Goal: Task Accomplishment & Management: Manage account settings

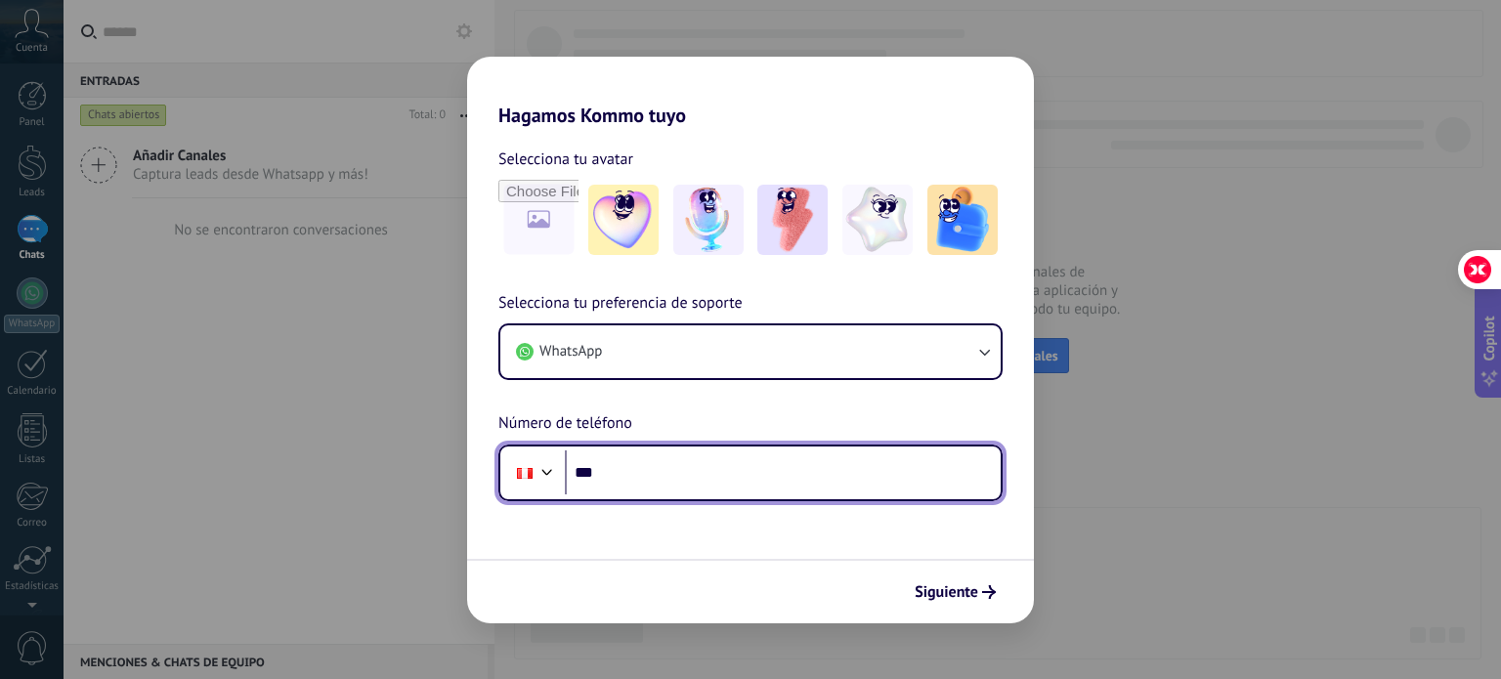
click at [743, 491] on input "***" at bounding box center [783, 472] width 436 height 45
click at [760, 489] on input "***" at bounding box center [783, 472] width 436 height 45
type input "**********"
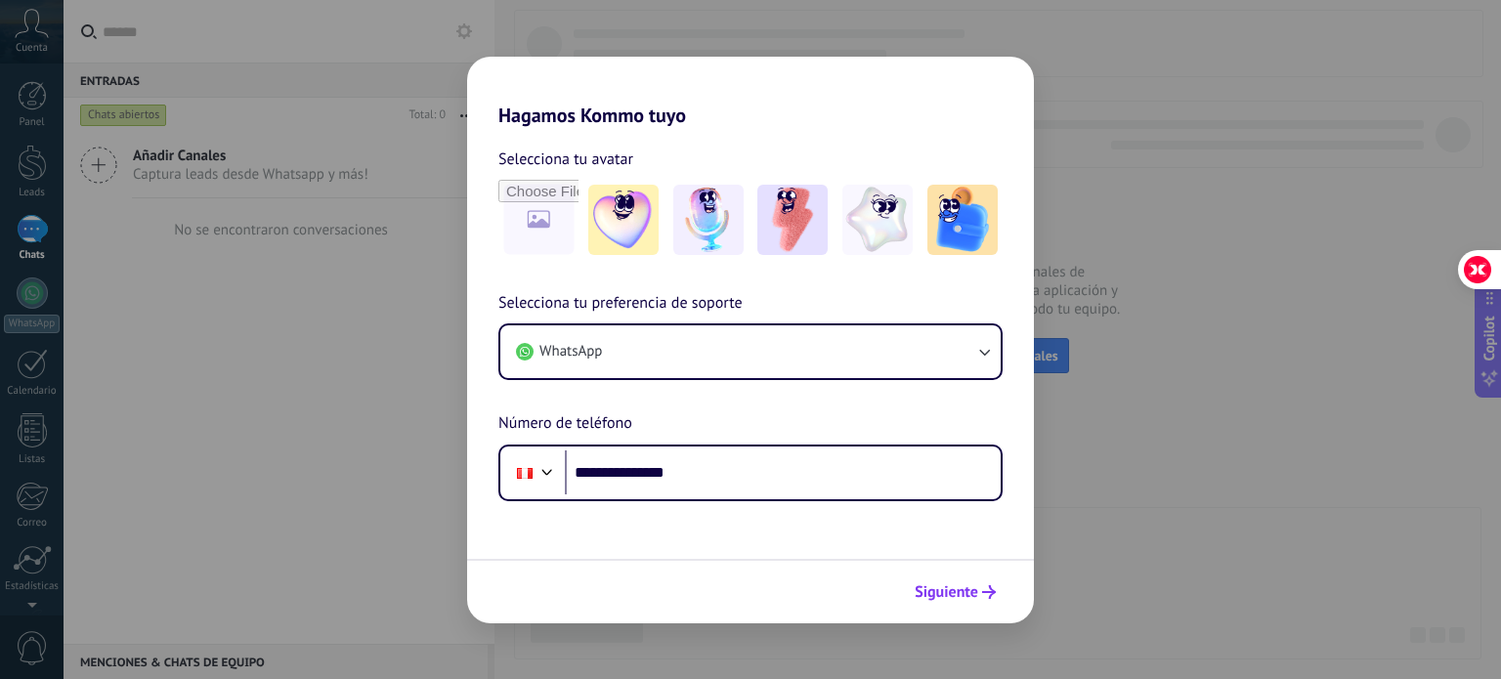
click at [985, 593] on icon "submit" at bounding box center [989, 592] width 14 height 14
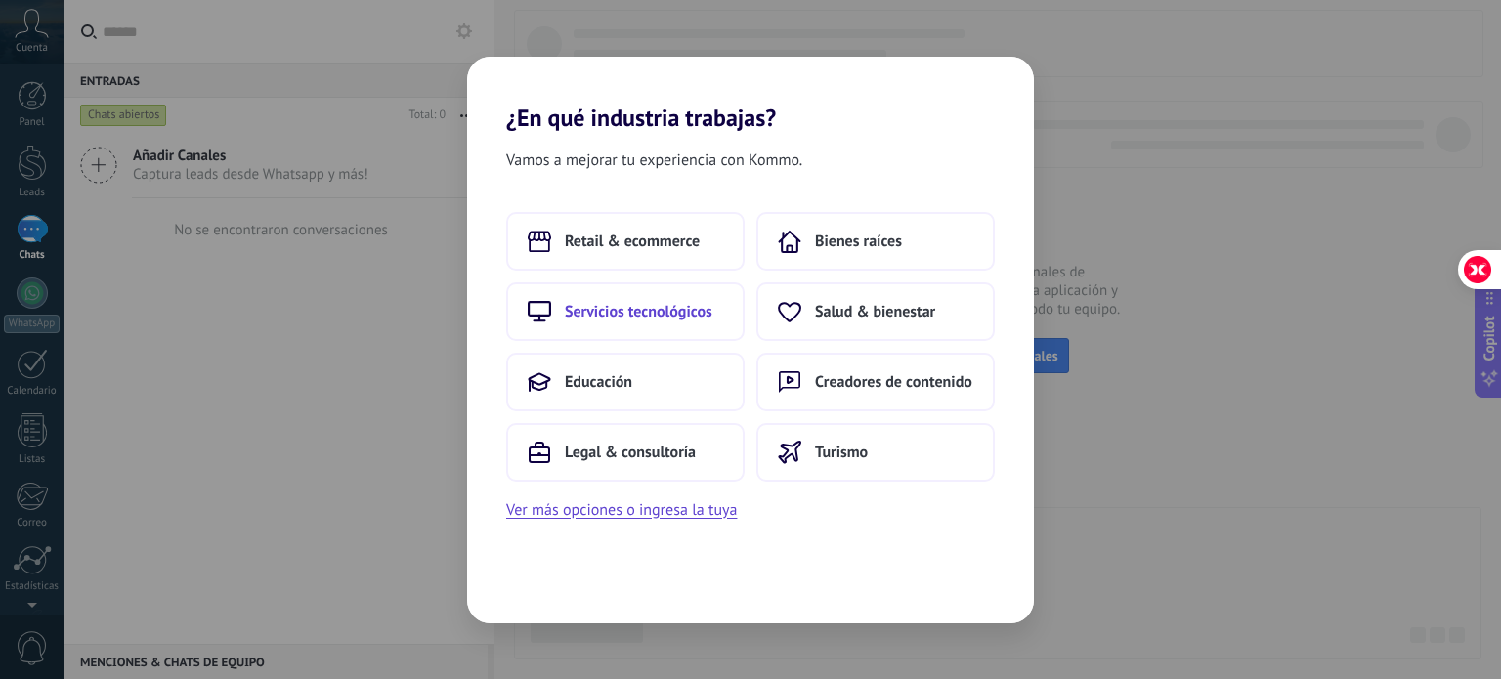
click at [650, 313] on span "Servicios tecnológicos" at bounding box center [639, 312] width 148 height 20
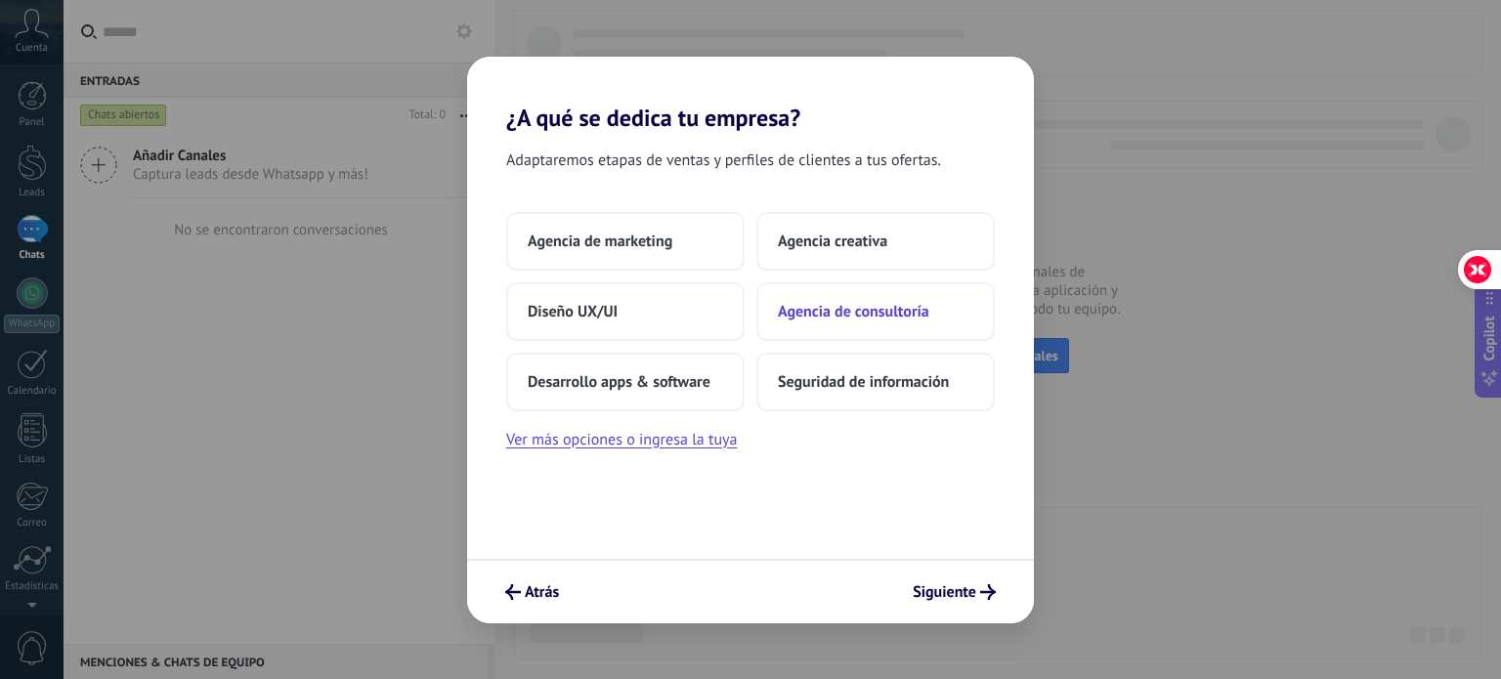
click at [805, 322] on button "Agencia de consultoría" at bounding box center [875, 311] width 238 height 59
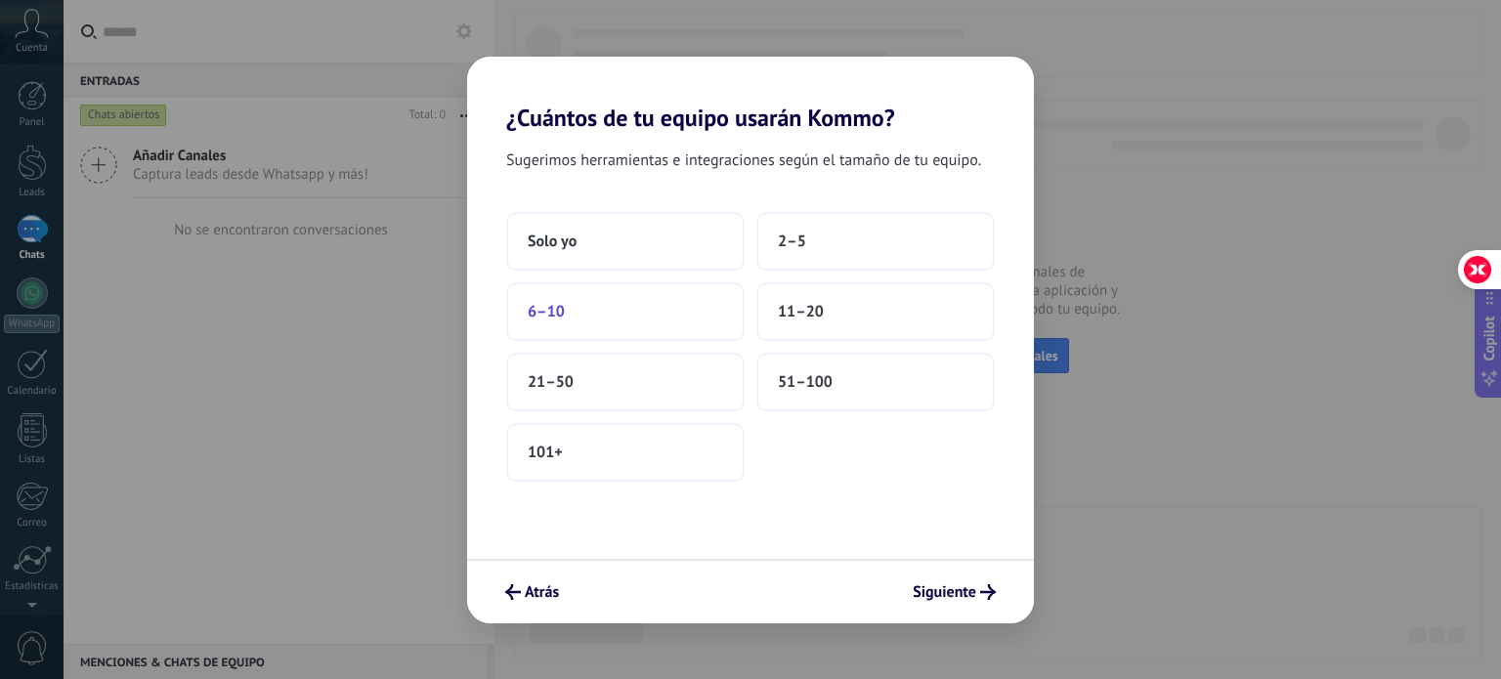
click at [577, 310] on button "6–10" at bounding box center [625, 311] width 238 height 59
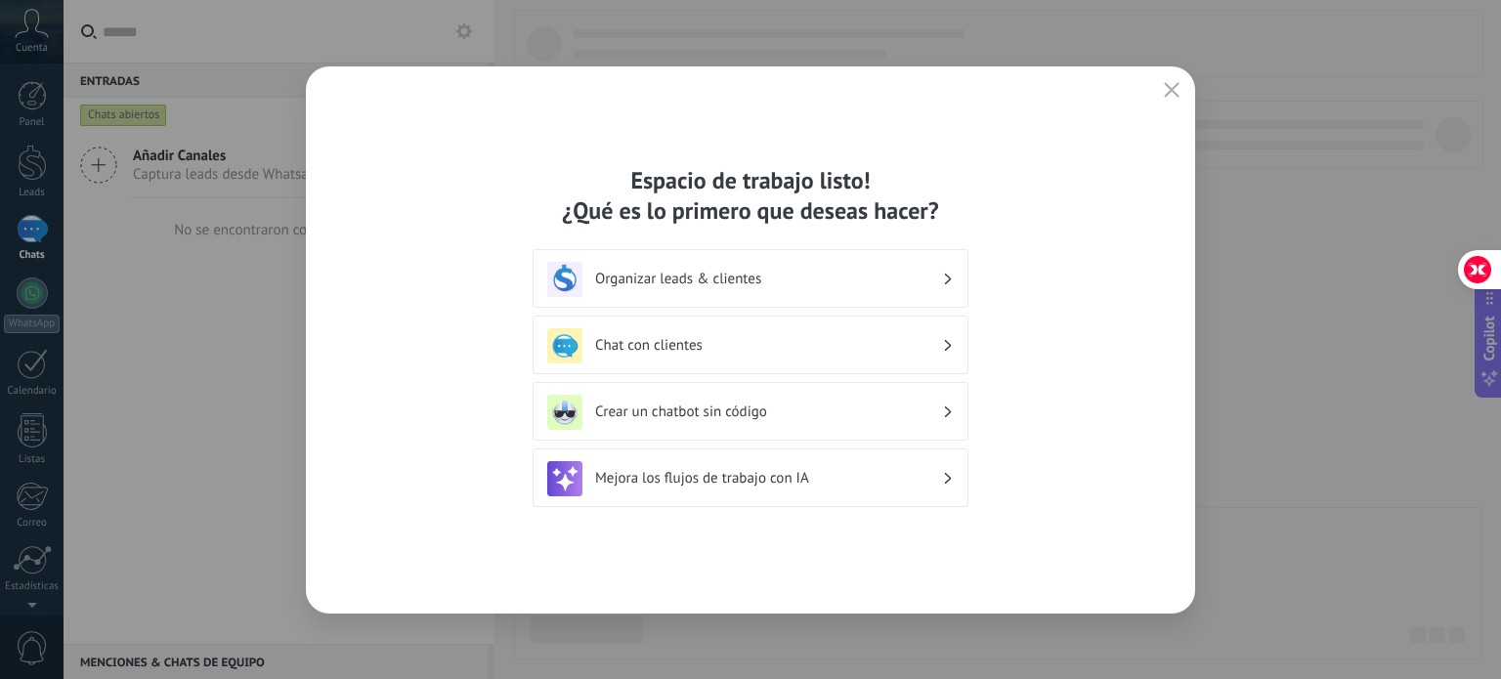
click at [821, 290] on div "Organizar leads & clientes" at bounding box center [750, 279] width 407 height 35
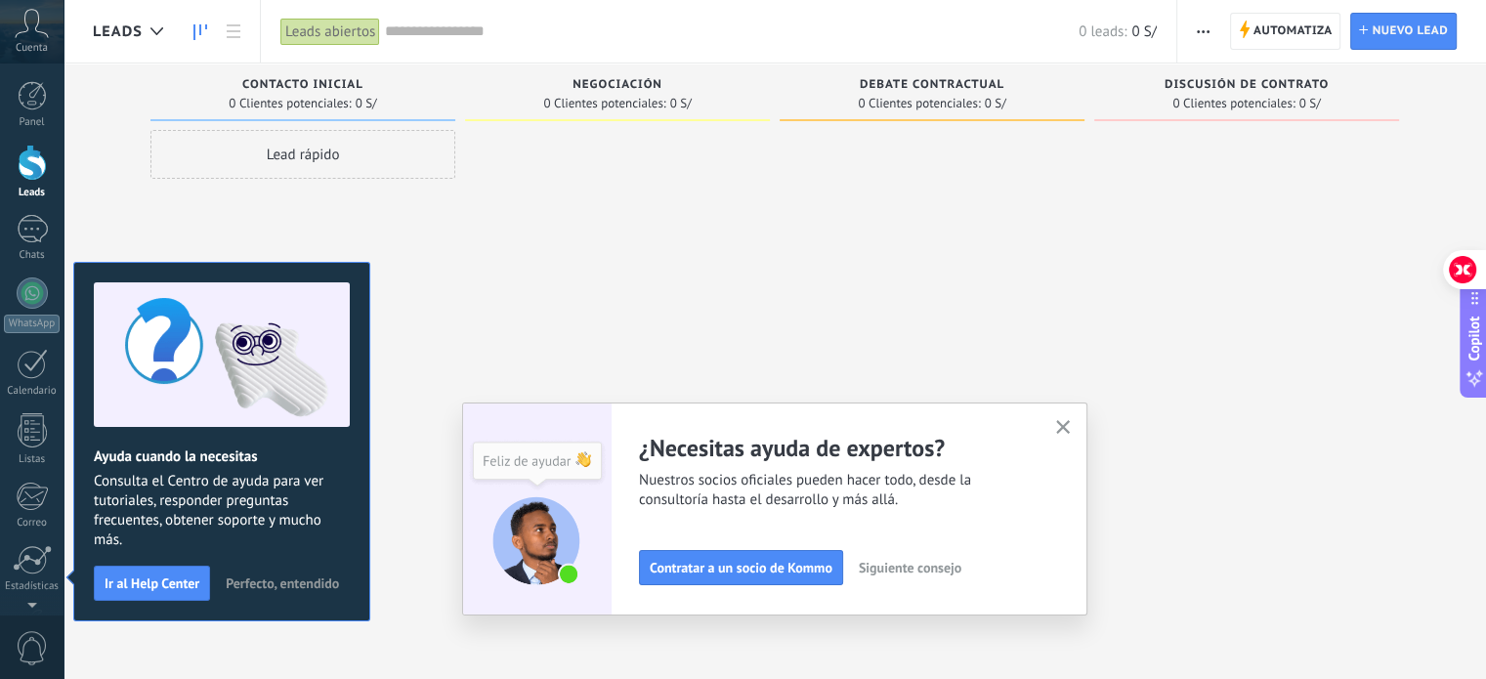
click at [305, 584] on span "Perfecto, entendido" at bounding box center [282, 584] width 113 height 14
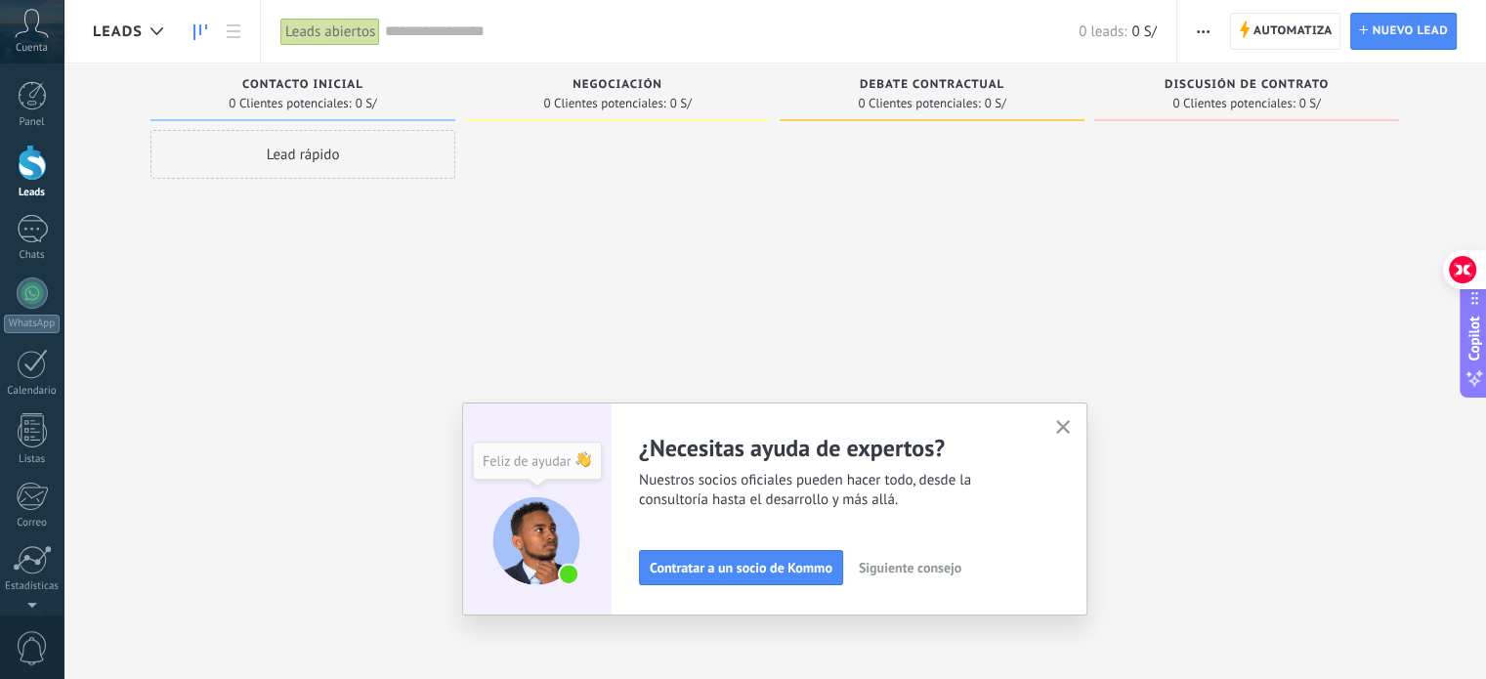
click at [1067, 425] on icon "button" at bounding box center [1063, 427] width 15 height 15
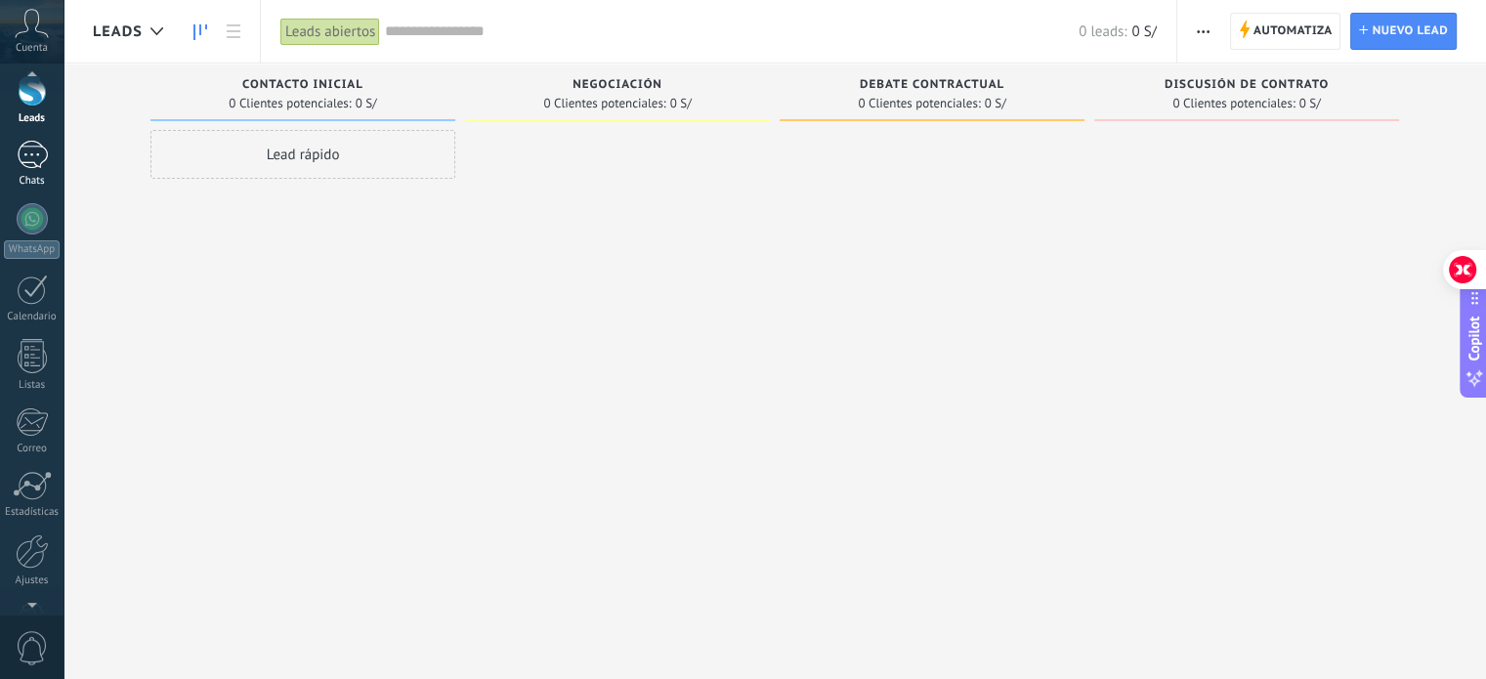
scroll to position [56, 0]
click at [29, 128] on link "Leads" at bounding box center [32, 116] width 64 height 55
click at [1263, 34] on span "Automatiza" at bounding box center [1293, 31] width 79 height 35
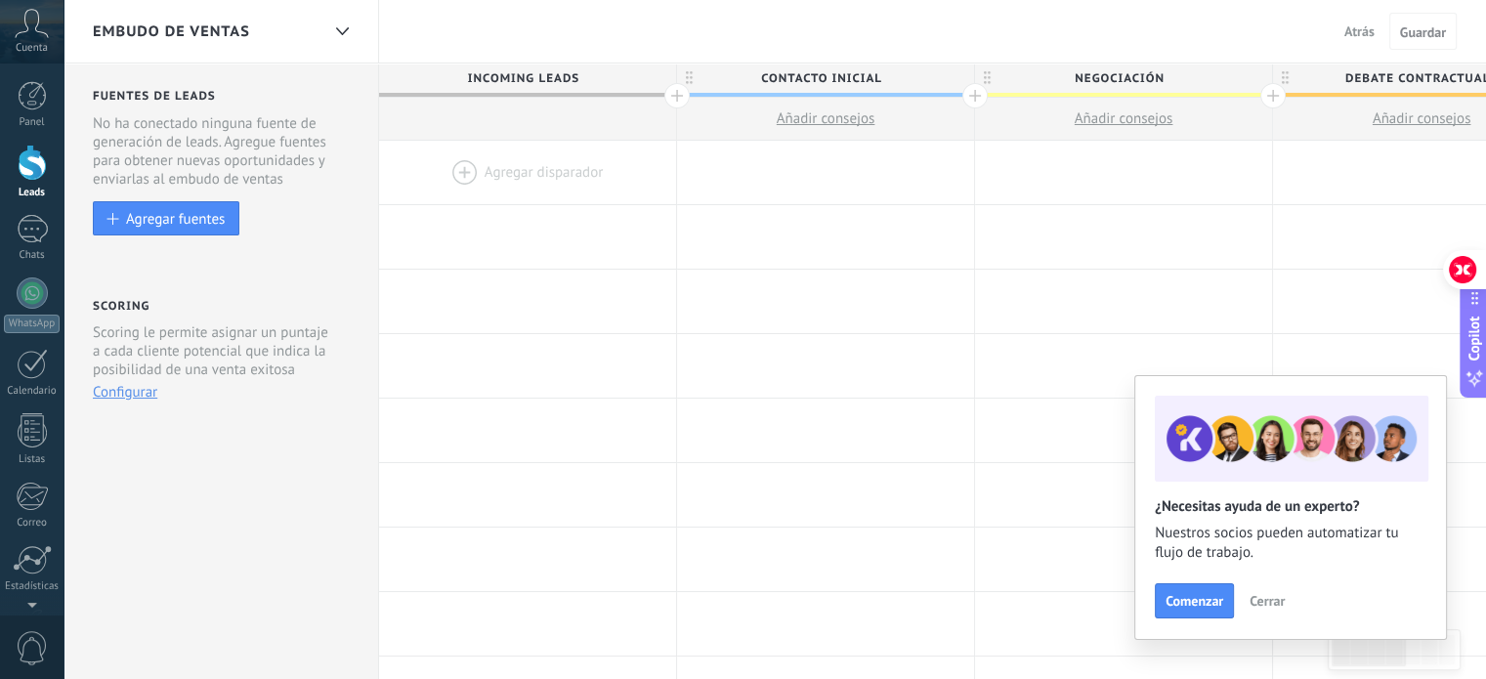
click at [1258, 602] on span "Cerrar" at bounding box center [1267, 601] width 35 height 14
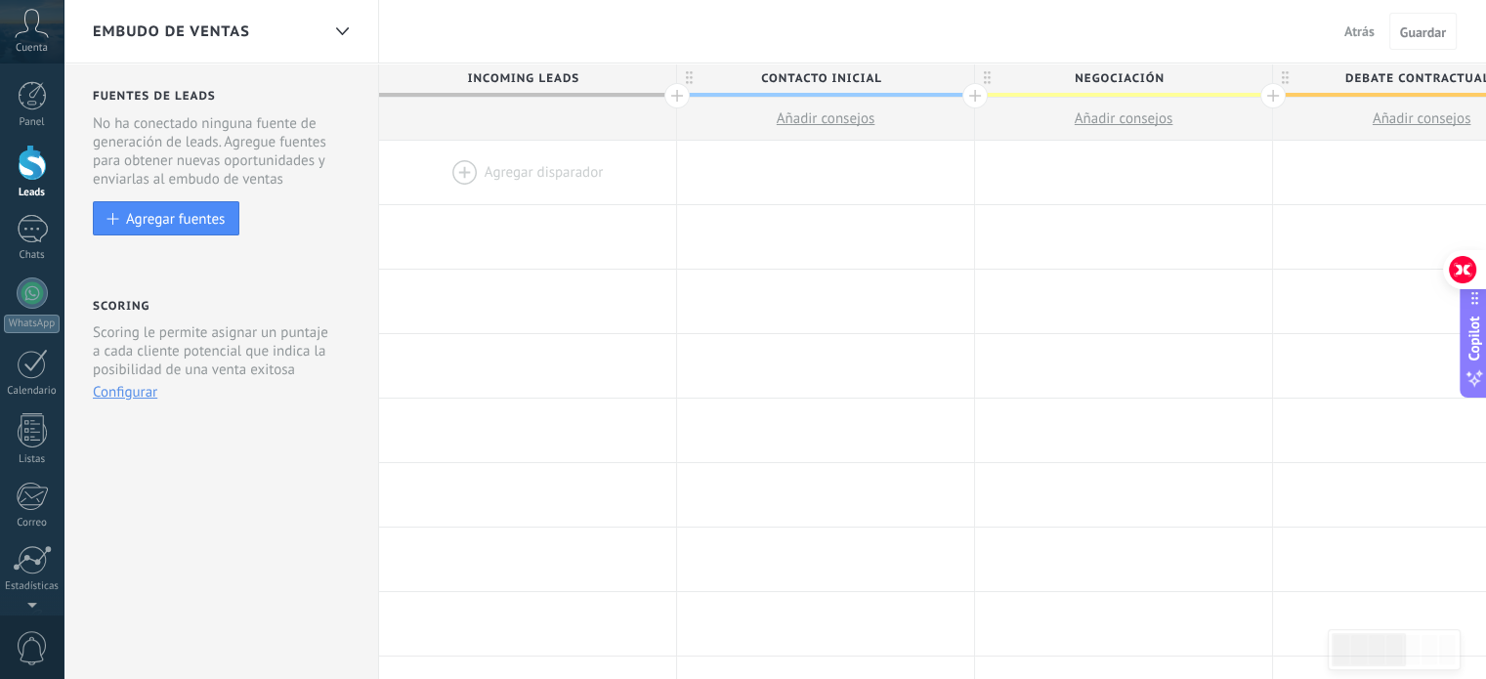
click at [567, 159] on div at bounding box center [527, 173] width 297 height 64
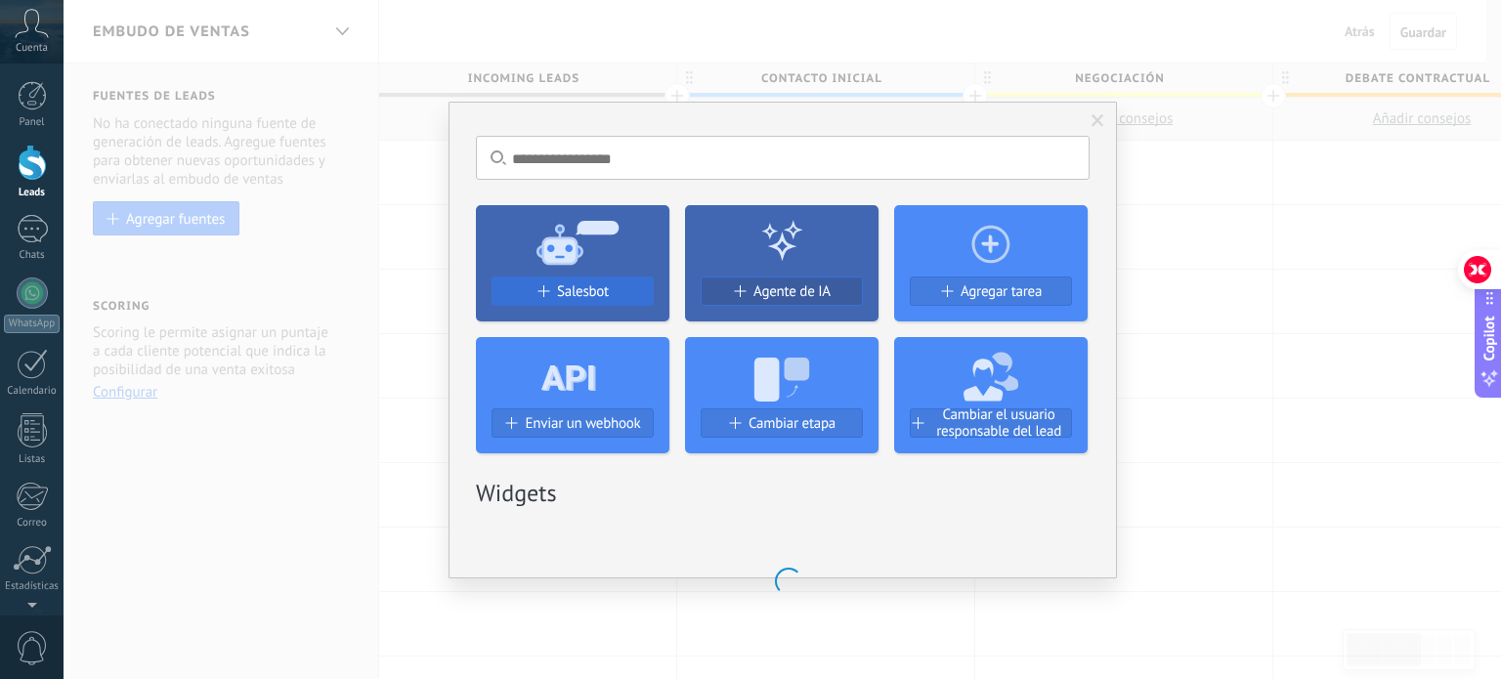
click at [578, 293] on span "Salesbot" at bounding box center [583, 291] width 52 height 17
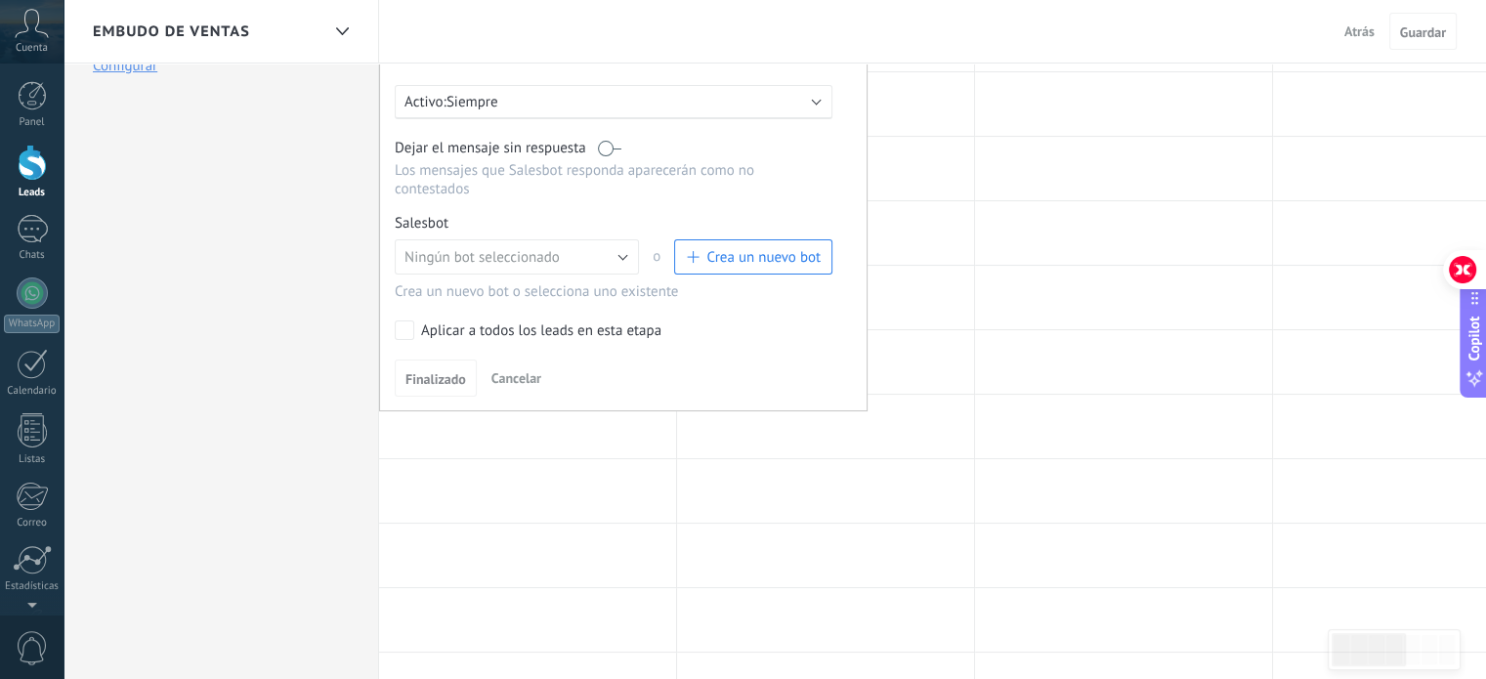
scroll to position [293, 0]
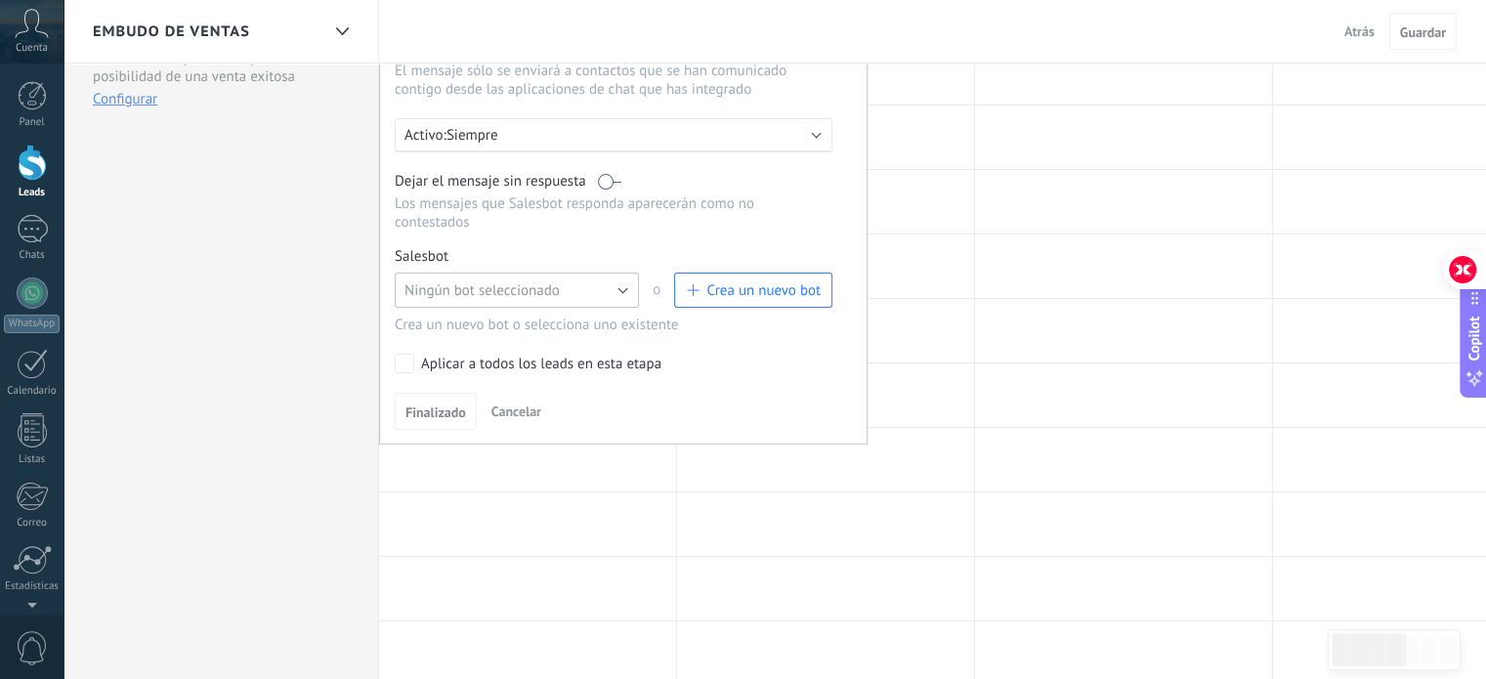
click at [529, 281] on span "Ningún bot seleccionado" at bounding box center [482, 290] width 155 height 19
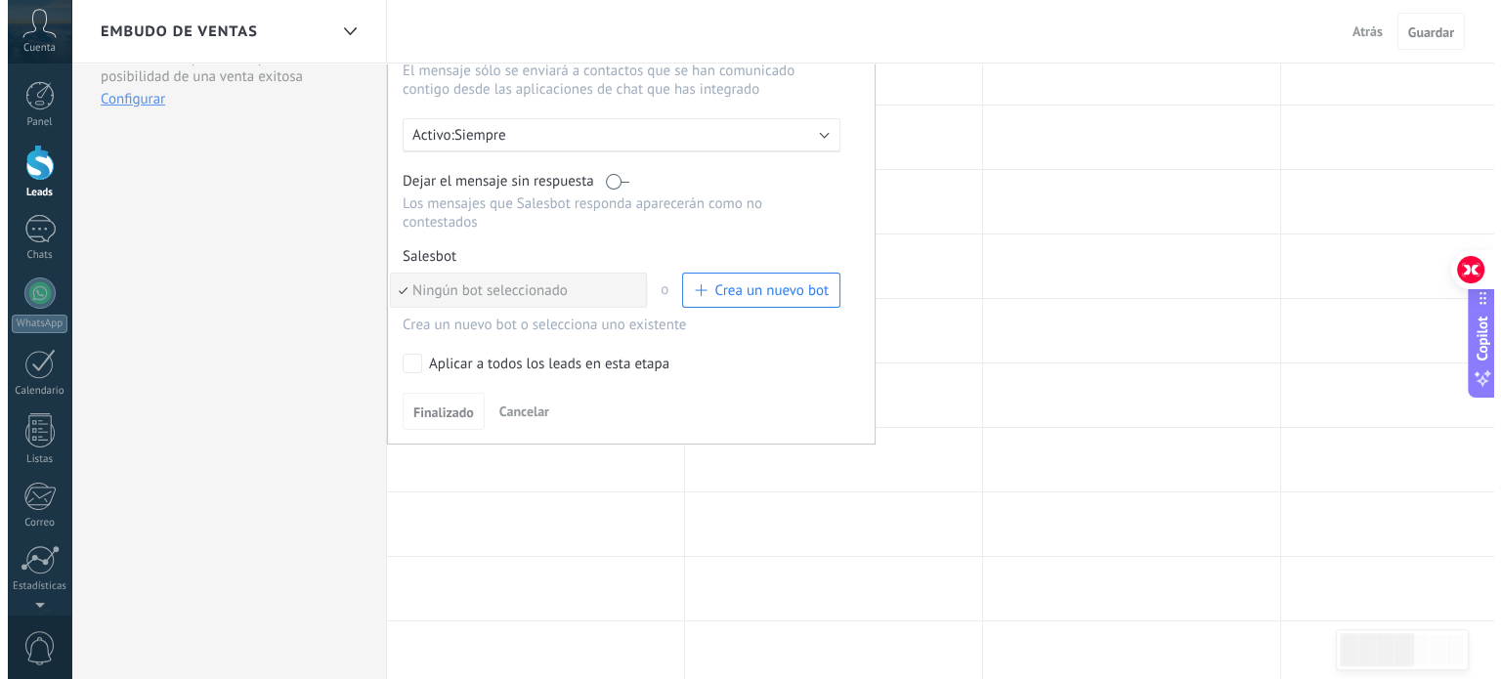
scroll to position [98, 0]
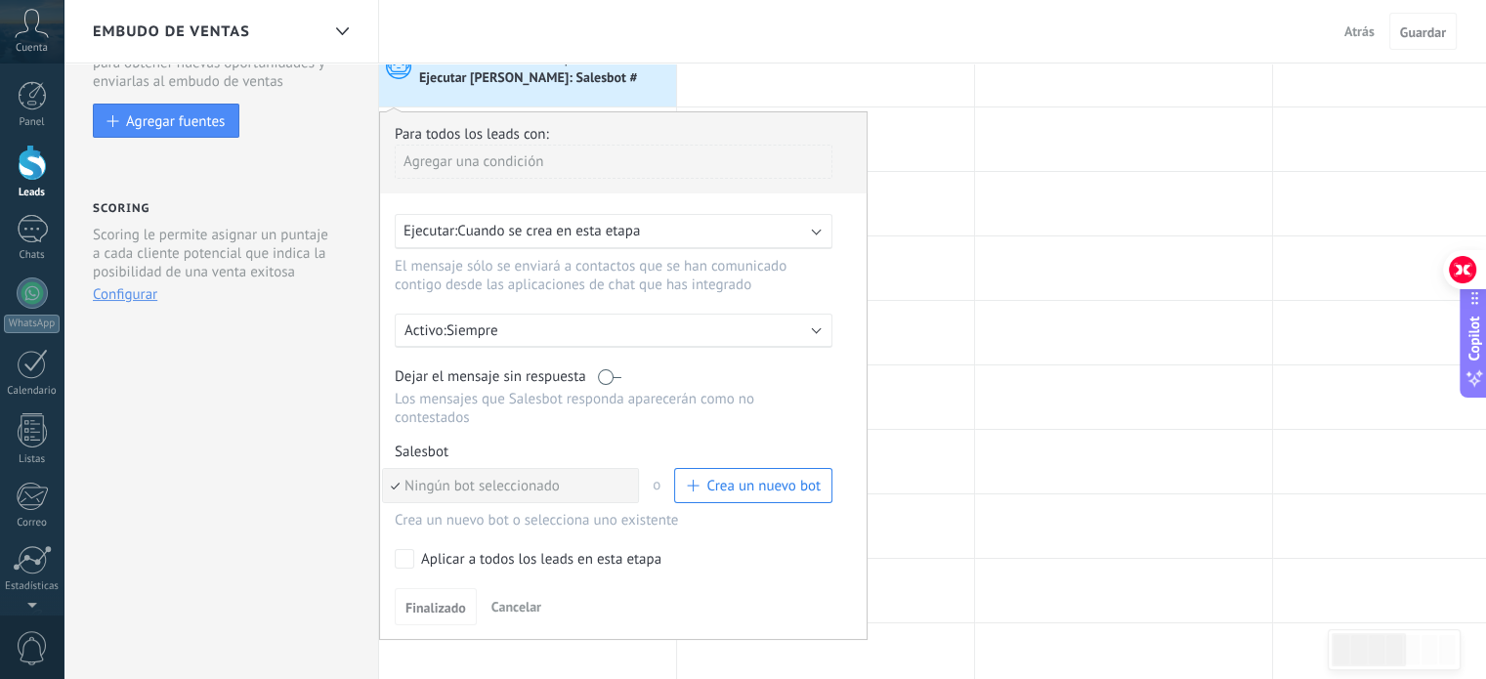
click at [758, 478] on button "Crea un nuevo bot" at bounding box center [753, 485] width 158 height 35
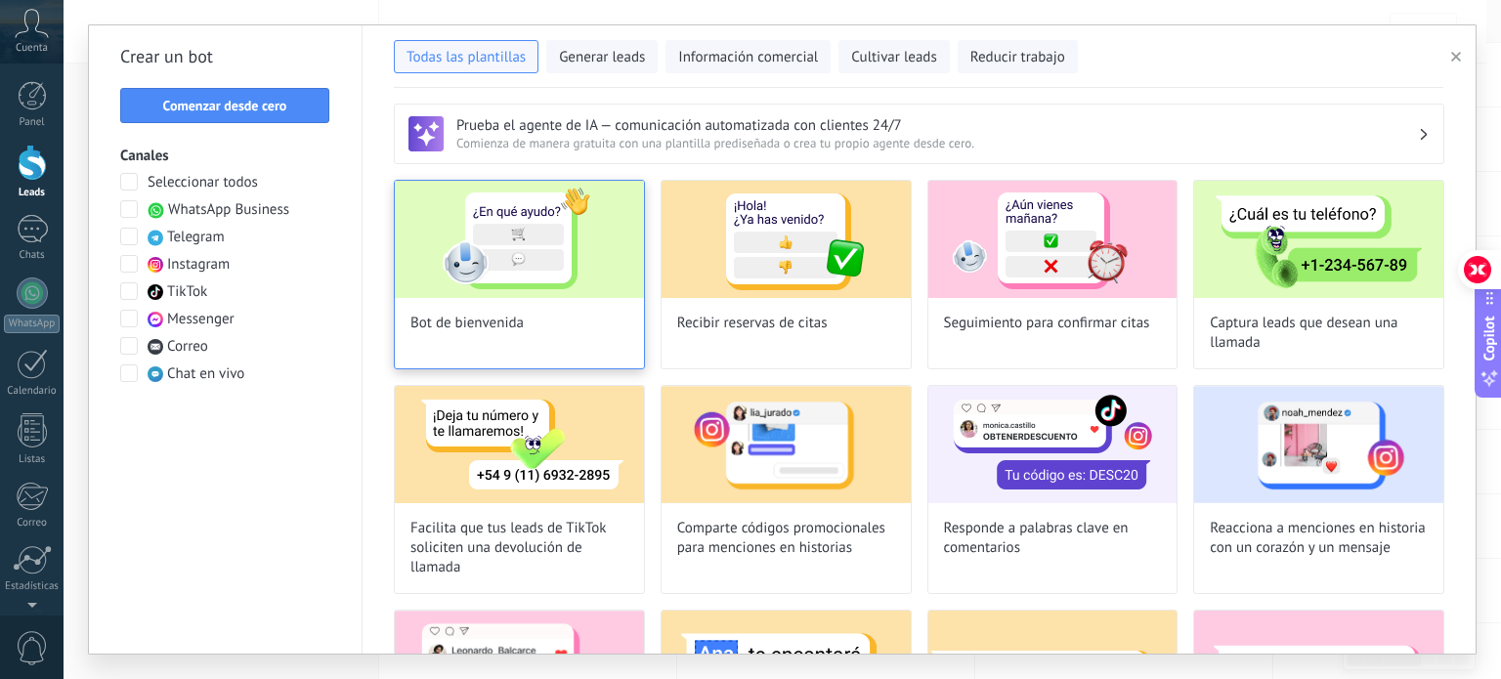
click at [477, 233] on img at bounding box center [519, 239] width 249 height 117
type input "**********"
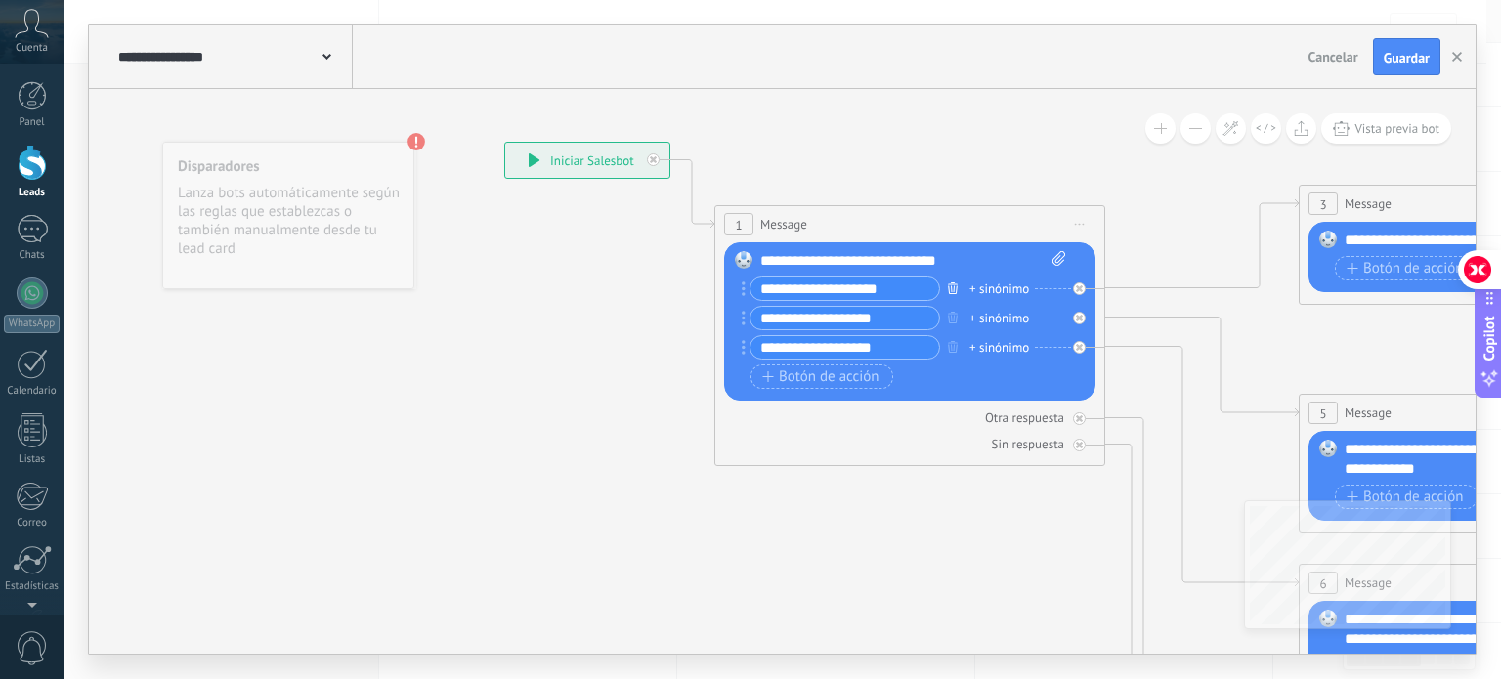
click at [955, 289] on icon "button" at bounding box center [953, 288] width 10 height 12
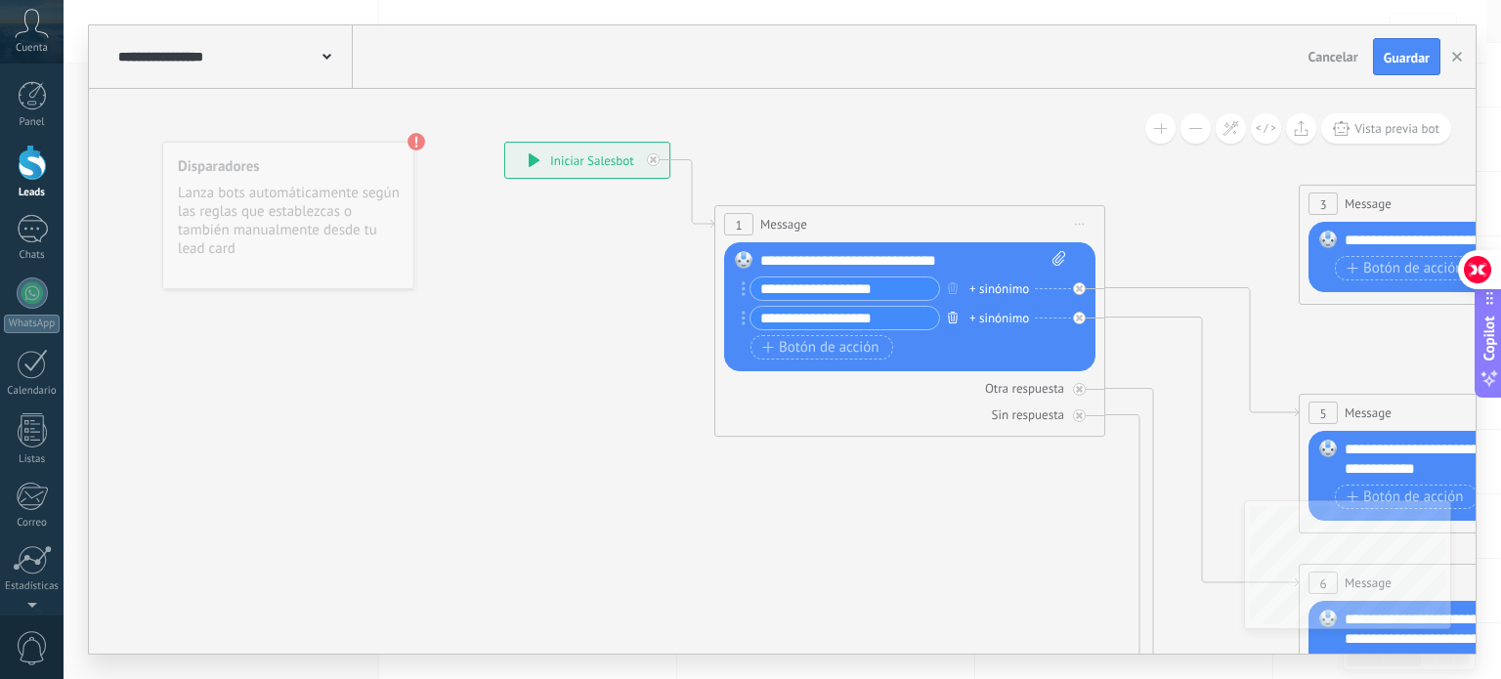
click at [953, 317] on icon "button" at bounding box center [953, 318] width 10 height 12
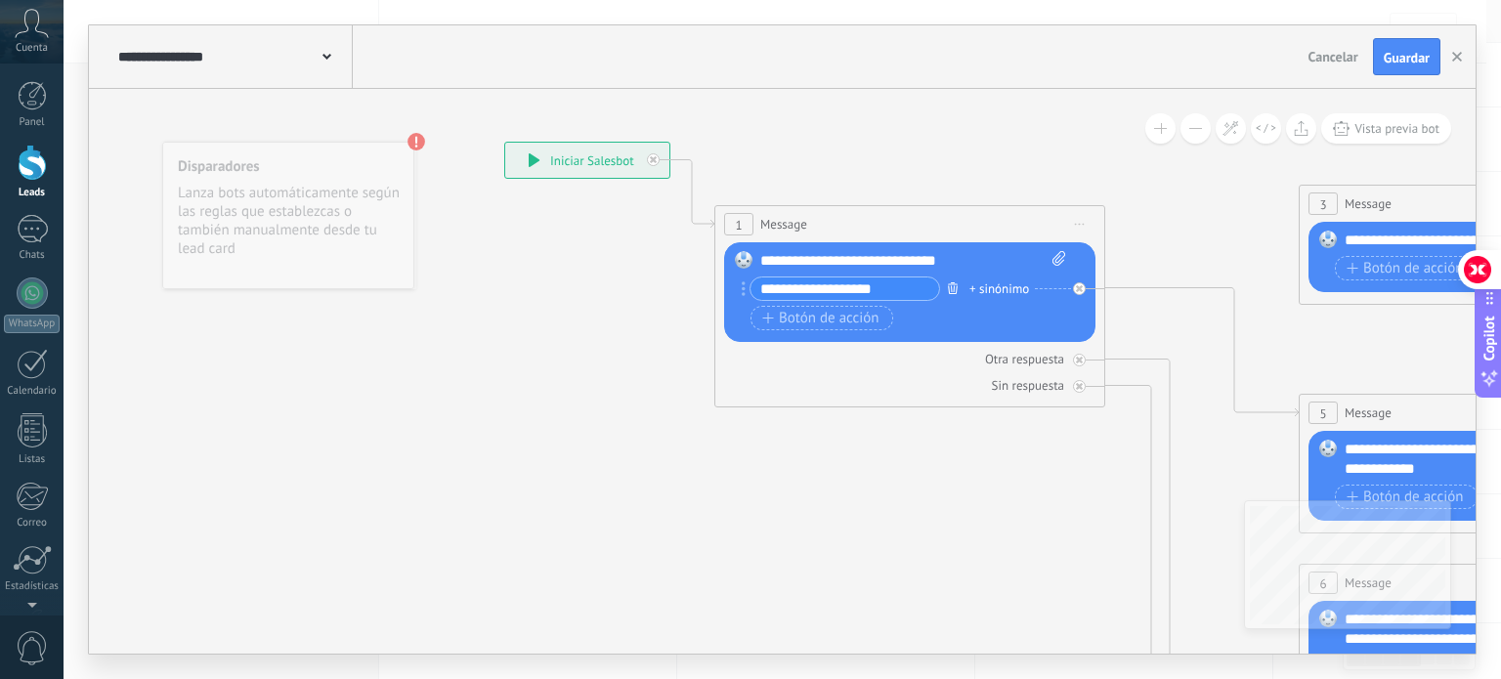
click at [953, 290] on icon "button" at bounding box center [953, 288] width 10 height 12
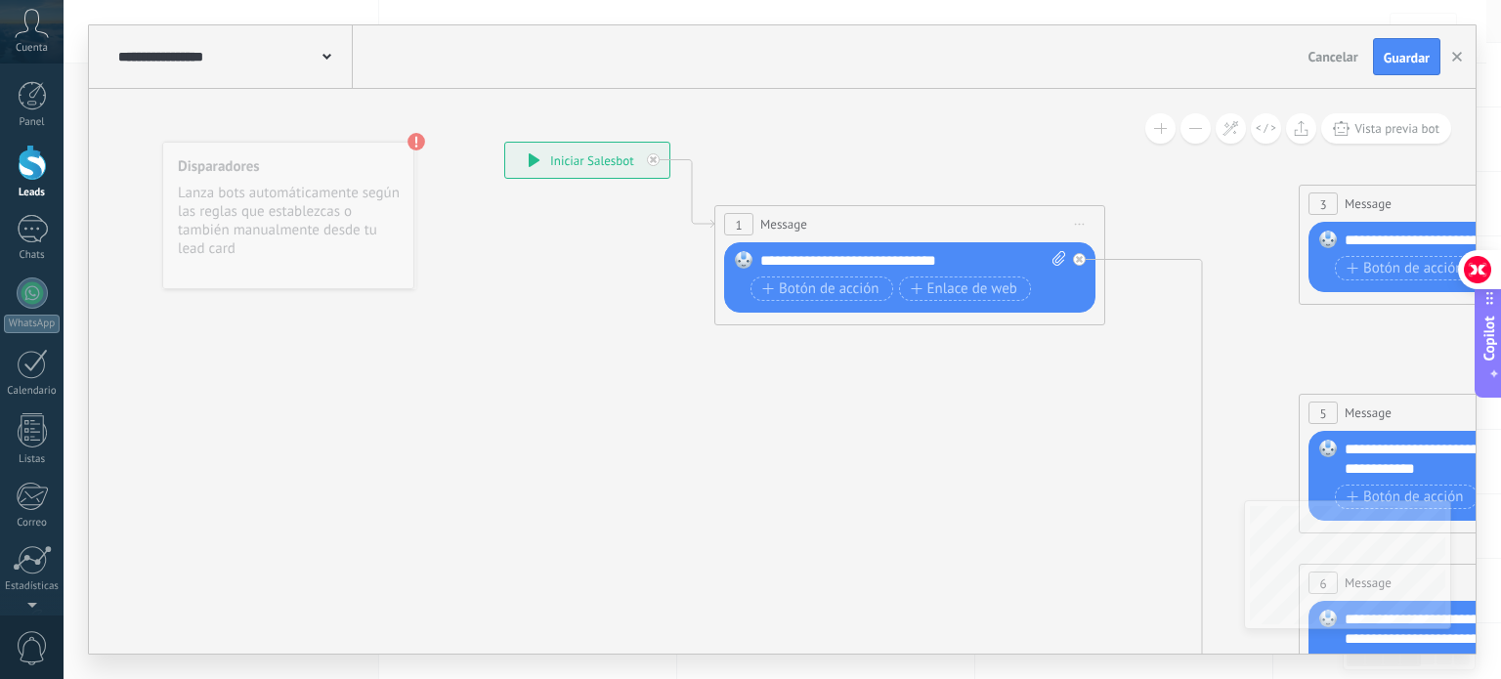
click at [991, 265] on div "**********" at bounding box center [913, 261] width 307 height 20
drag, startPoint x: 991, startPoint y: 256, endPoint x: 758, endPoint y: 269, distance: 232.9
click at [760, 269] on div "**********" at bounding box center [913, 261] width 307 height 20
paste div
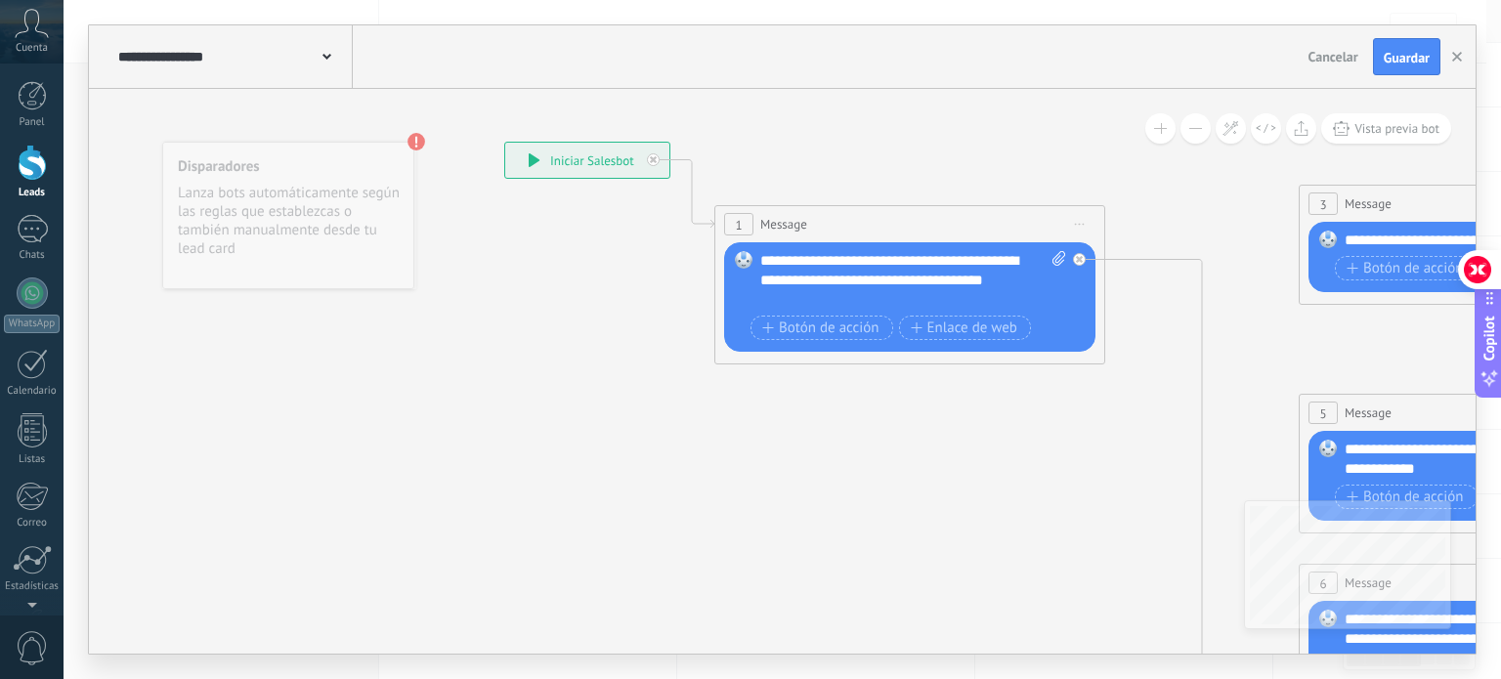
drag, startPoint x: 785, startPoint y: 663, endPoint x: 1069, endPoint y: 652, distance: 284.6
click at [946, 660] on div "**********" at bounding box center [782, 339] width 1437 height 679
click at [977, 656] on div "**********" at bounding box center [782, 339] width 1437 height 679
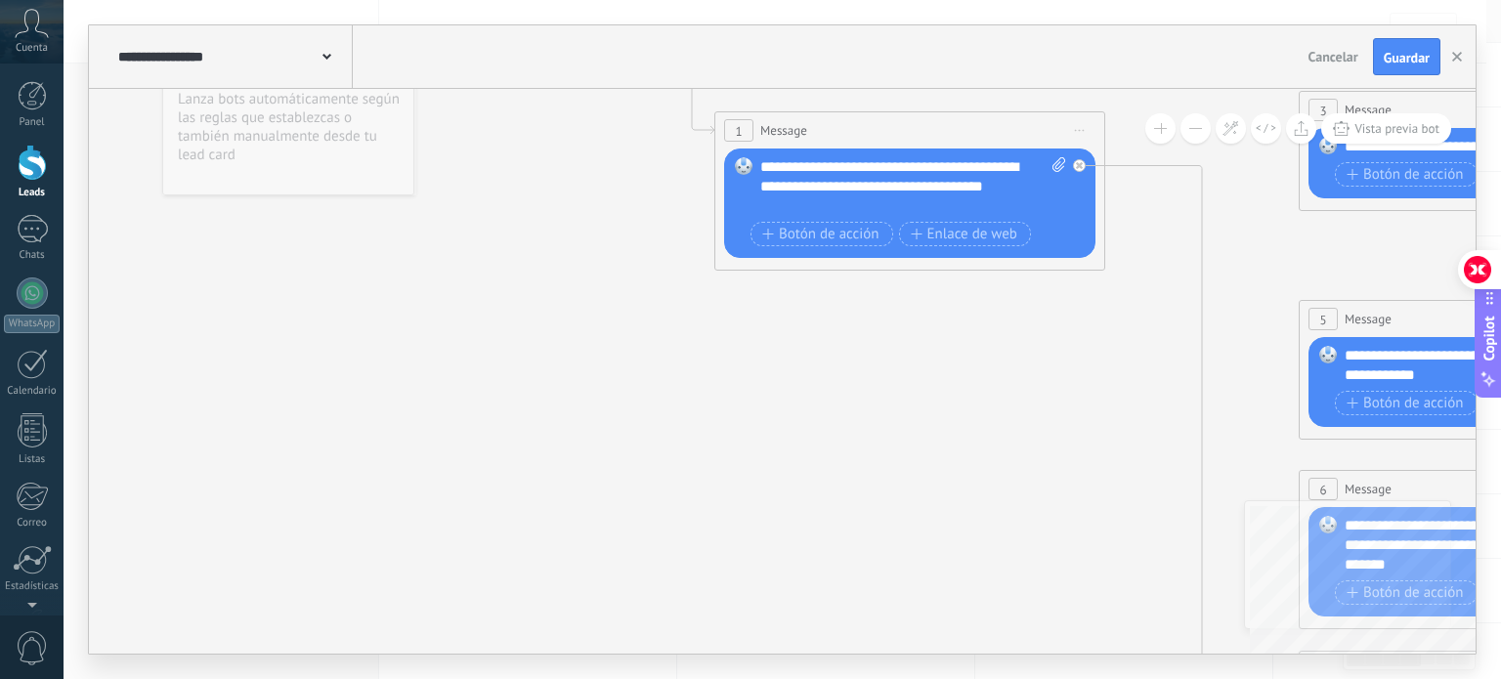
drag, startPoint x: 374, startPoint y: 660, endPoint x: 456, endPoint y: 613, distance: 94.5
click at [410, 646] on div "**********" at bounding box center [782, 339] width 1437 height 679
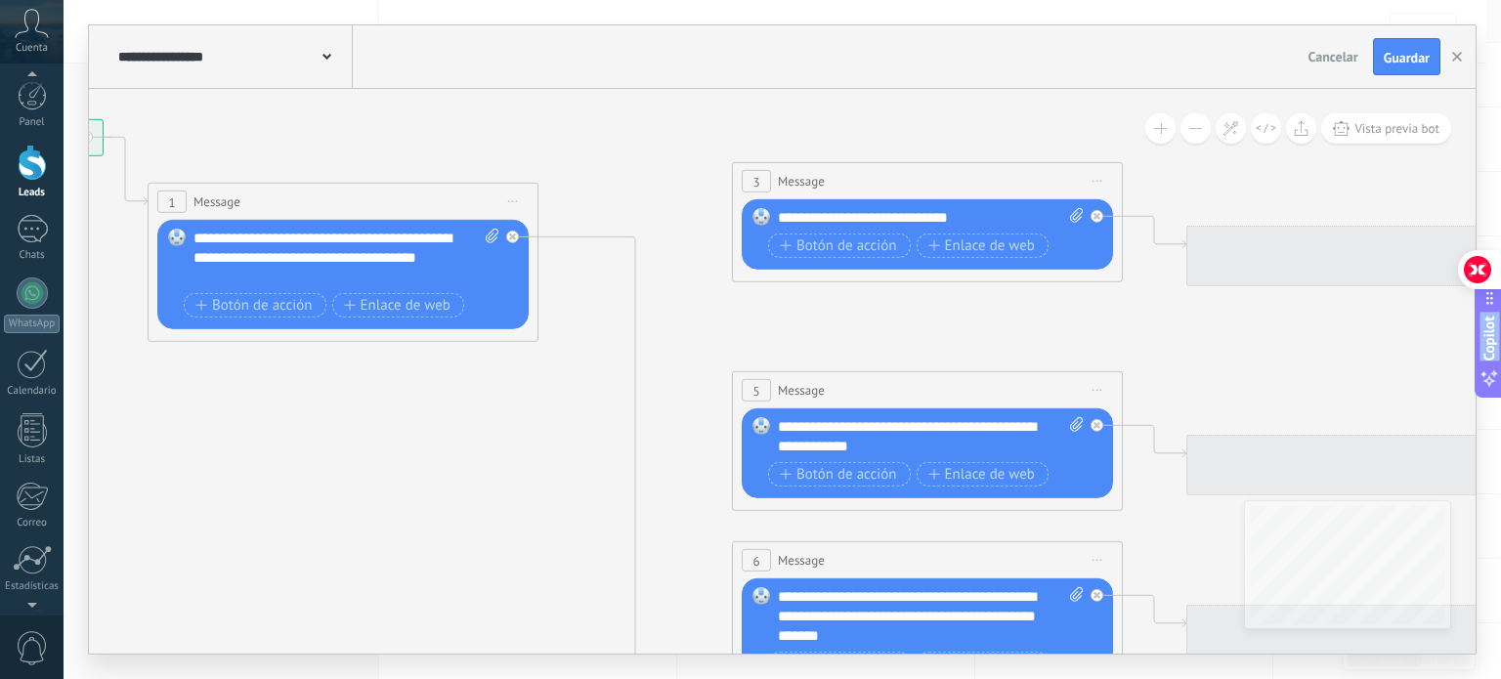
scroll to position [6, 0]
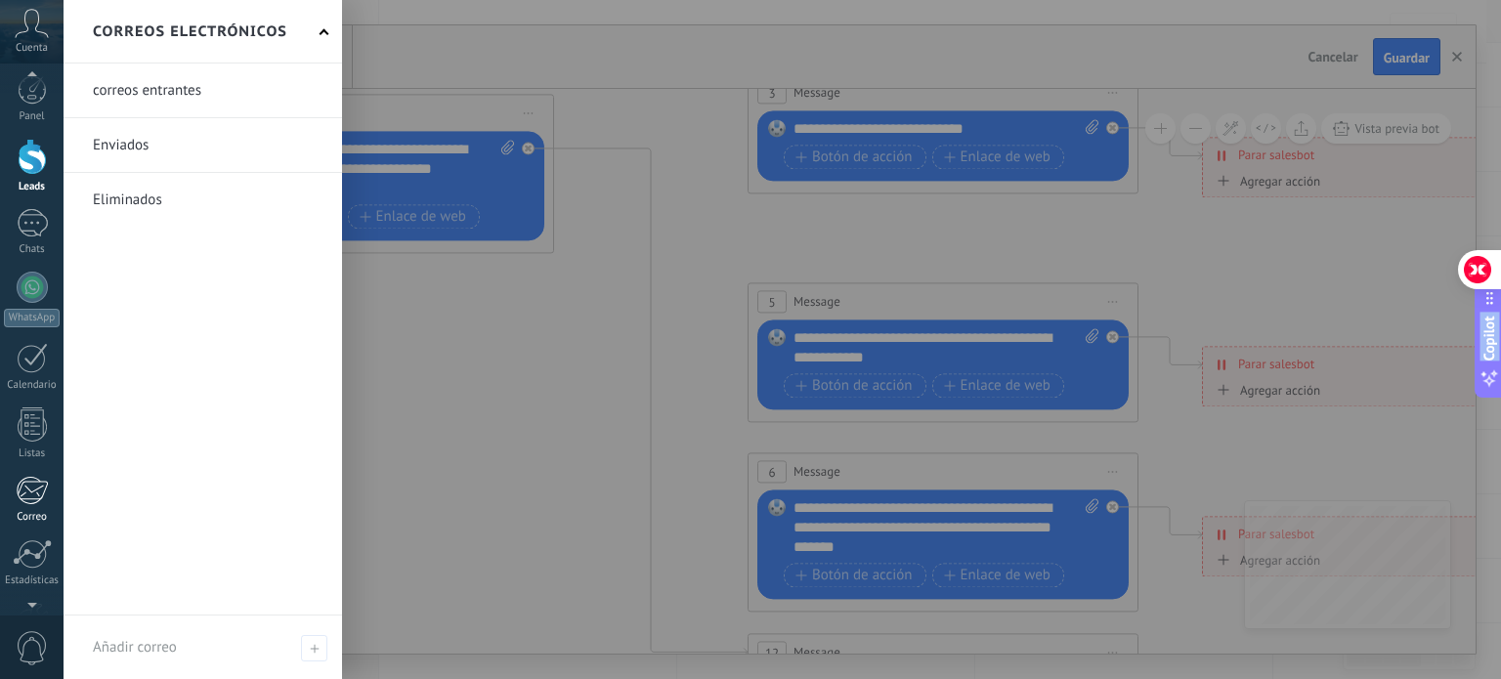
drag, startPoint x: 617, startPoint y: 535, endPoint x: 16, endPoint y: 512, distance: 601.4
click at [16, 512] on body ".abccls-1,.abccls-2{fill-rule:evenodd}.abccls-2{fill:#fff} .abfcls-1{fill:none}…" at bounding box center [750, 241] width 1501 height 679
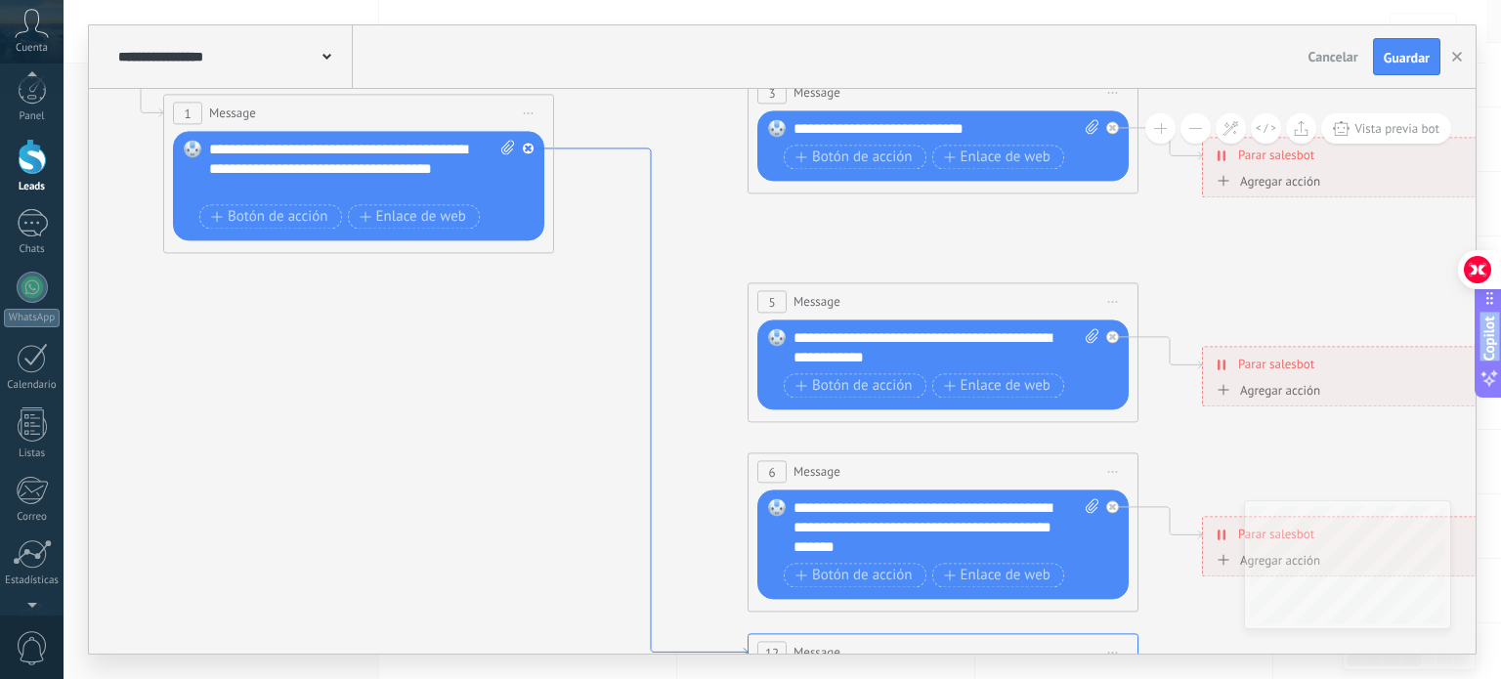
scroll to position [0, 0]
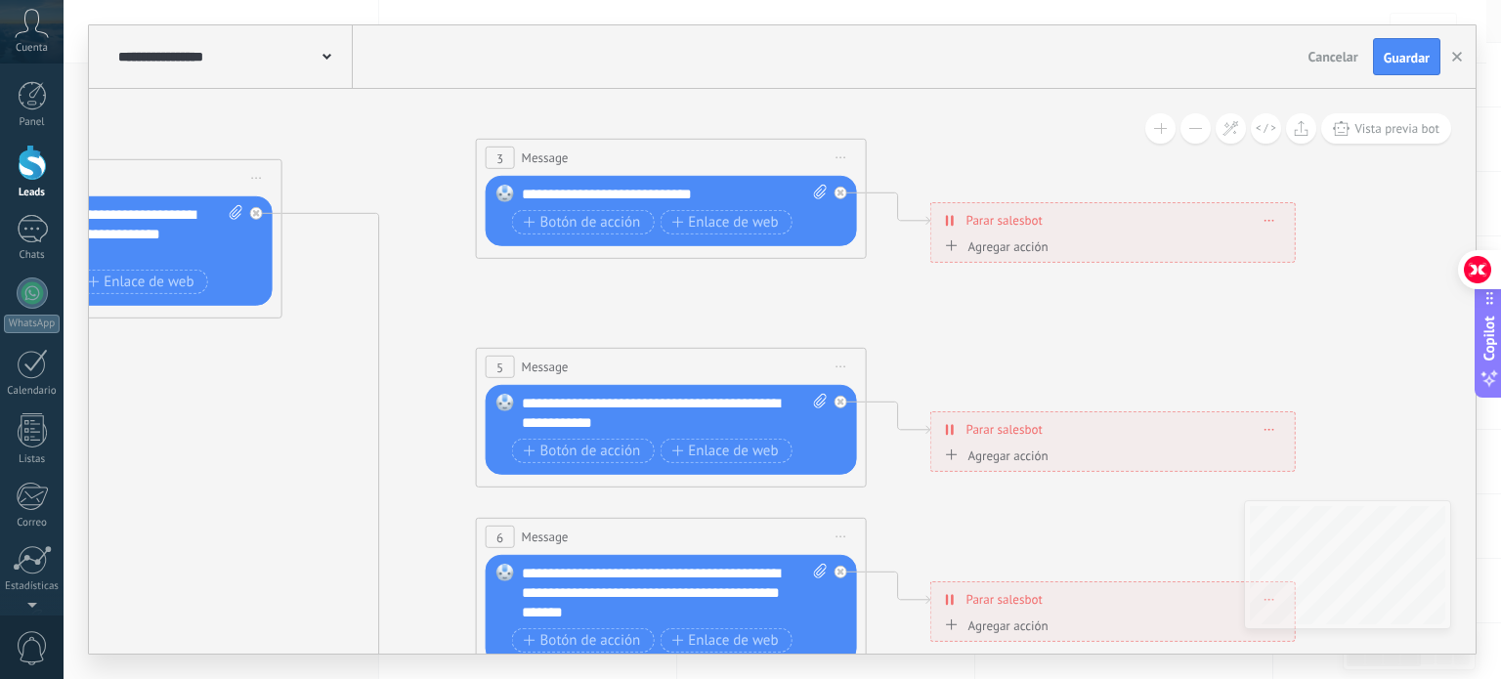
drag, startPoint x: 1165, startPoint y: 217, endPoint x: 892, endPoint y: 281, distance: 280.2
click at [892, 281] on icon at bounding box center [716, 583] width 3046 height 1952
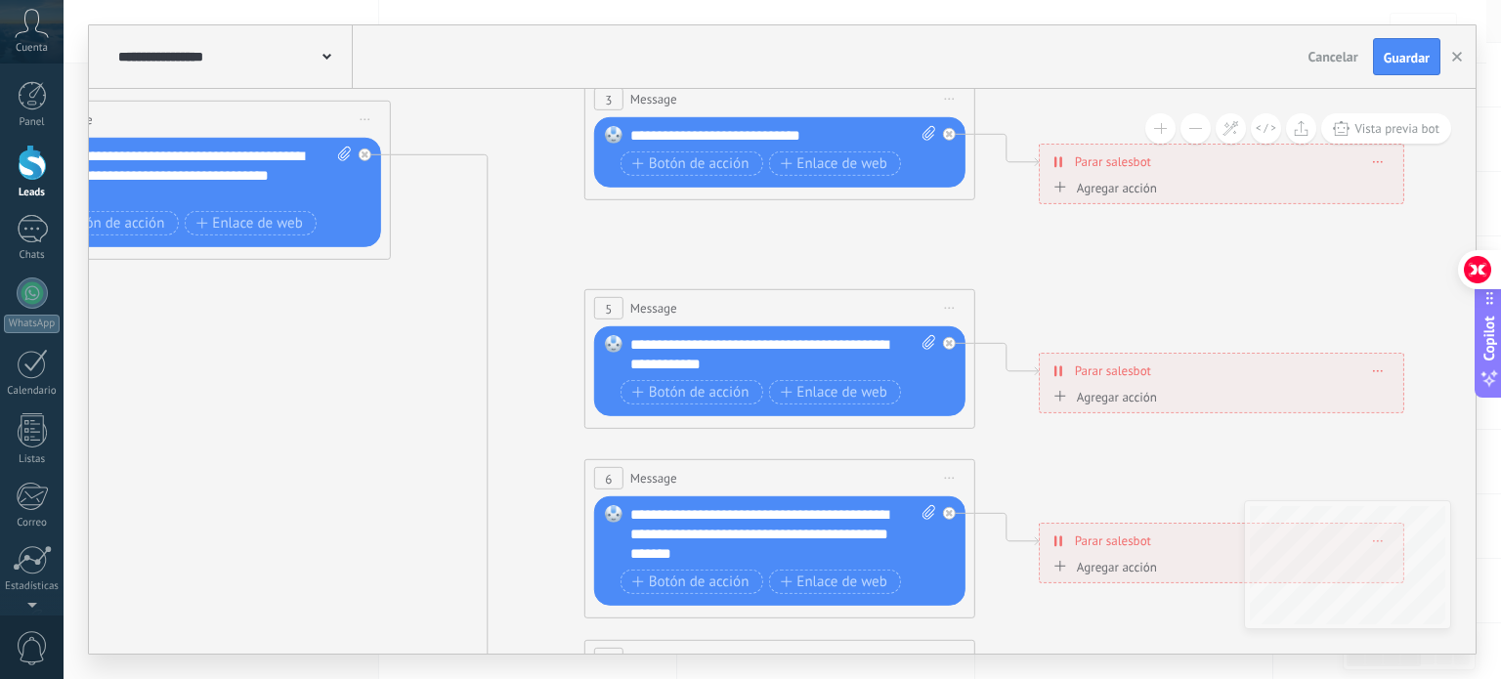
drag, startPoint x: 864, startPoint y: 295, endPoint x: 934, endPoint y: 261, distance: 78.2
click at [985, 234] on icon at bounding box center [824, 525] width 3046 height 1952
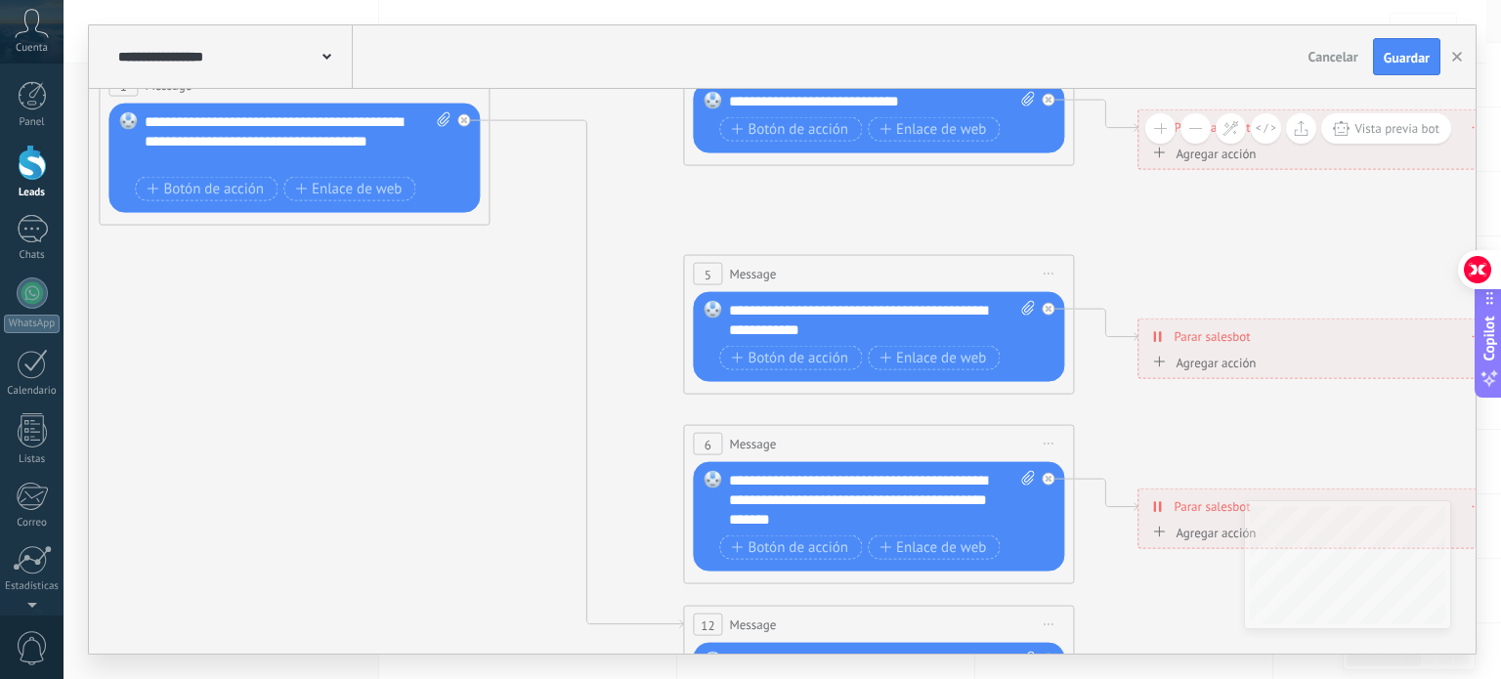
drag, startPoint x: 533, startPoint y: 462, endPoint x: 568, endPoint y: 373, distance: 95.6
click at [611, 441] on icon at bounding box center [923, 489] width 3046 height 1951
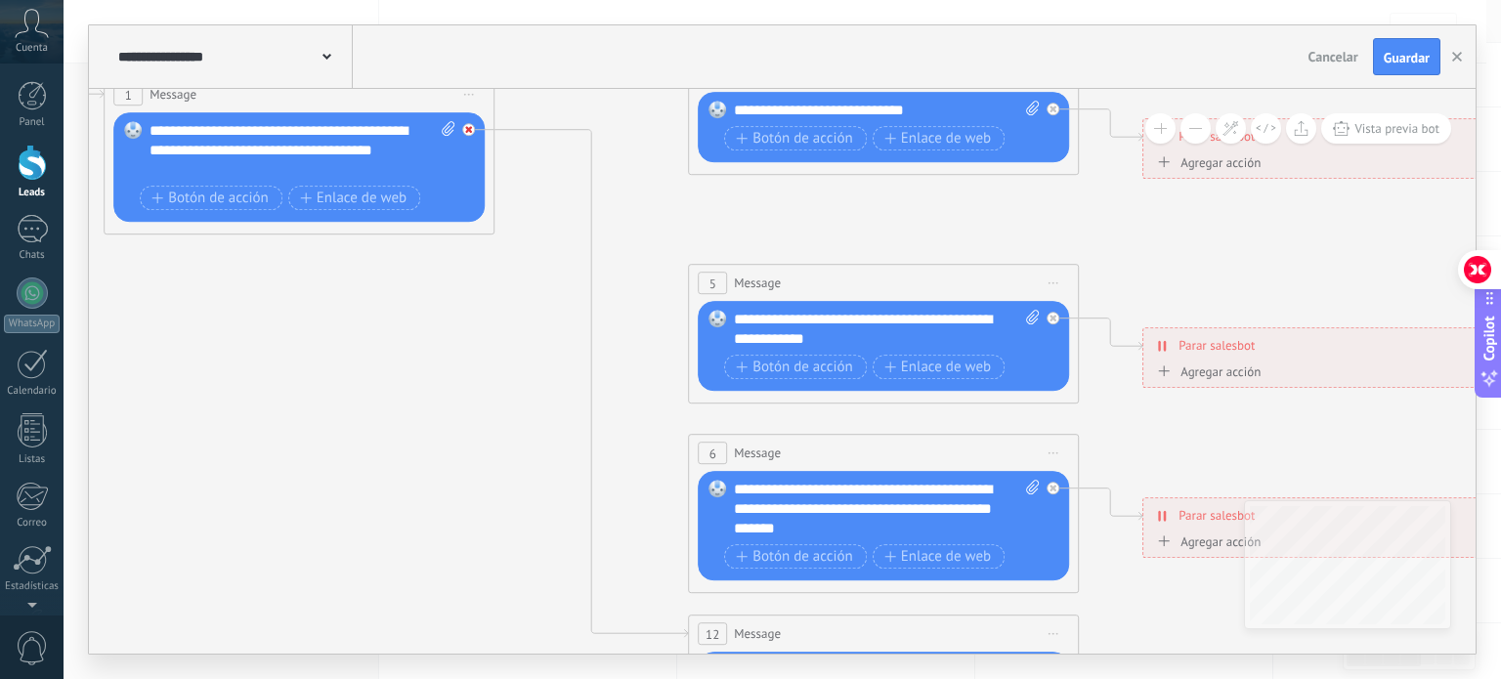
click at [467, 126] on icon at bounding box center [468, 129] width 7 height 7
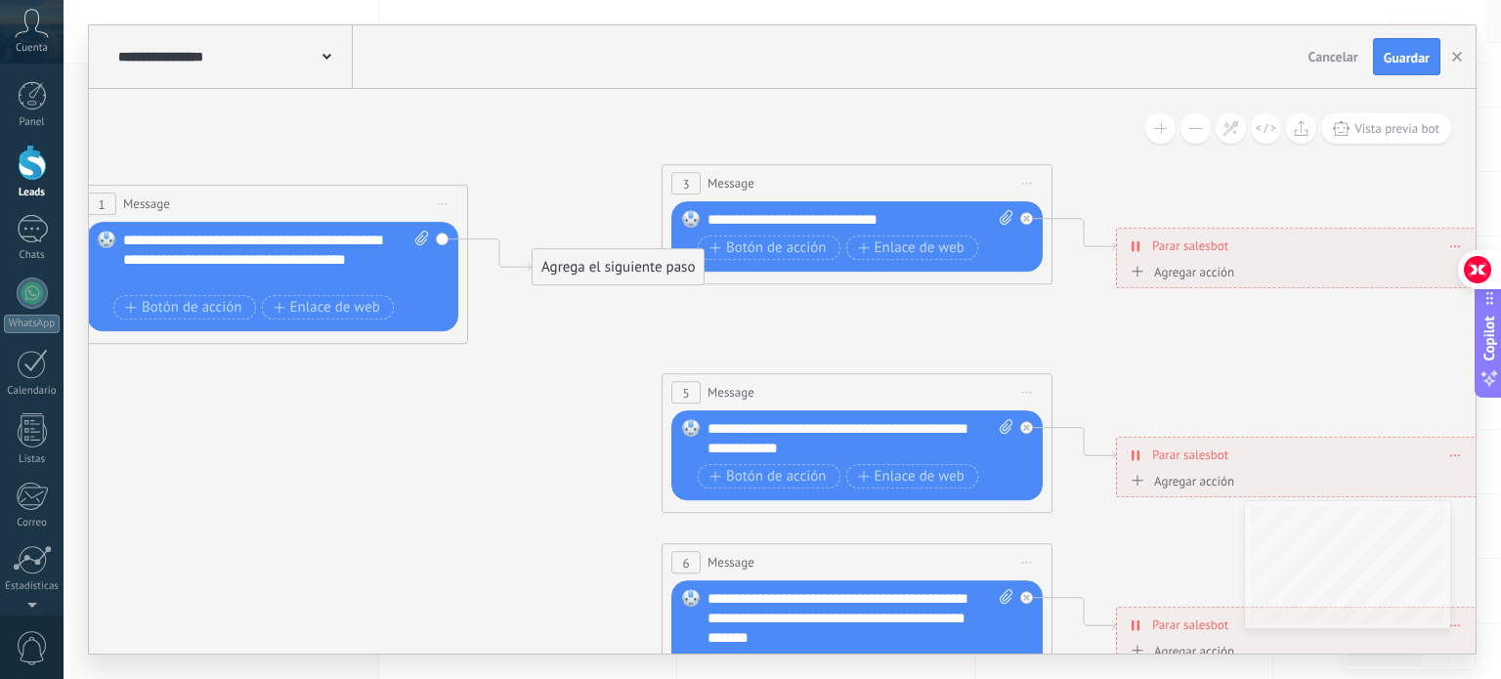
drag, startPoint x: 566, startPoint y: 226, endPoint x: 541, endPoint y: 328, distance: 105.5
click at [541, 328] on icon at bounding box center [902, 606] width 3046 height 1947
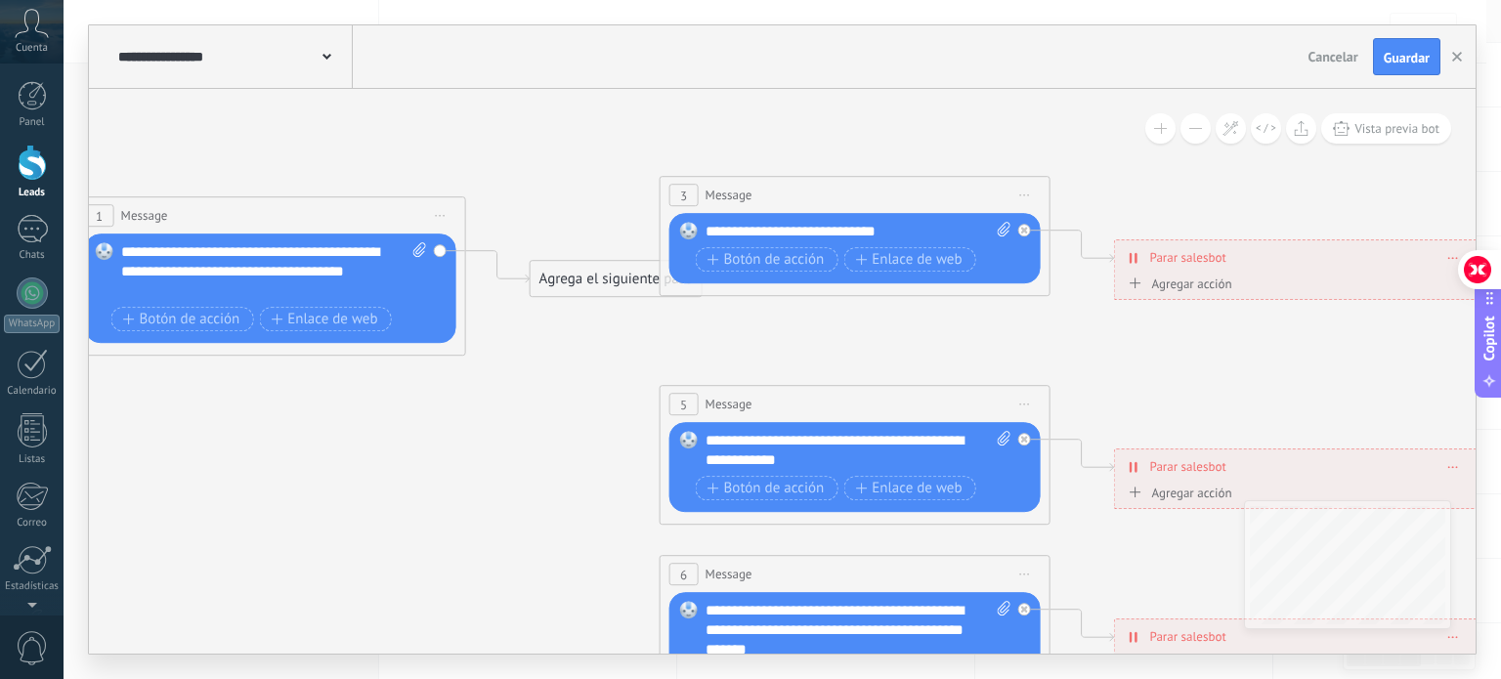
click at [1024, 190] on span "Iniciar vista previa aquí Cambiar nombre Duplicar [GEOGRAPHIC_DATA]" at bounding box center [1024, 195] width 31 height 28
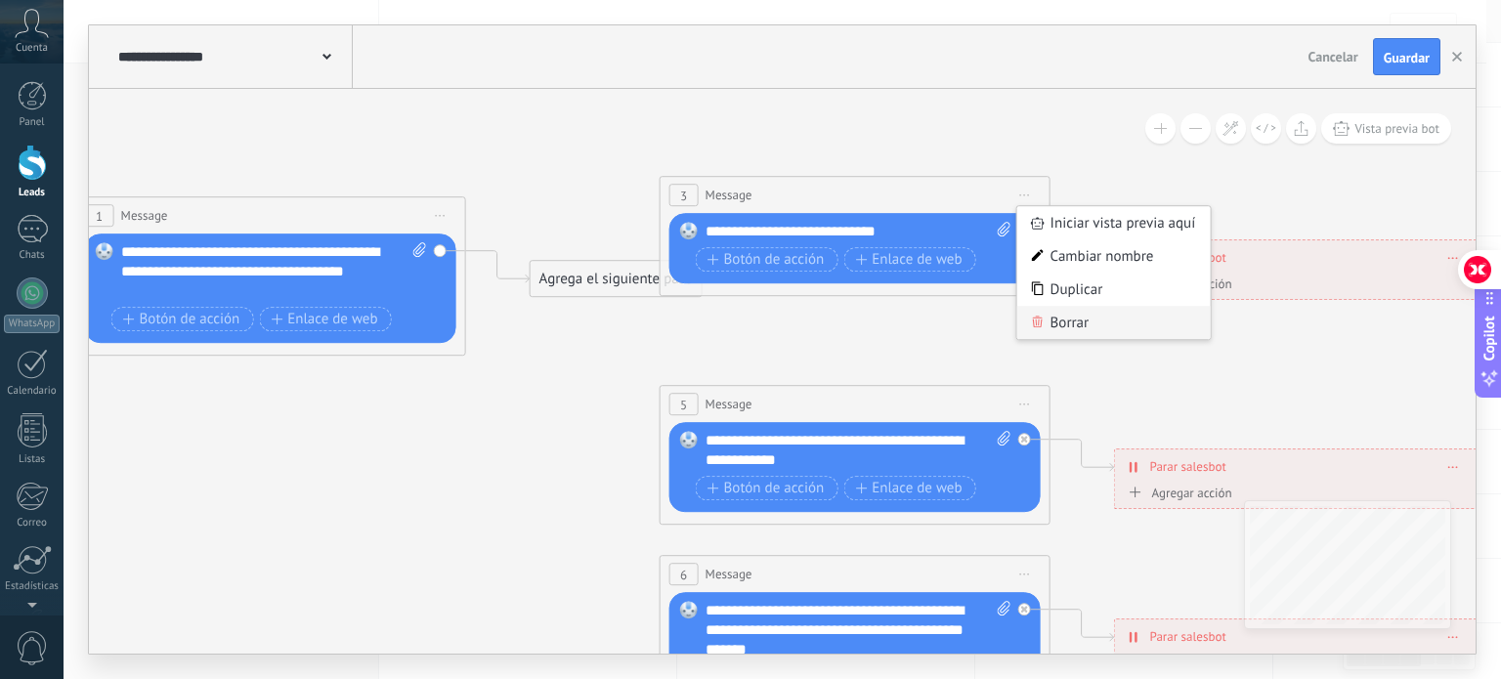
click at [1073, 321] on div "Borrar" at bounding box center [1113, 322] width 193 height 33
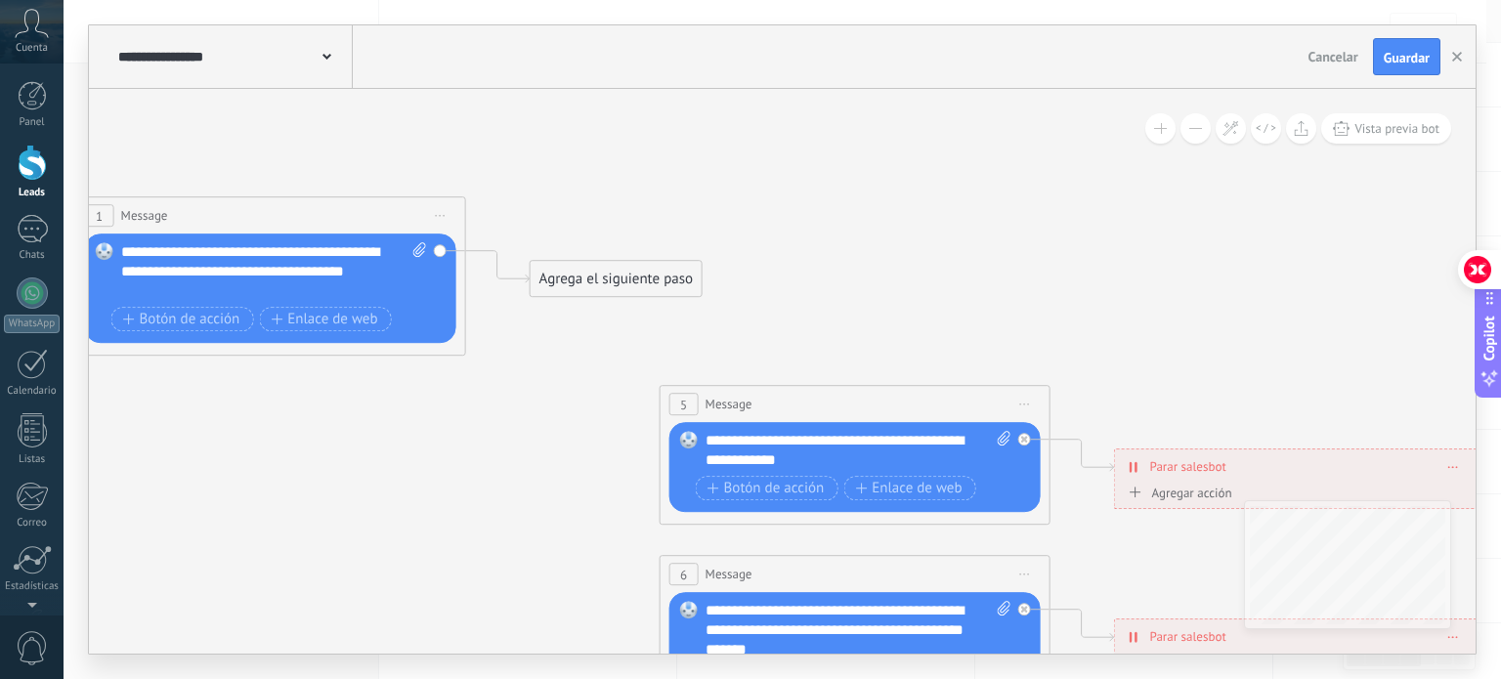
click at [1028, 400] on span "Iniciar vista previa aquí Cambiar nombre Duplicar [GEOGRAPHIC_DATA]" at bounding box center [1024, 404] width 31 height 28
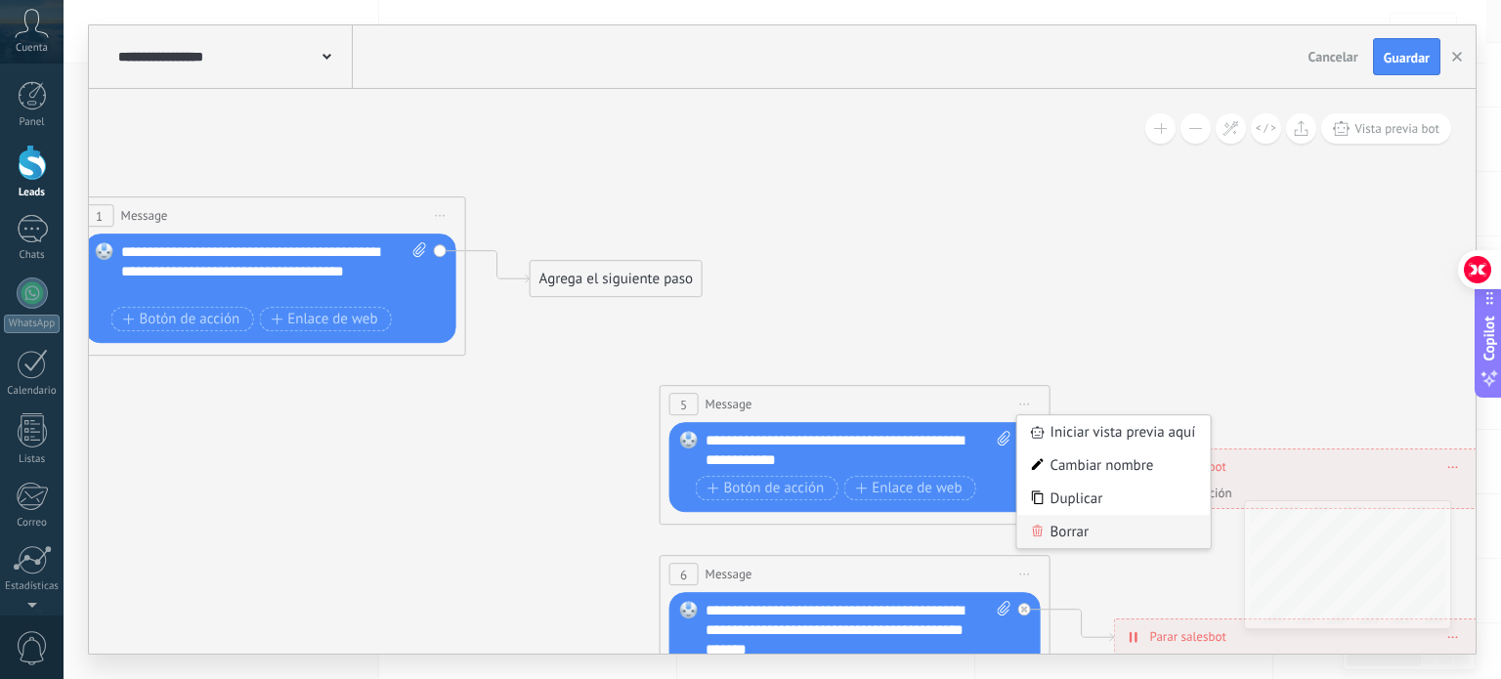
click at [1063, 532] on div "Borrar" at bounding box center [1113, 531] width 193 height 33
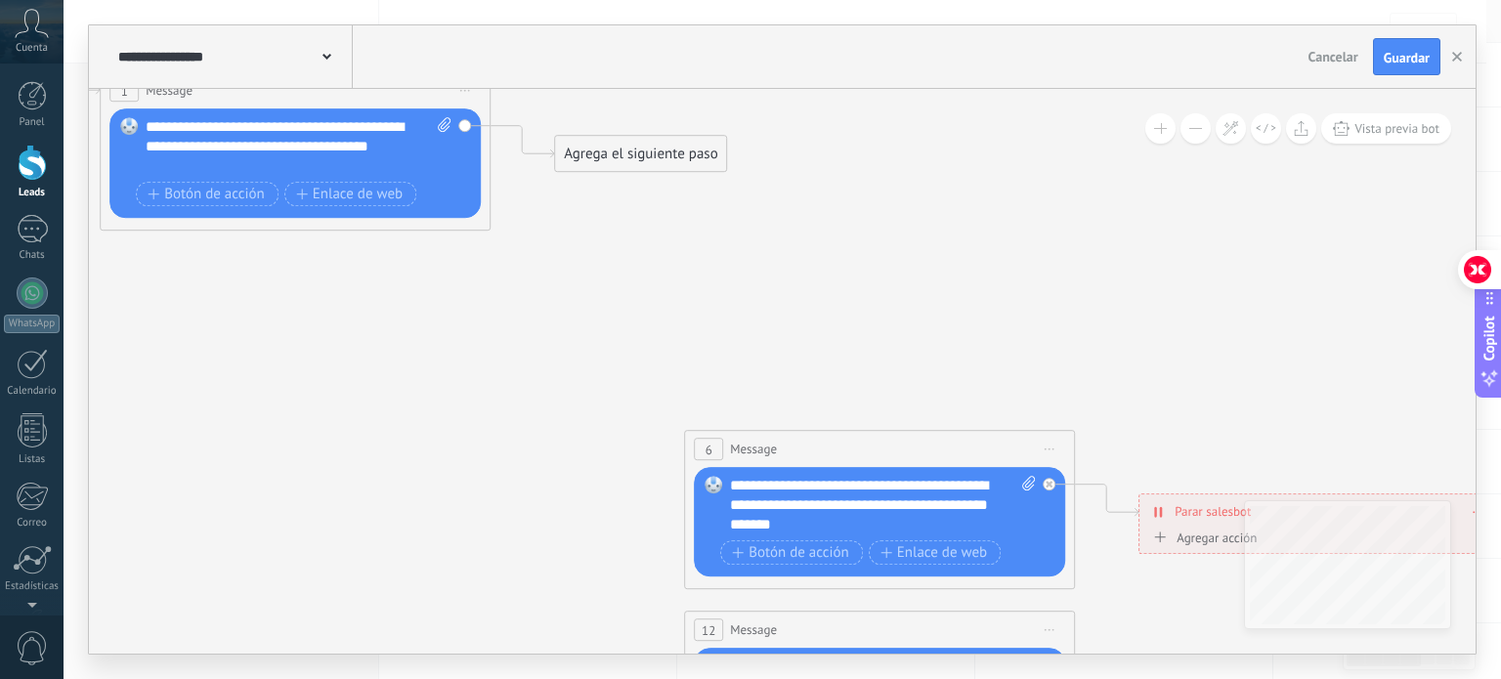
drag, startPoint x: 982, startPoint y: 466, endPoint x: 1043, endPoint y: 460, distance: 60.9
click at [993, 378] on icon at bounding box center [924, 492] width 3046 height 1947
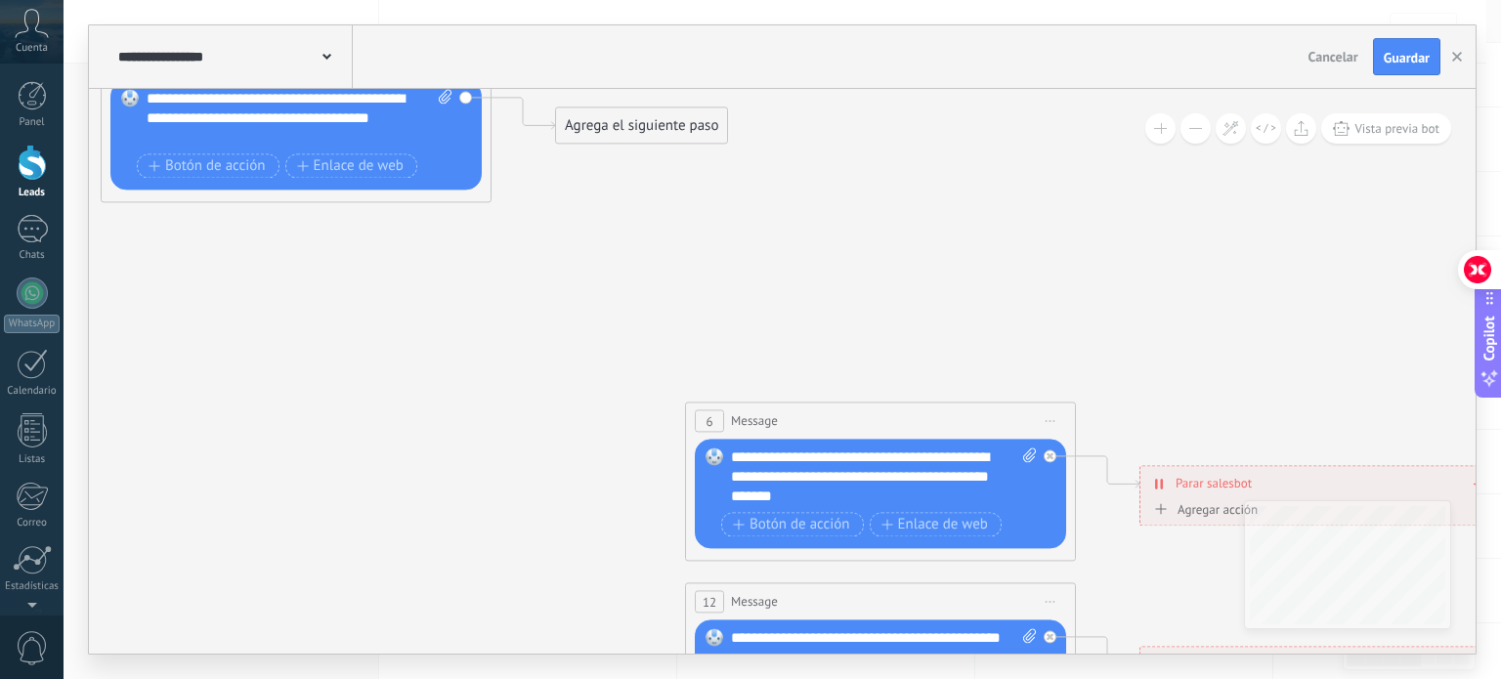
click at [1059, 421] on span "Iniciar vista previa aquí Cambiar nombre Duplicar [GEOGRAPHIC_DATA]" at bounding box center [1050, 421] width 31 height 28
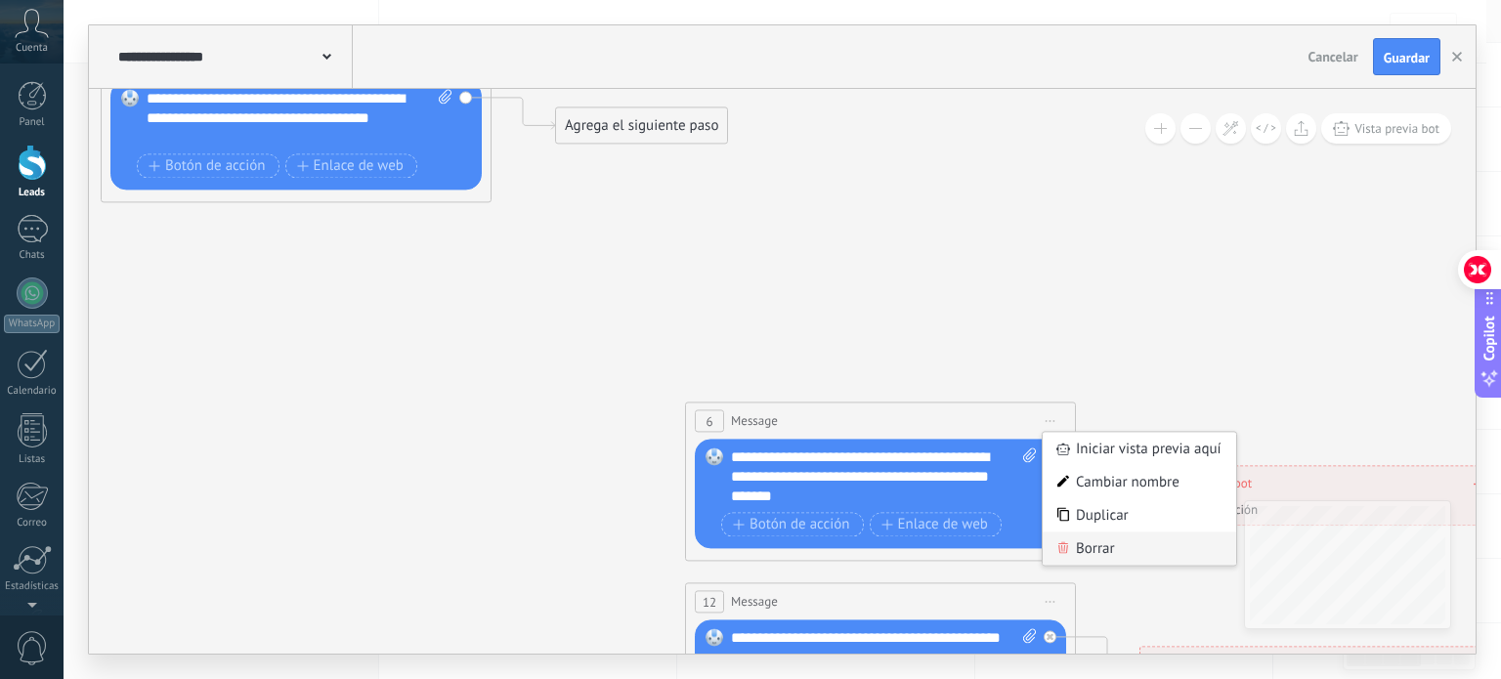
click at [1089, 550] on div "Borrar" at bounding box center [1139, 549] width 193 height 33
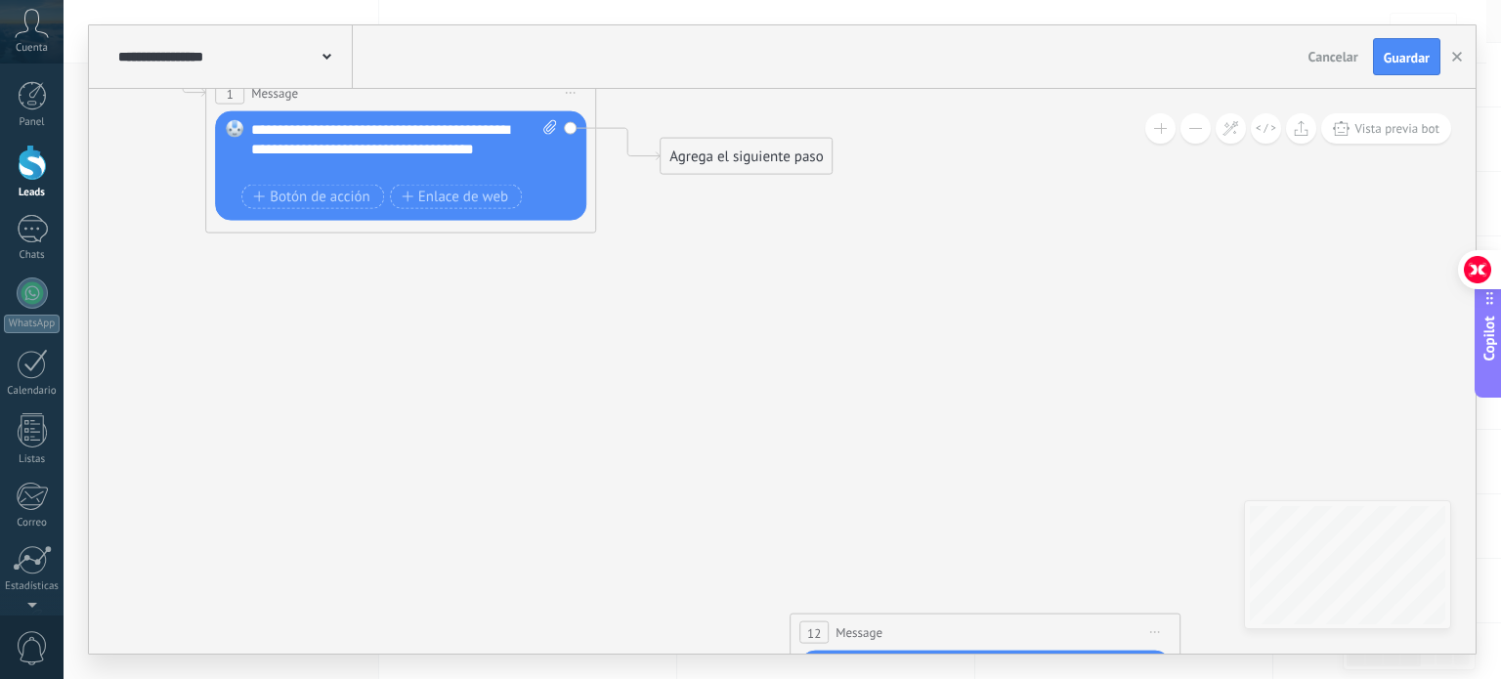
drag, startPoint x: 1091, startPoint y: 557, endPoint x: 1179, endPoint y: 589, distance: 94.6
click at [1192, 593] on icon at bounding box center [1030, 495] width 3046 height 1947
click at [572, 134] on div "Reemplazar Quitar Convertir a mensaje de voz Arrastre la imagen aquí para adjun…" at bounding box center [400, 166] width 371 height 109
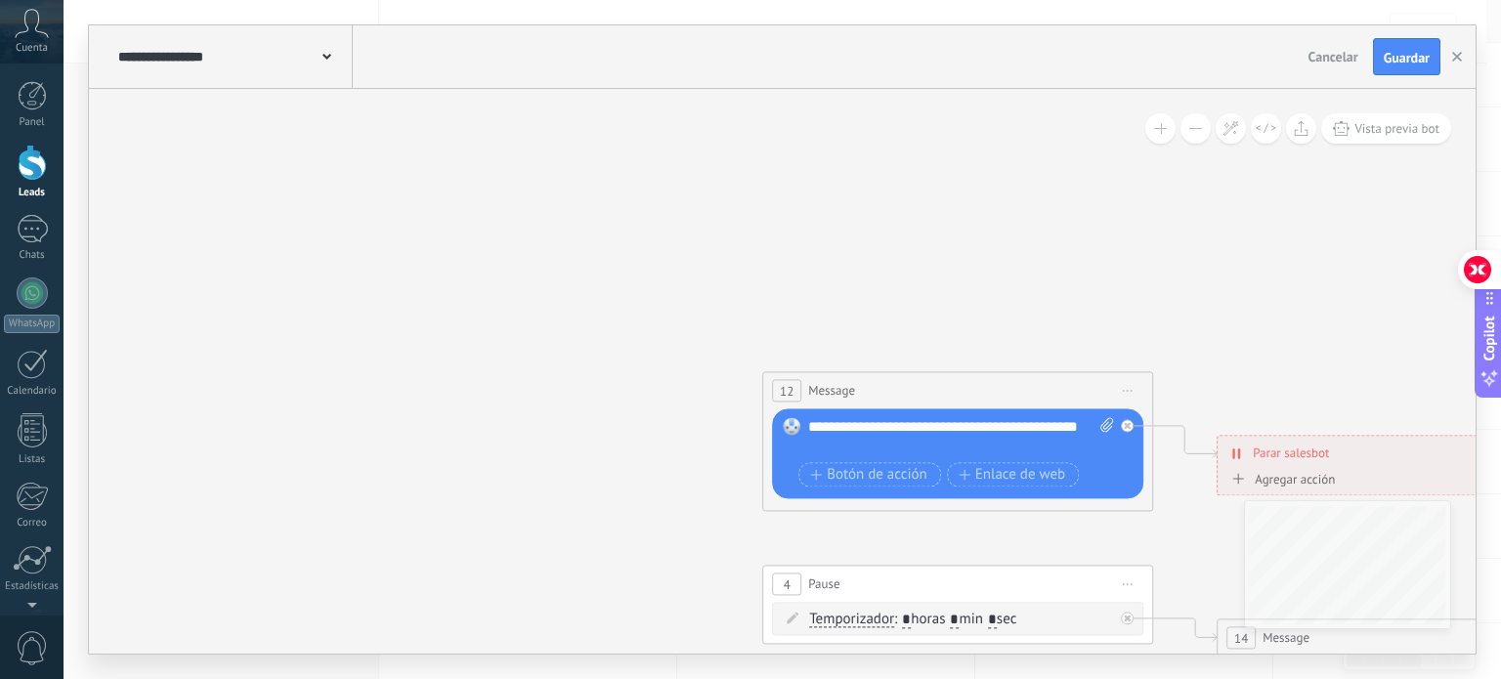
drag, startPoint x: 866, startPoint y: 412, endPoint x: 835, endPoint y: 163, distance: 251.0
click at [835, 163] on icon at bounding box center [1002, 254] width 3046 height 1947
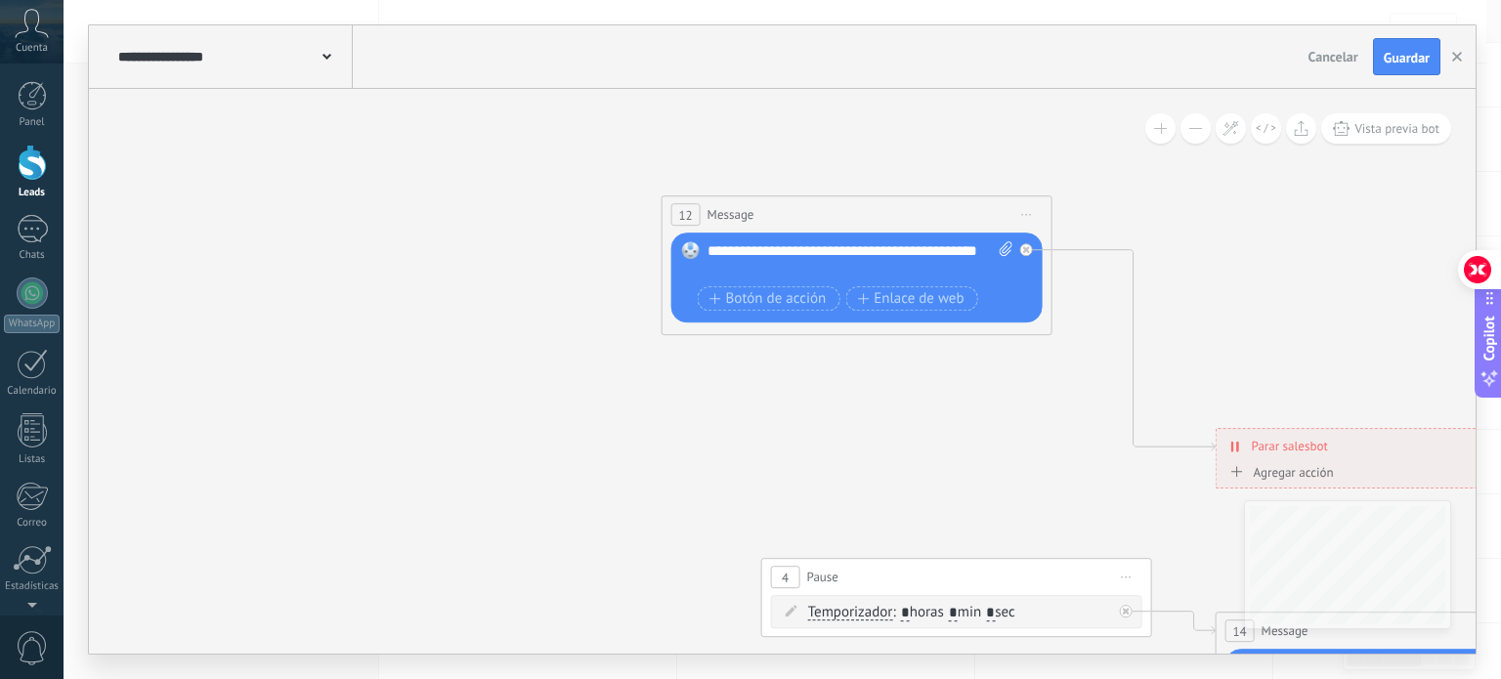
drag, startPoint x: 872, startPoint y: 389, endPoint x: 766, endPoint y: 215, distance: 203.5
click at [768, 217] on div "12 Message ******* (a): Todos los contactos - canales seleccionados Todos los c…" at bounding box center [857, 214] width 389 height 36
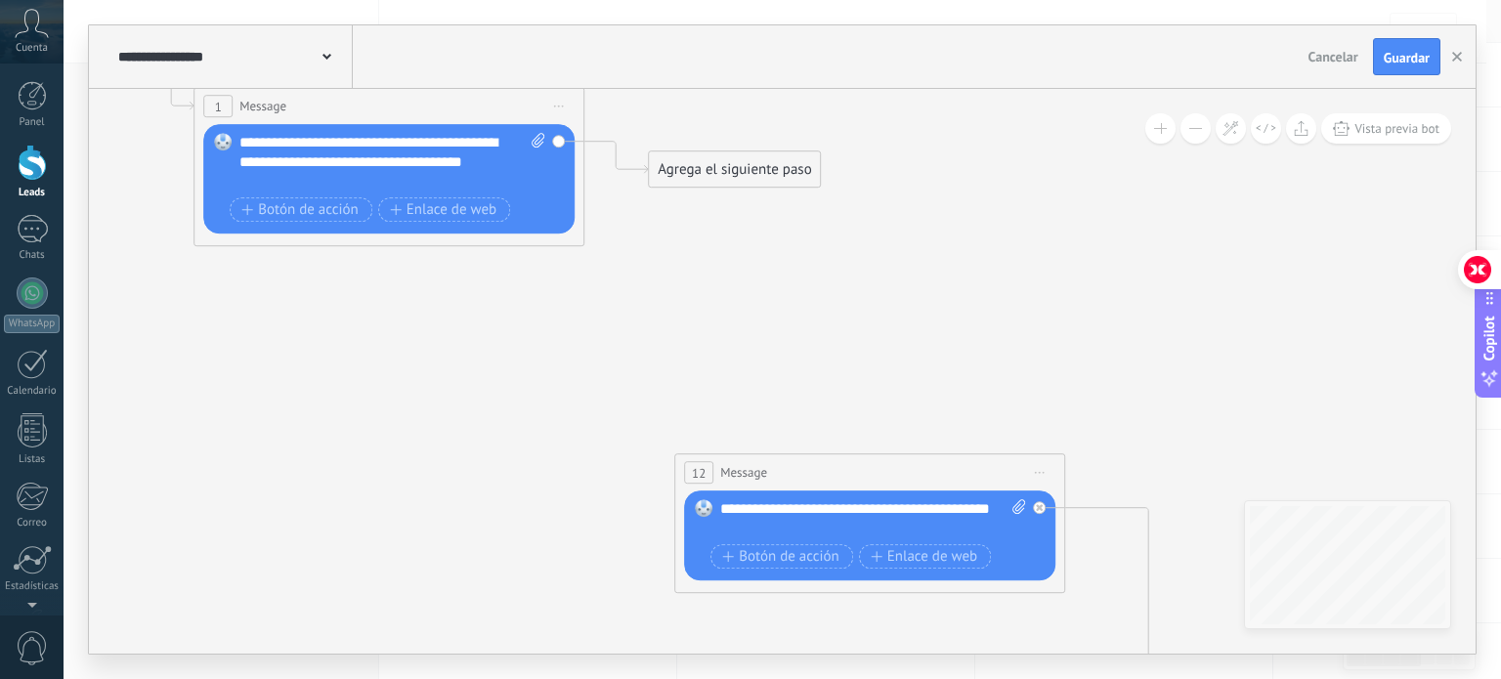
drag, startPoint x: 837, startPoint y: 155, endPoint x: 875, endPoint y: 449, distance: 295.5
click at [876, 449] on icon at bounding box center [1018, 510] width 3046 height 1951
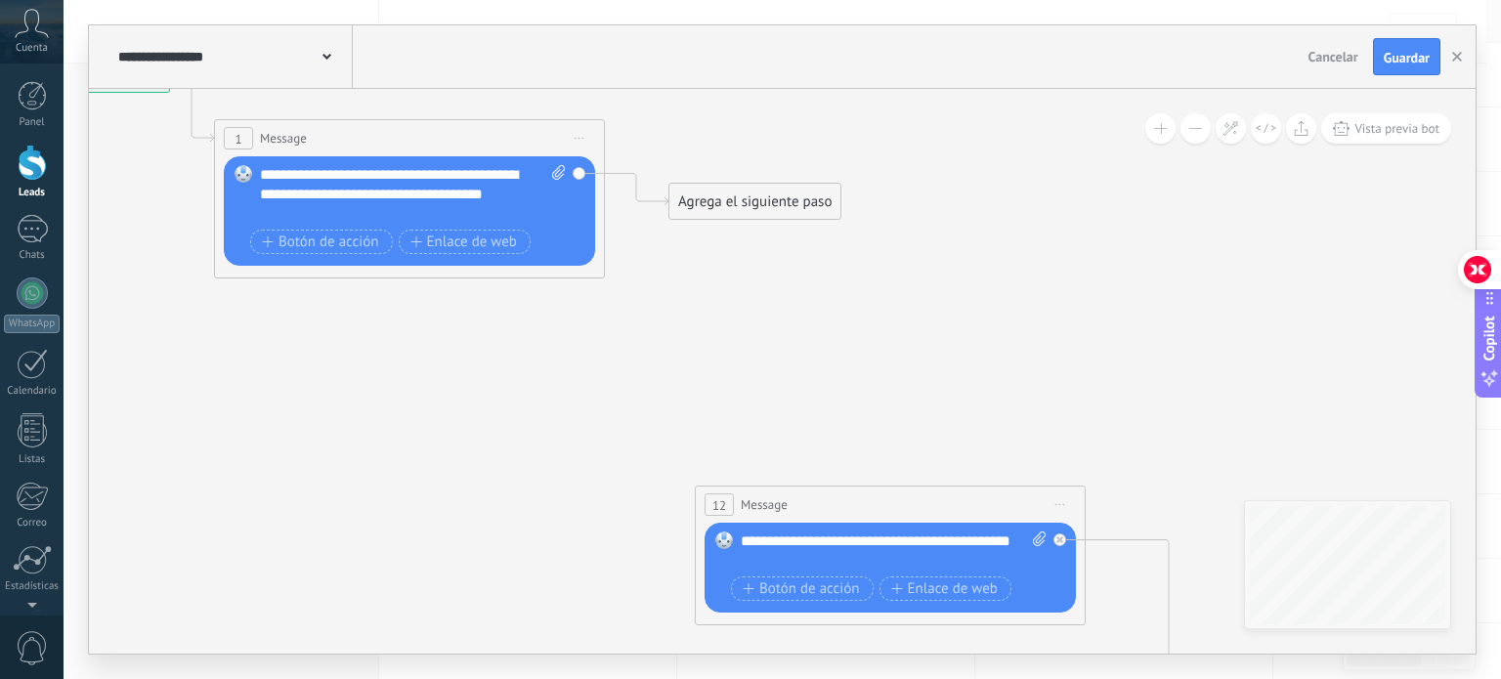
click at [720, 206] on div "Agrega el siguiente paso" at bounding box center [754, 202] width 171 height 32
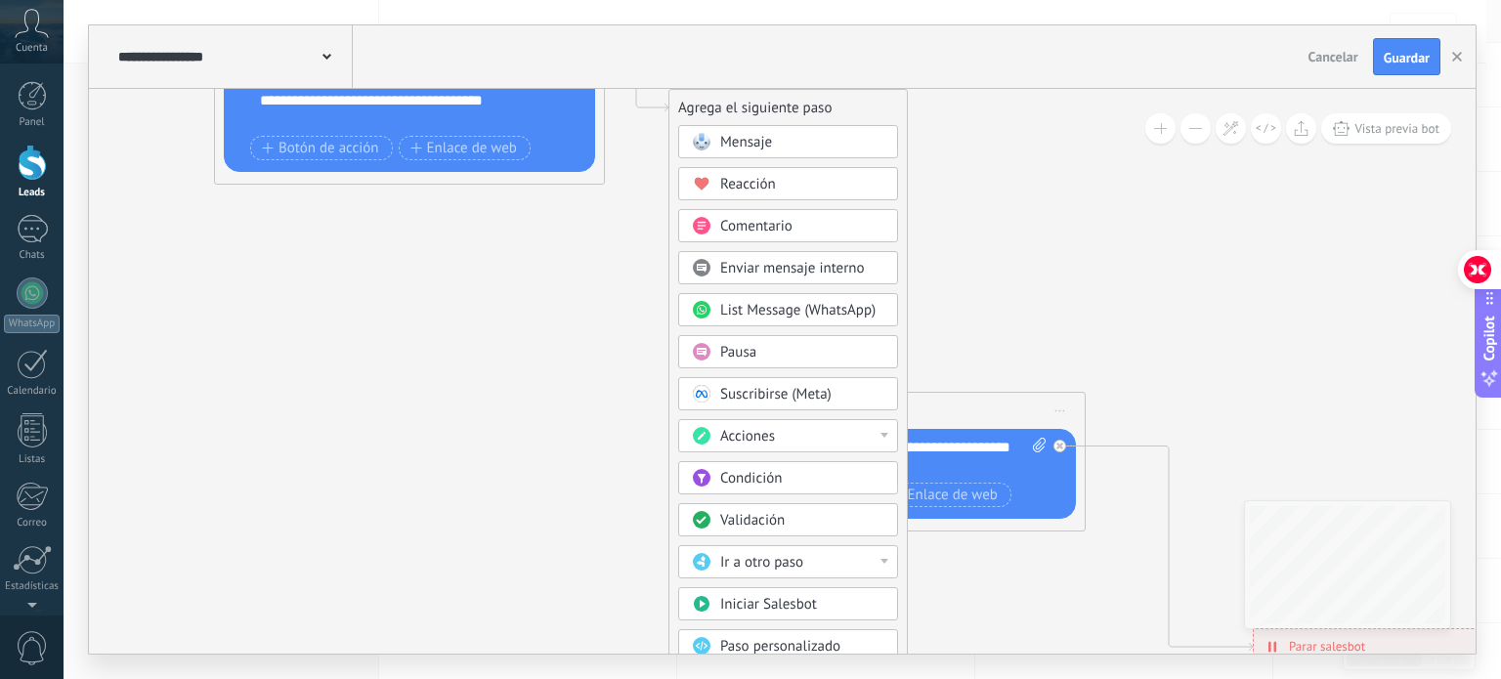
click at [749, 347] on span "Pausa" at bounding box center [738, 352] width 36 height 19
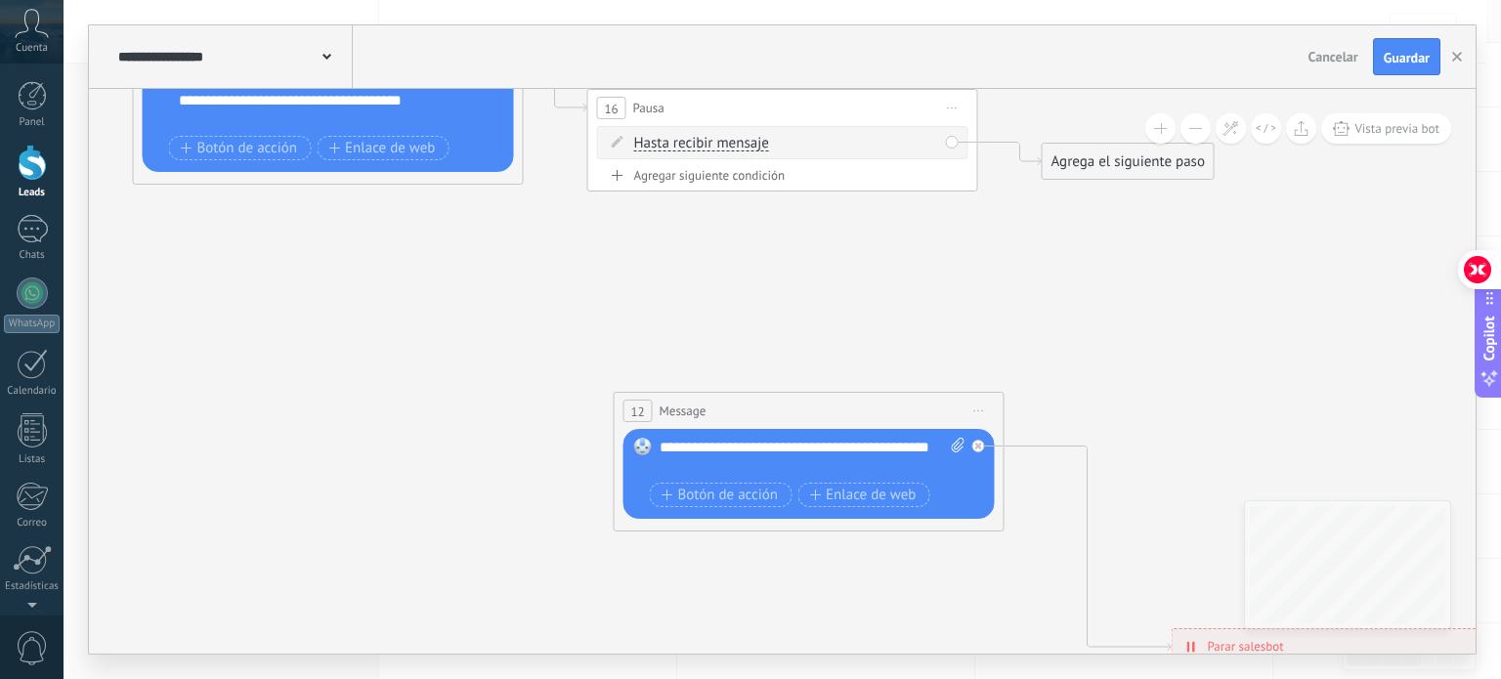
click at [784, 146] on div "Hasta recibir mensaje Hasta recibir mensaje Temporizador Excepto horas laborale…" at bounding box center [786, 144] width 304 height 20
click at [709, 174] on div "Agregar siguiente condición" at bounding box center [782, 175] width 371 height 17
click at [680, 147] on span "Hasta recibir mensaje" at bounding box center [701, 144] width 135 height 16
click at [680, 147] on button "Hasta recibir mensaje" at bounding box center [746, 143] width 244 height 35
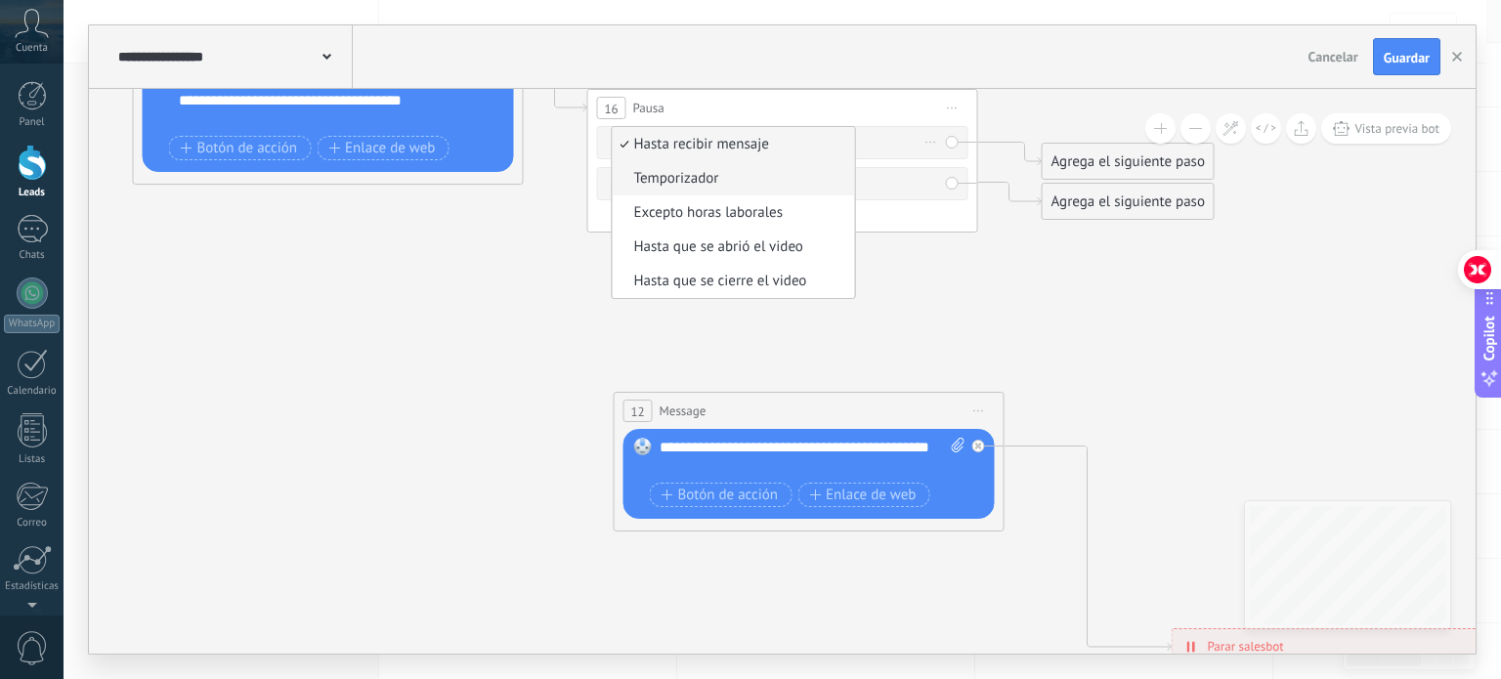
click at [731, 185] on span "Temporizador" at bounding box center [731, 179] width 236 height 20
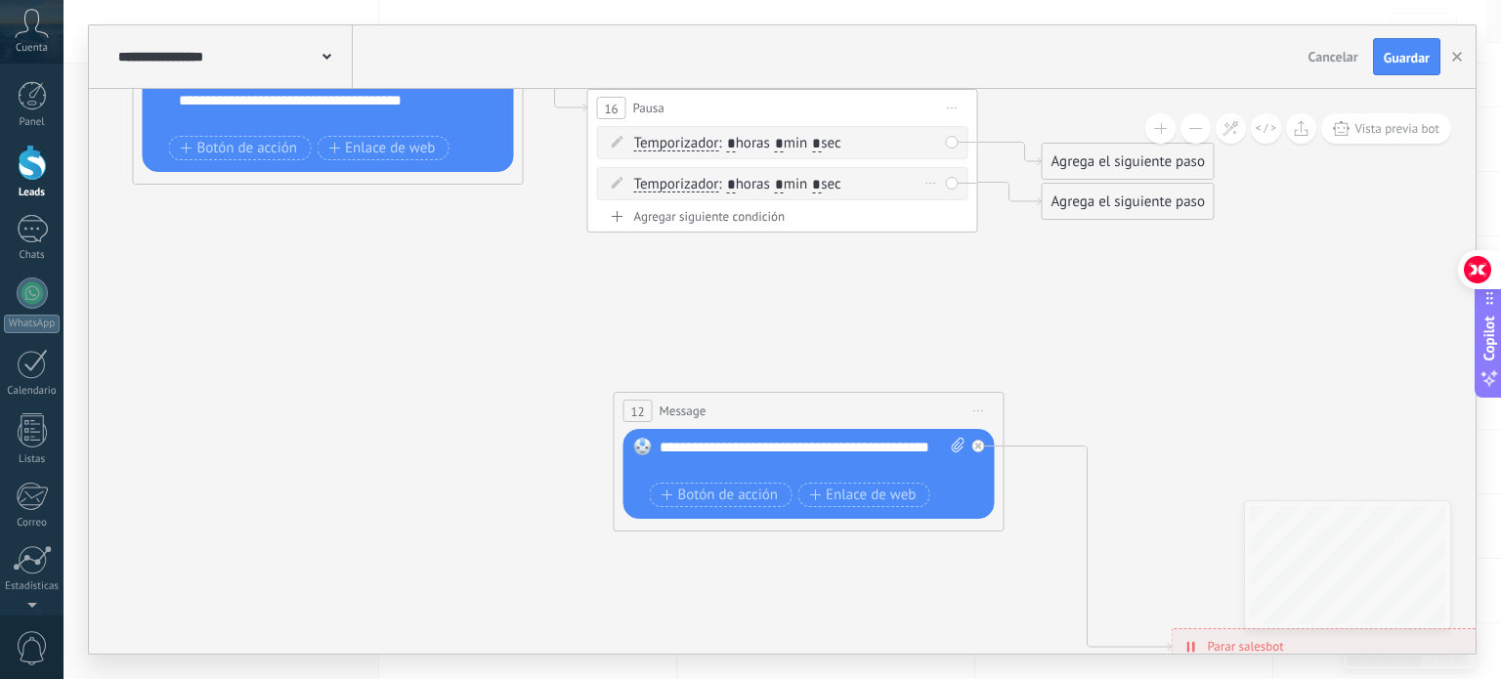
click at [935, 183] on icon at bounding box center [931, 184] width 10 height 2
click at [952, 214] on div "Borrar" at bounding box center [962, 210] width 87 height 33
click at [784, 146] on input "*" at bounding box center [779, 145] width 9 height 16
click at [829, 146] on span ": * horas * min * sec" at bounding box center [779, 143] width 122 height 19
click at [821, 144] on input "*" at bounding box center [816, 145] width 9 height 16
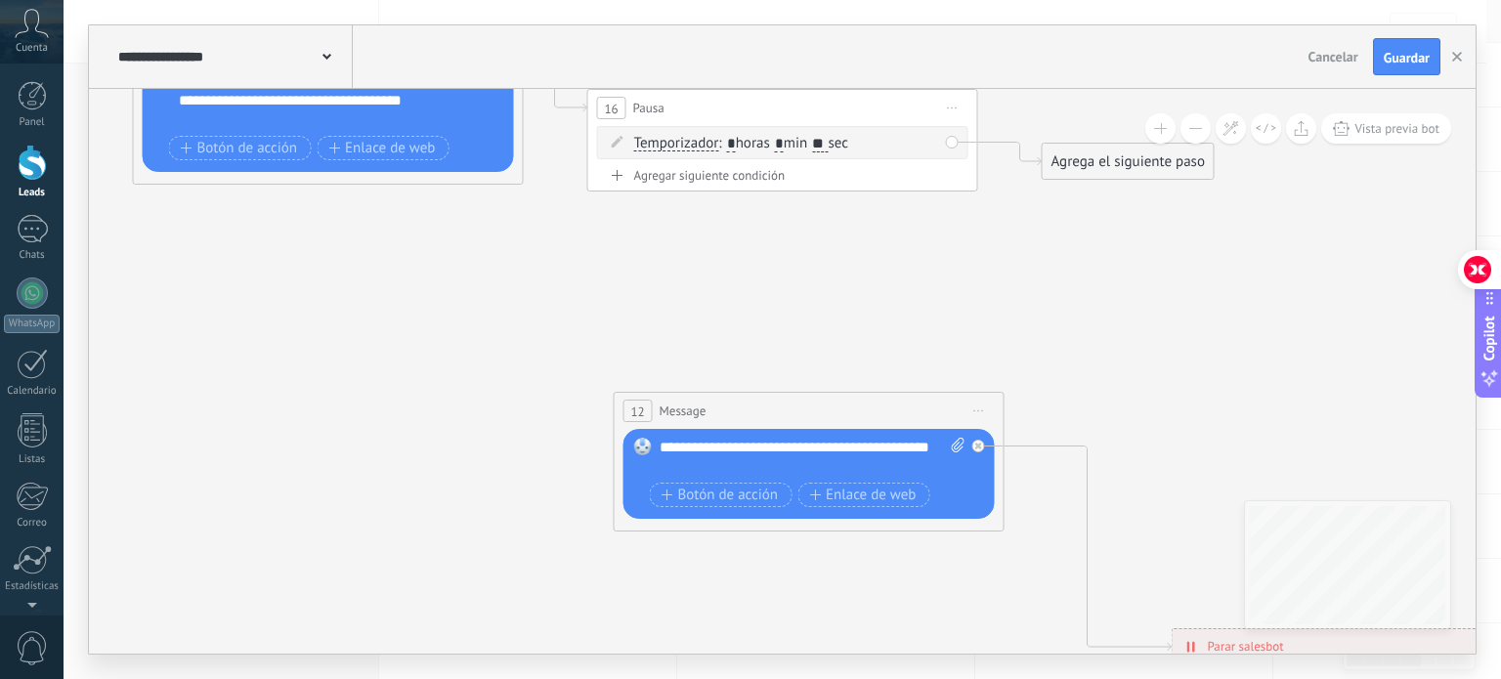
type input "**"
click at [916, 230] on icon at bounding box center [957, 448] width 3046 height 1951
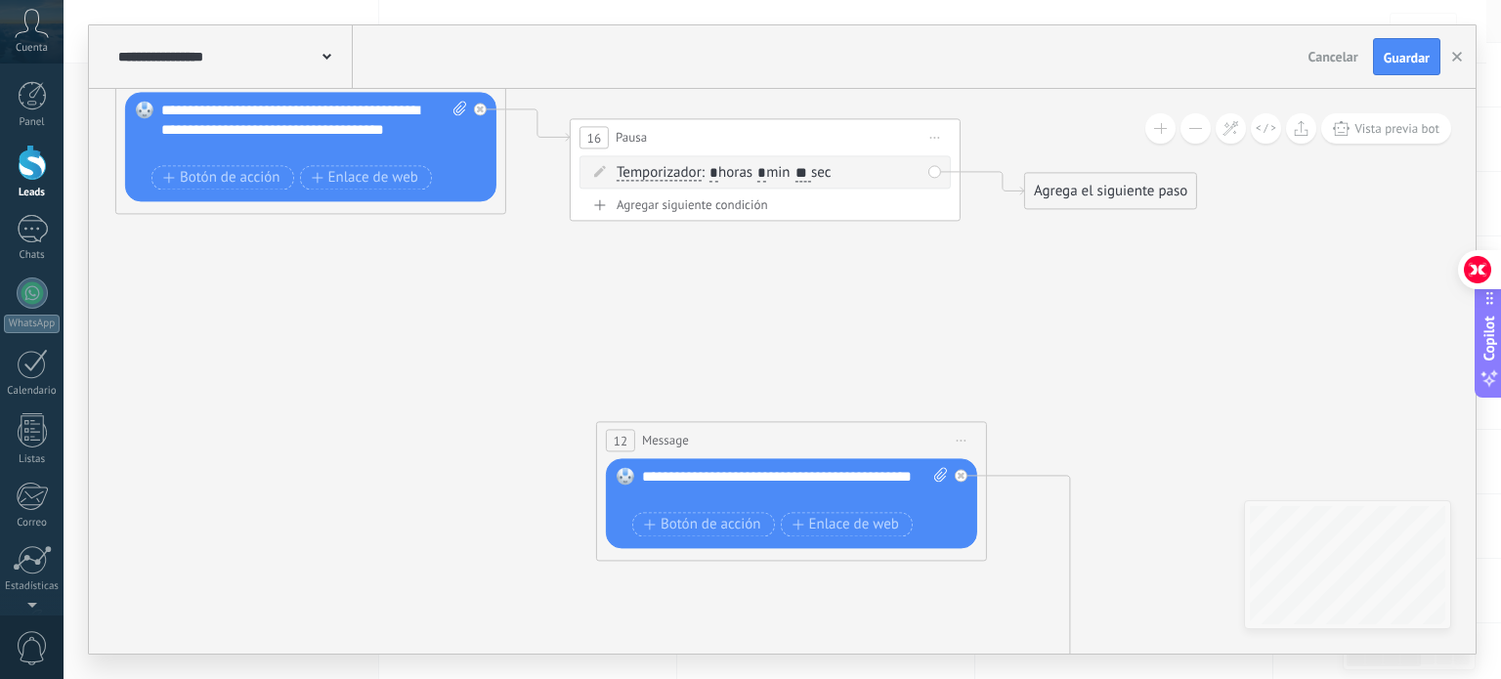
drag, startPoint x: 1059, startPoint y: 234, endPoint x: 1085, endPoint y: 188, distance: 52.5
click at [1082, 189] on icon at bounding box center [940, 479] width 3046 height 1951
click at [1083, 189] on icon at bounding box center [940, 479] width 3046 height 1951
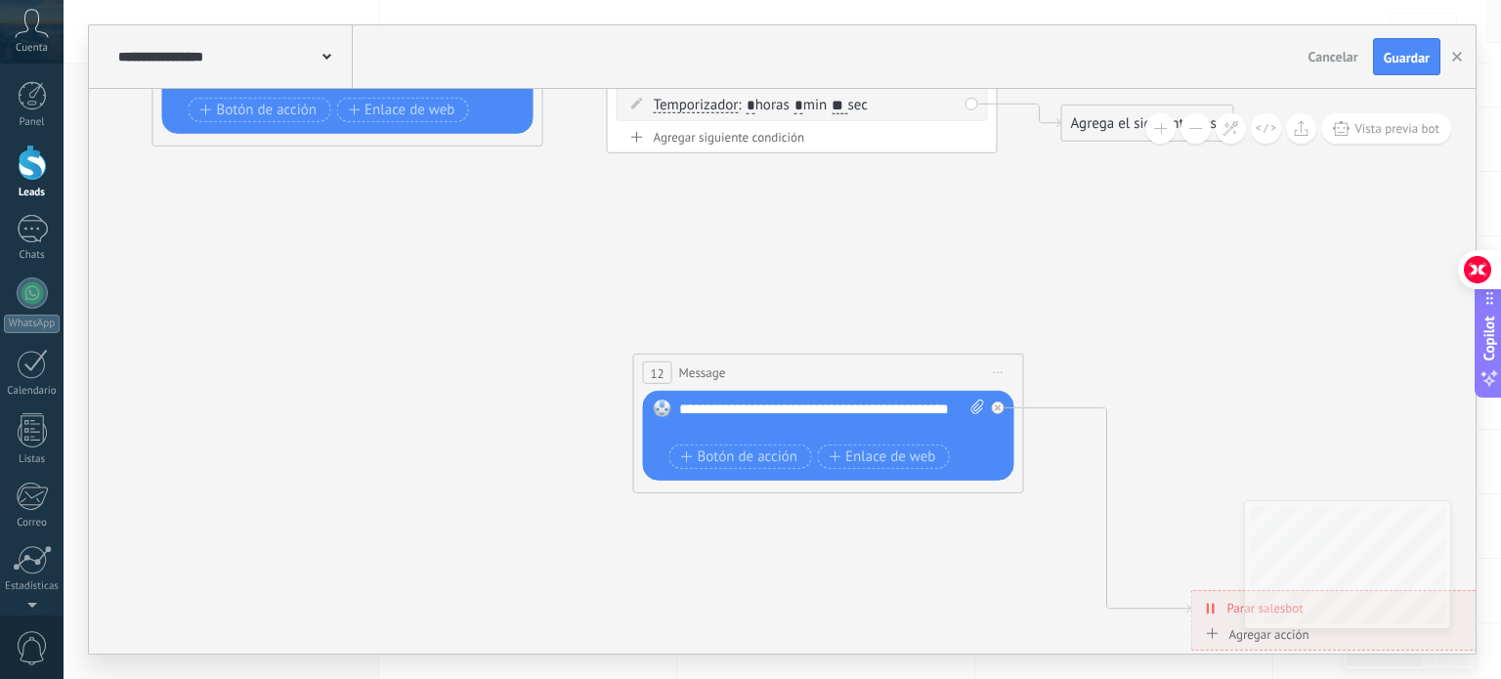
click at [1000, 370] on span "Iniciar vista previa aquí Cambiar nombre Duplicar [GEOGRAPHIC_DATA]" at bounding box center [998, 373] width 31 height 28
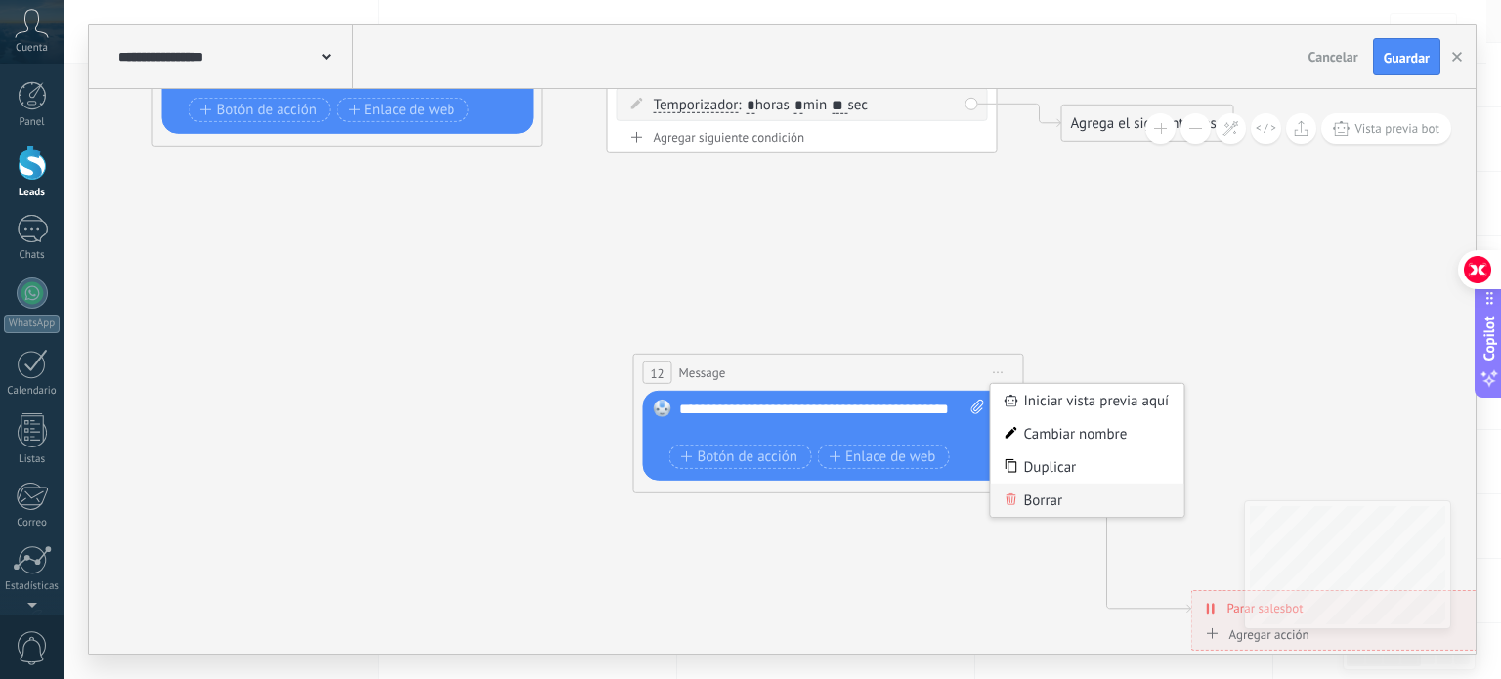
click at [1050, 502] on div "Borrar" at bounding box center [1087, 500] width 193 height 33
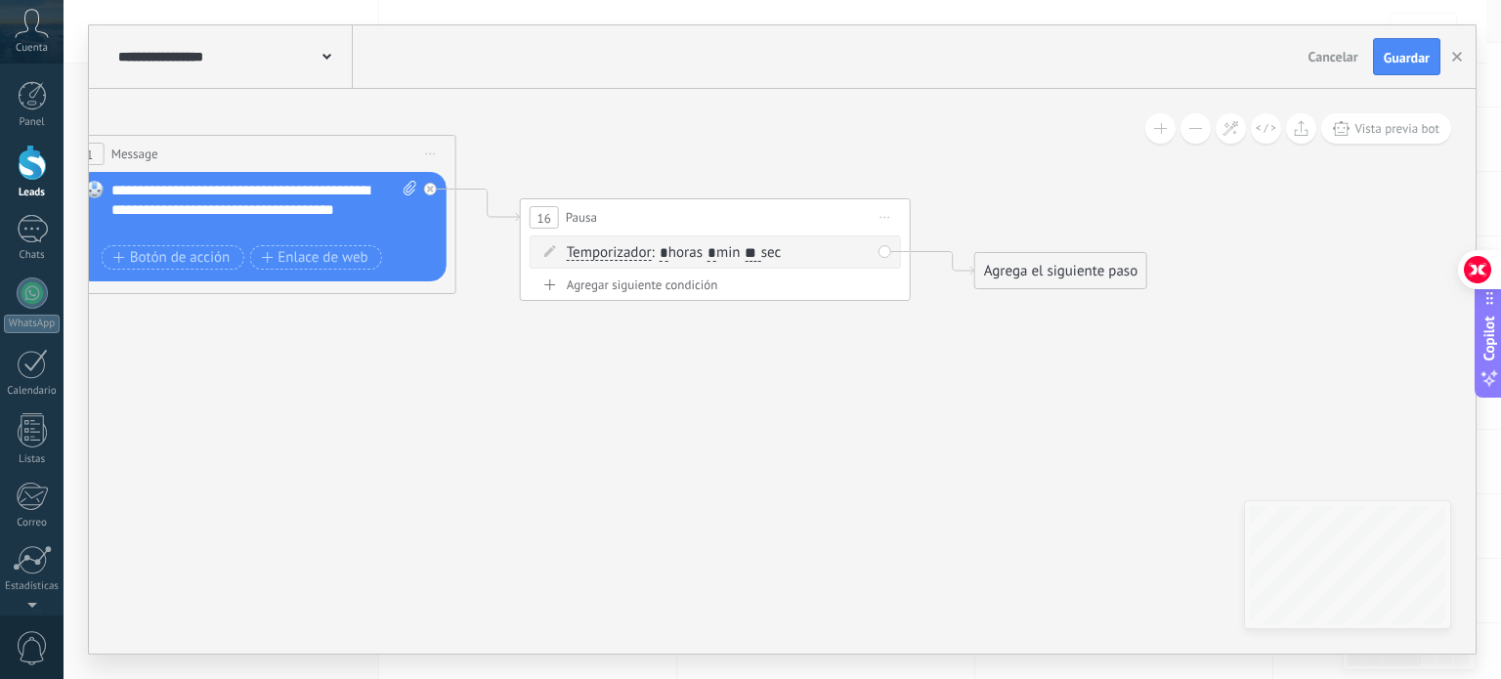
drag, startPoint x: 1070, startPoint y: 367, endPoint x: 983, endPoint y: 515, distance: 171.3
click at [983, 515] on icon at bounding box center [890, 558] width 3046 height 1951
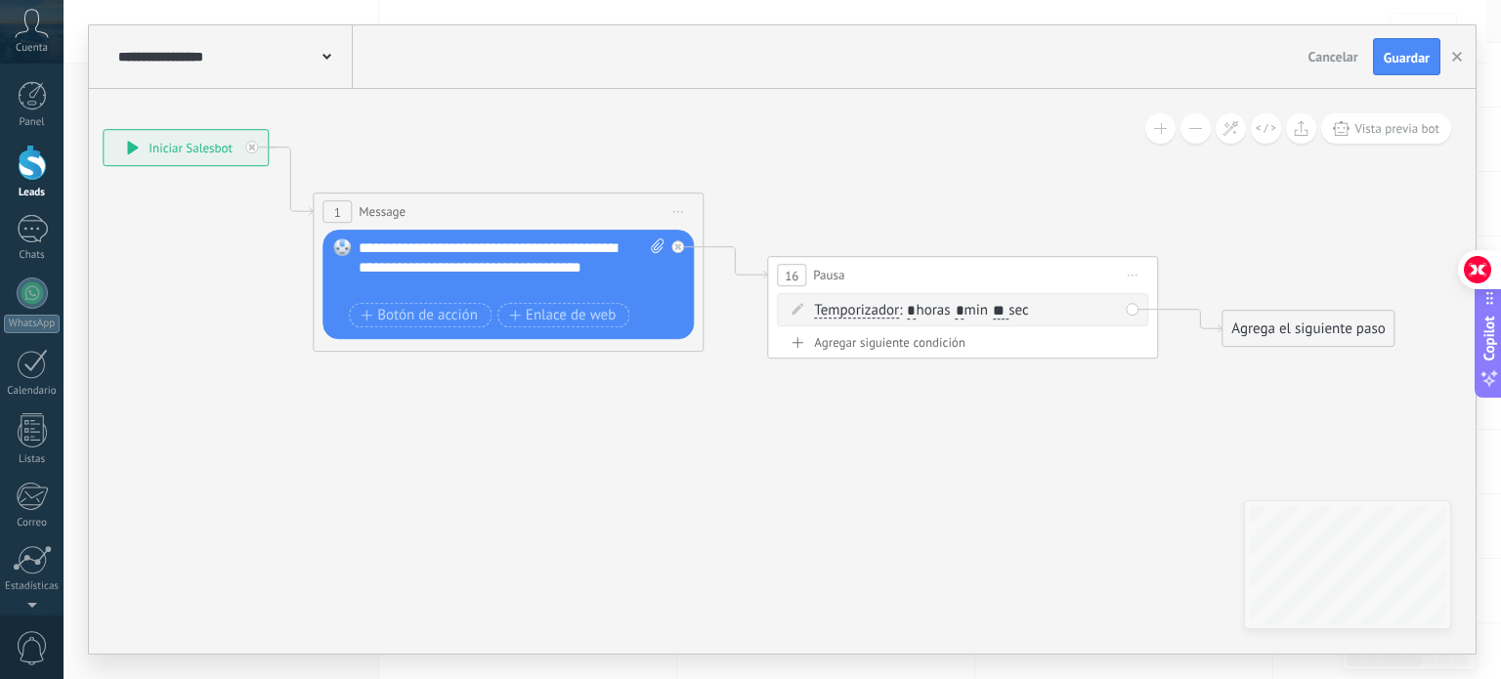
drag, startPoint x: 990, startPoint y: 449, endPoint x: 1237, endPoint y: 507, distance: 254.1
click at [1237, 507] on icon at bounding box center [1137, 615] width 3046 height 1951
click at [1281, 332] on div "Agrega el siguiente paso" at bounding box center [1307, 329] width 171 height 32
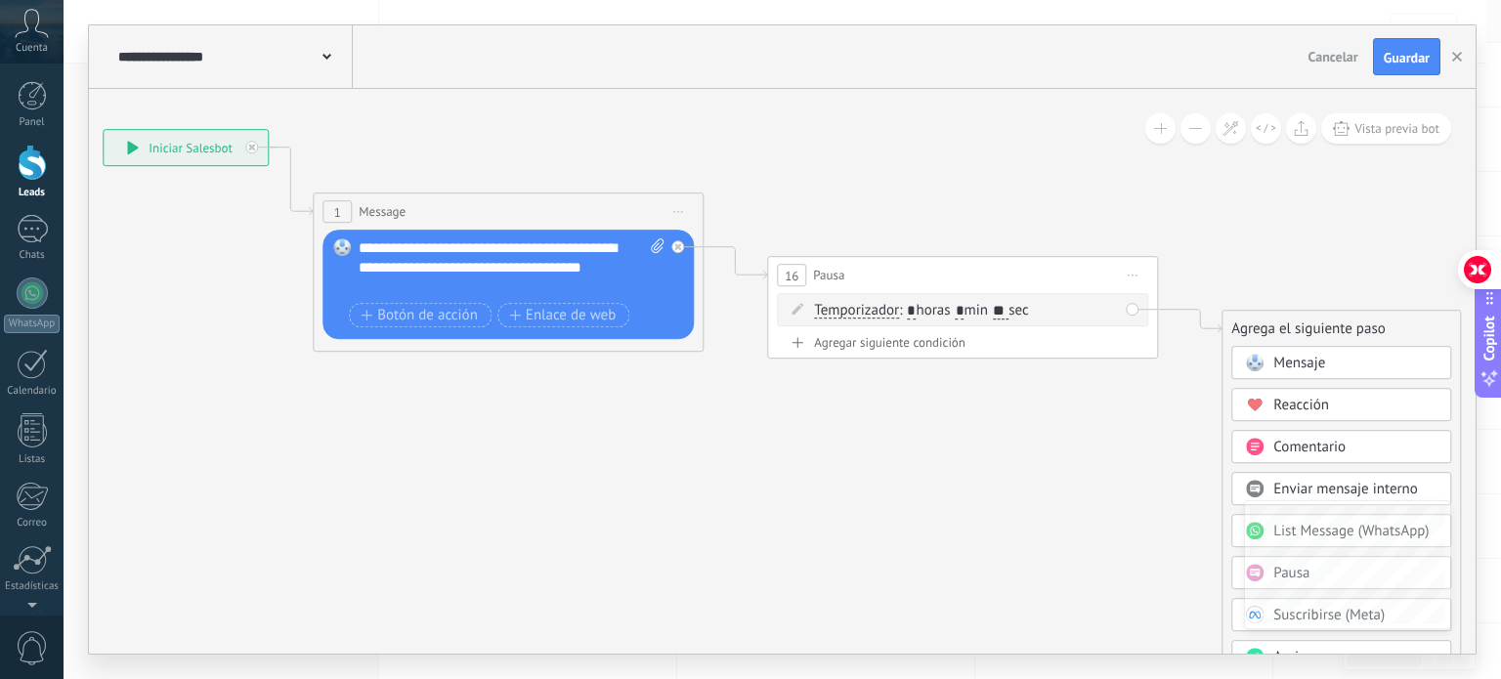
click at [1300, 366] on span "Mensaje" at bounding box center [1299, 363] width 52 height 19
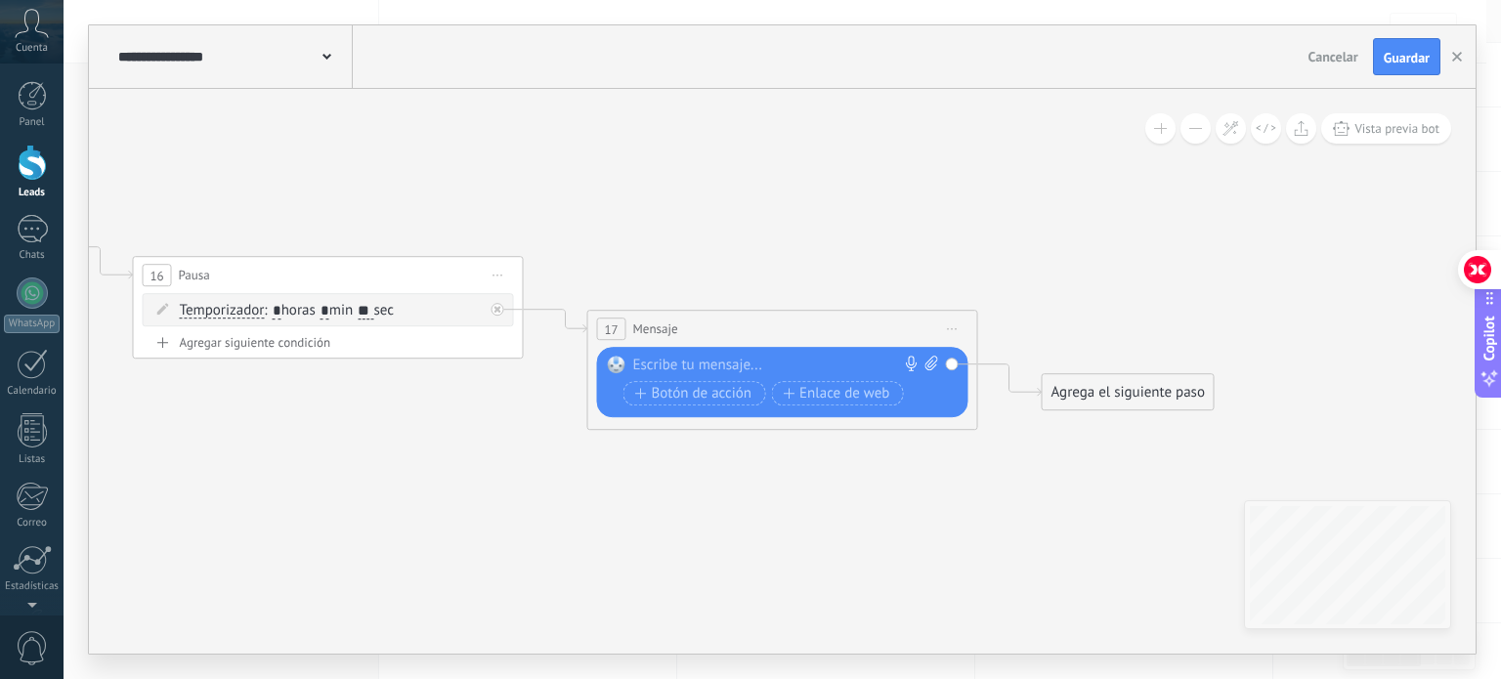
click at [782, 356] on div at bounding box center [778, 366] width 290 height 20
paste div
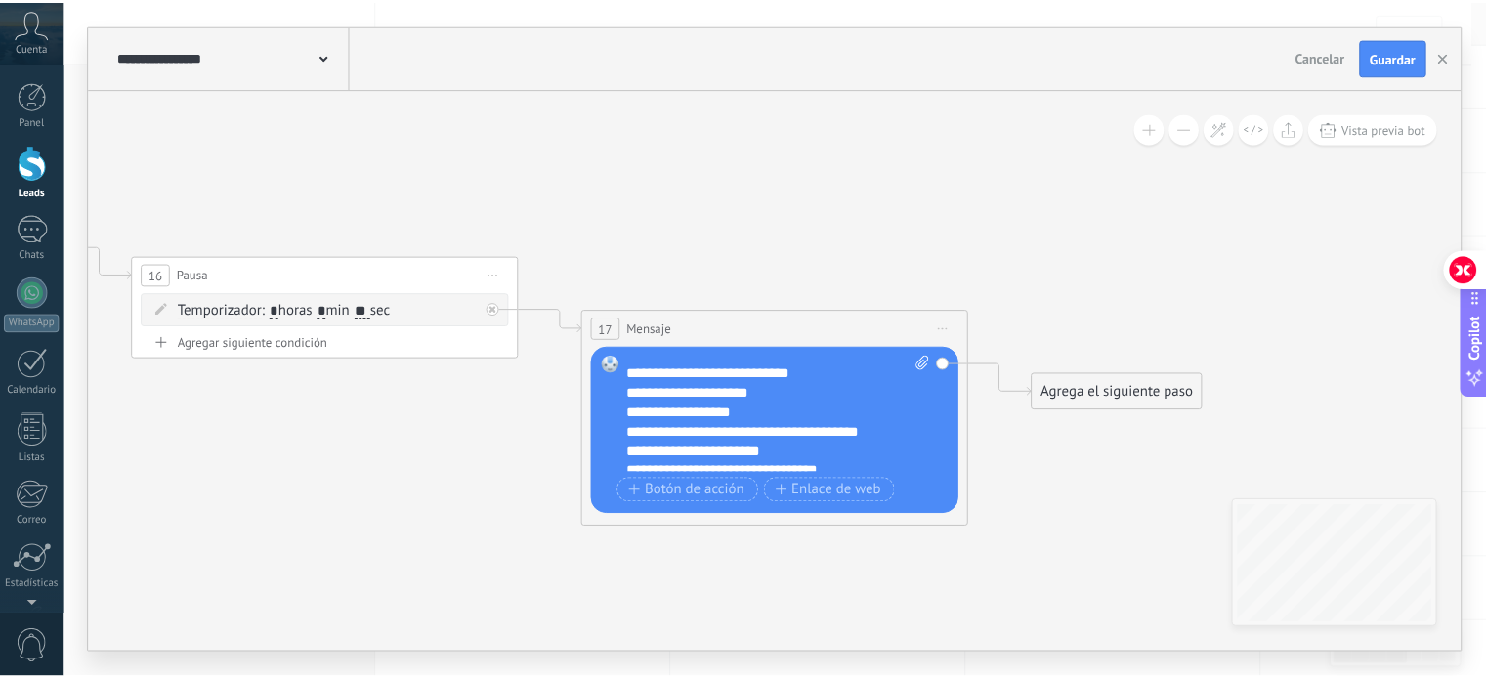
scroll to position [117, 0]
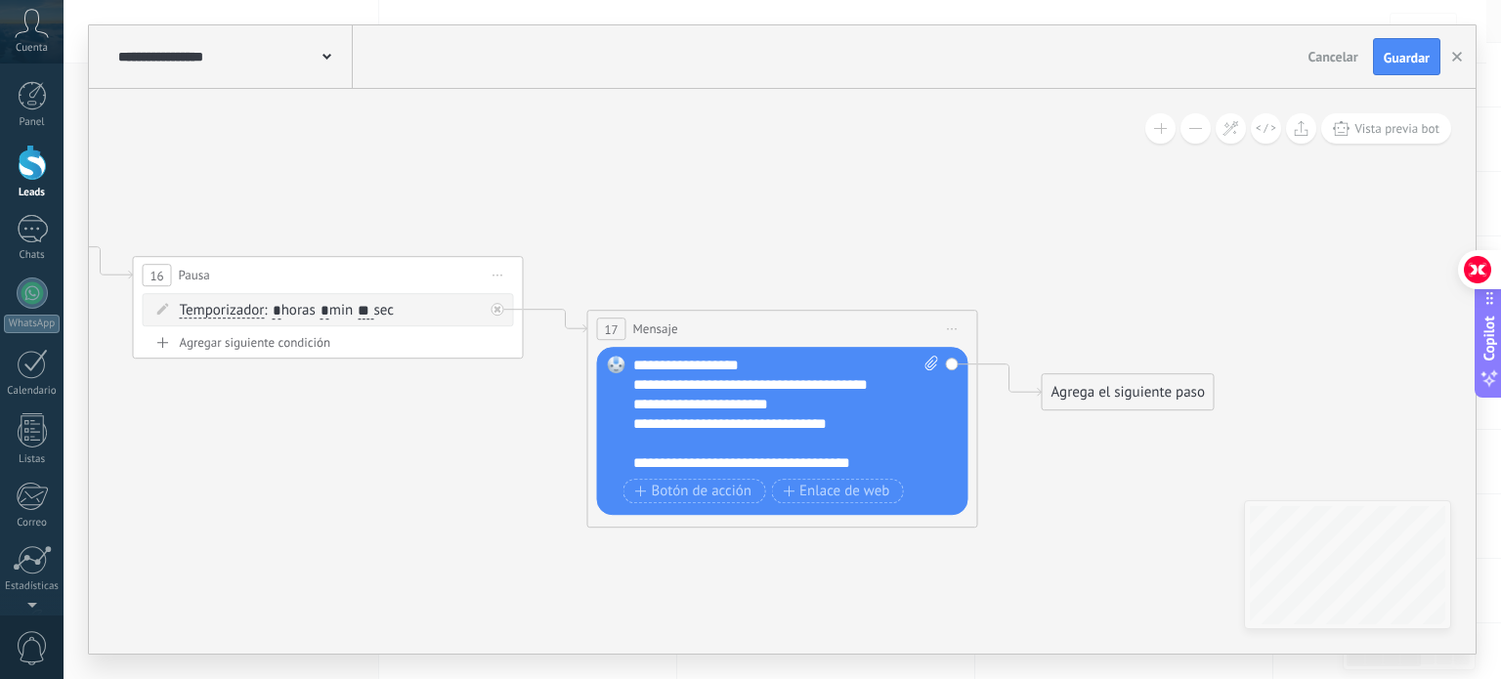
click at [1116, 399] on div "Agrega el siguiente paso" at bounding box center [1128, 392] width 171 height 32
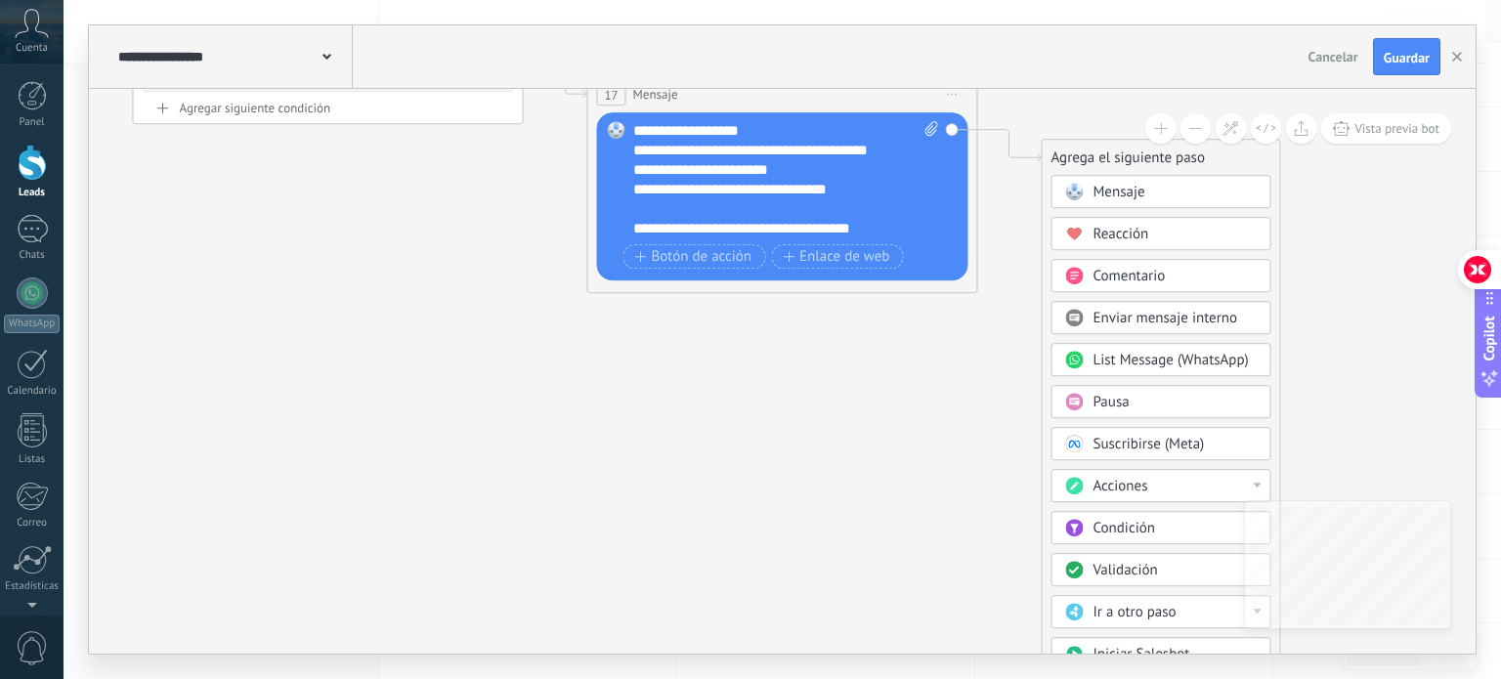
click at [738, 431] on icon at bounding box center [503, 351] width 3046 height 1891
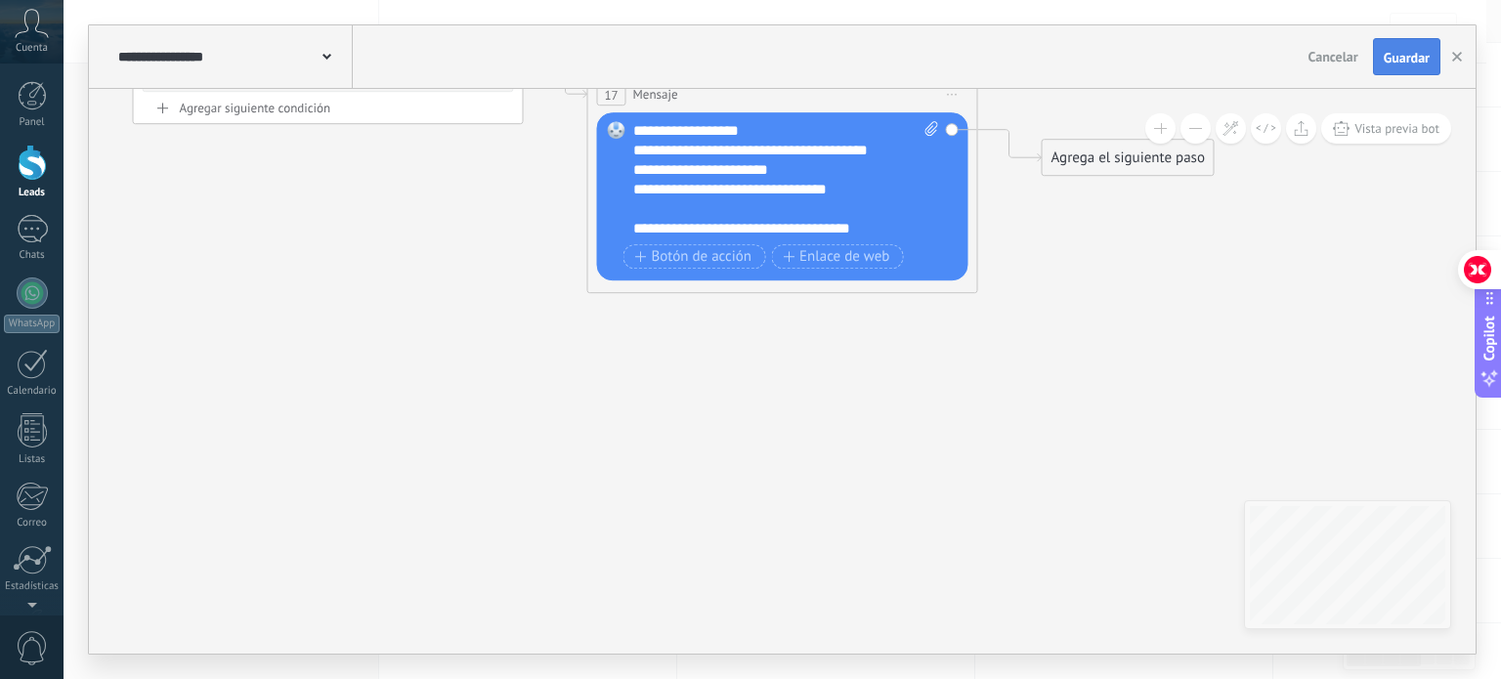
click at [1395, 71] on button "Guardar" at bounding box center [1406, 56] width 67 height 37
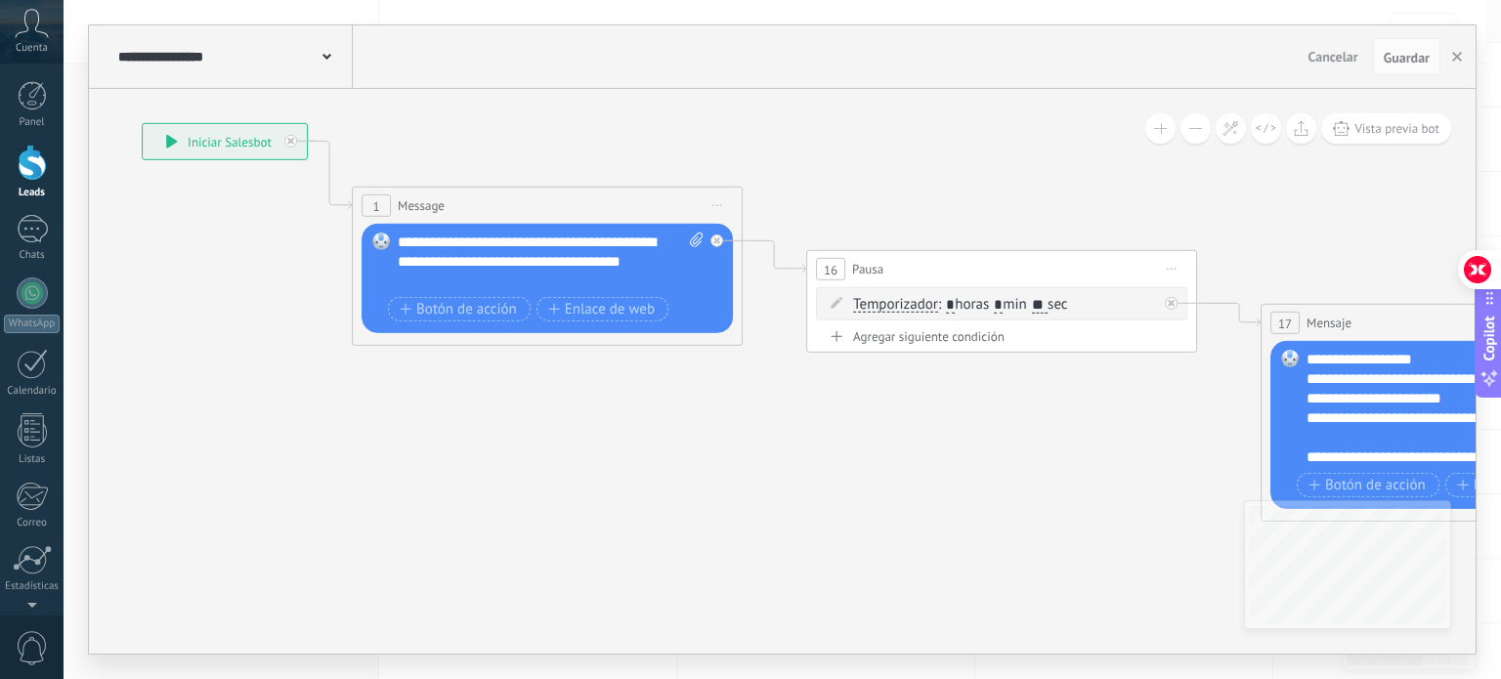
drag, startPoint x: 476, startPoint y: 366, endPoint x: 1139, endPoint y: 503, distance: 677.5
click at [1139, 503] on icon at bounding box center [1176, 580] width 3046 height 1891
click at [1412, 54] on span "Guardar" at bounding box center [1407, 58] width 46 height 14
click at [1450, 58] on button "button" at bounding box center [1456, 56] width 29 height 37
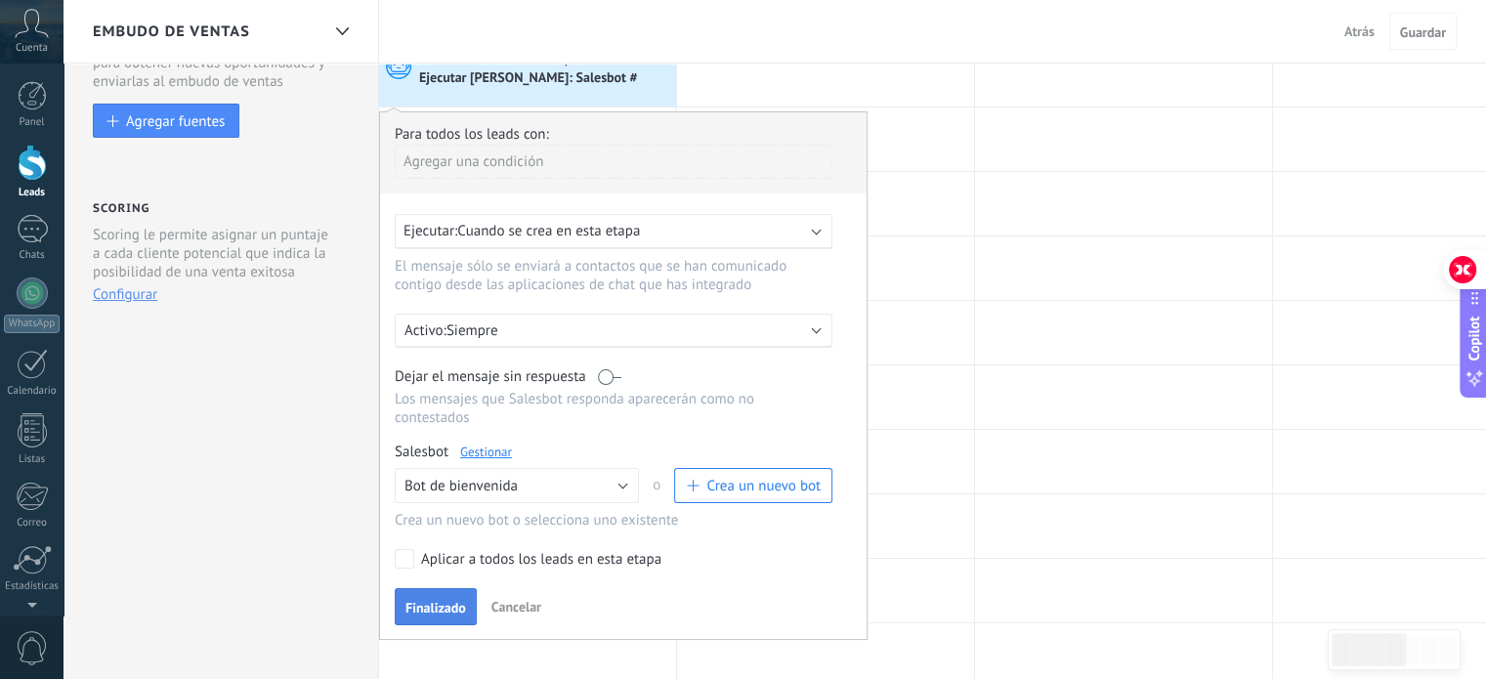
click at [454, 588] on button "Finalizado" at bounding box center [436, 606] width 82 height 37
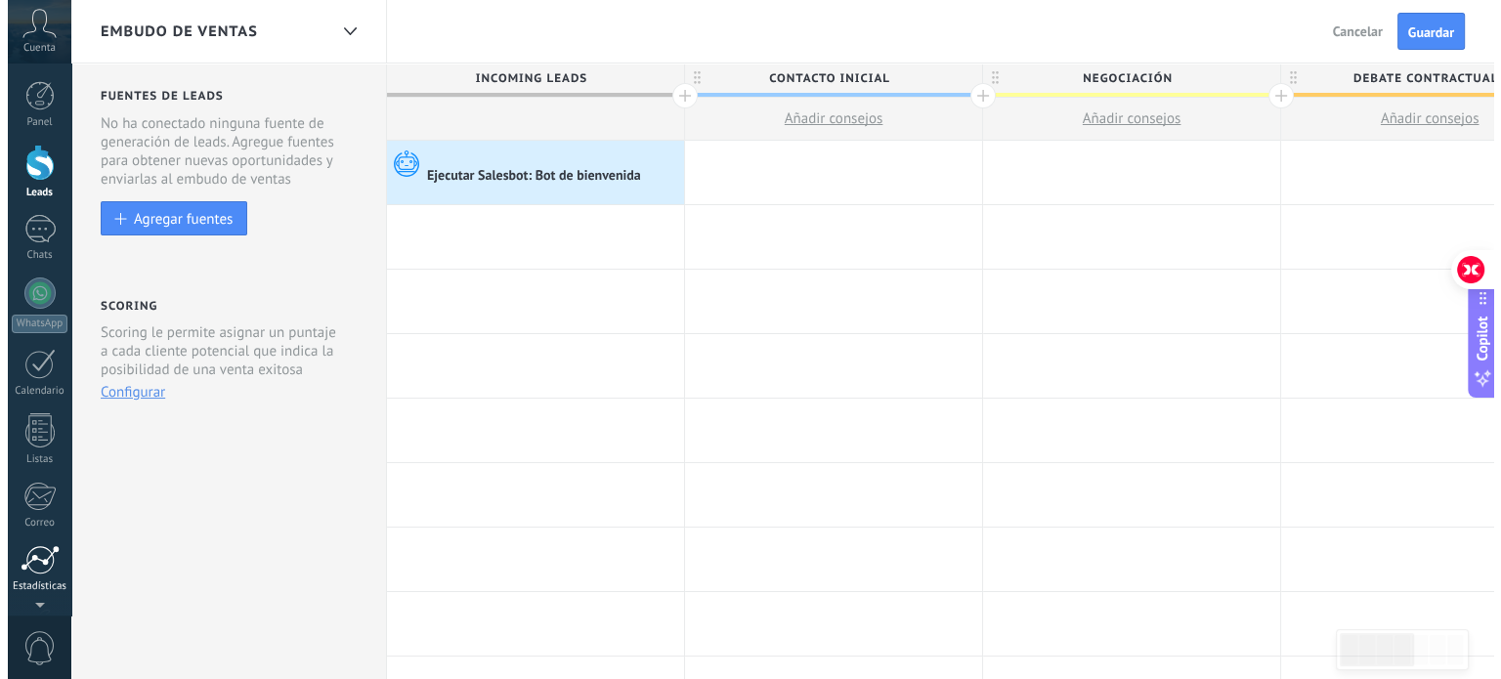
scroll to position [53, 0]
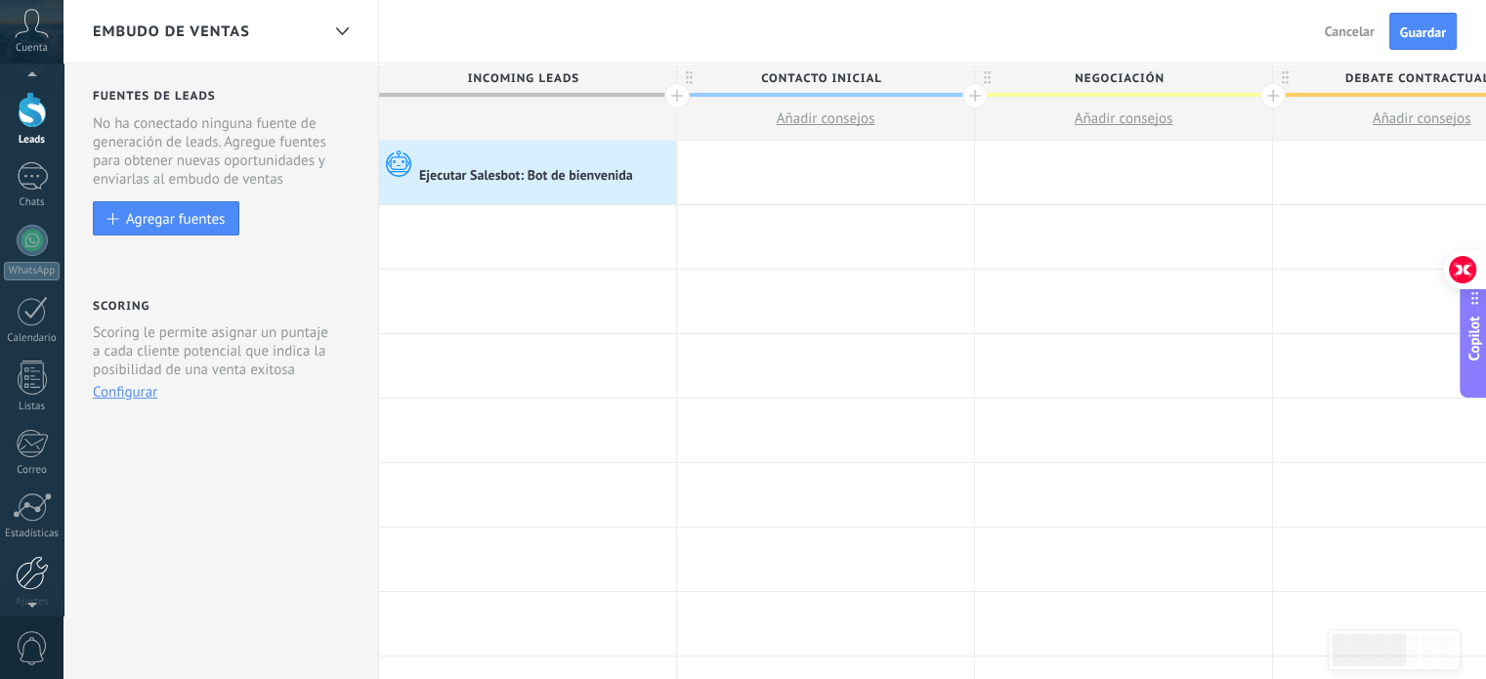
click at [35, 556] on div at bounding box center [32, 573] width 33 height 34
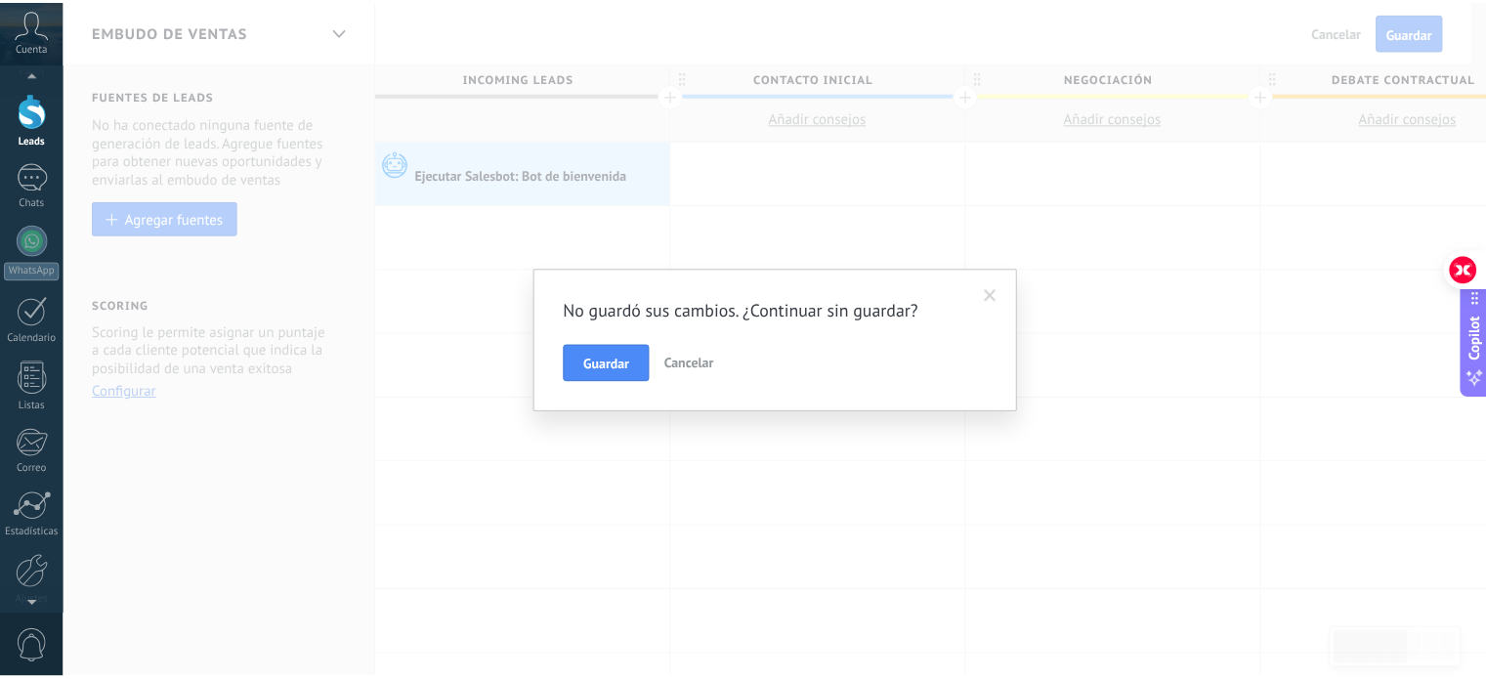
scroll to position [0, 0]
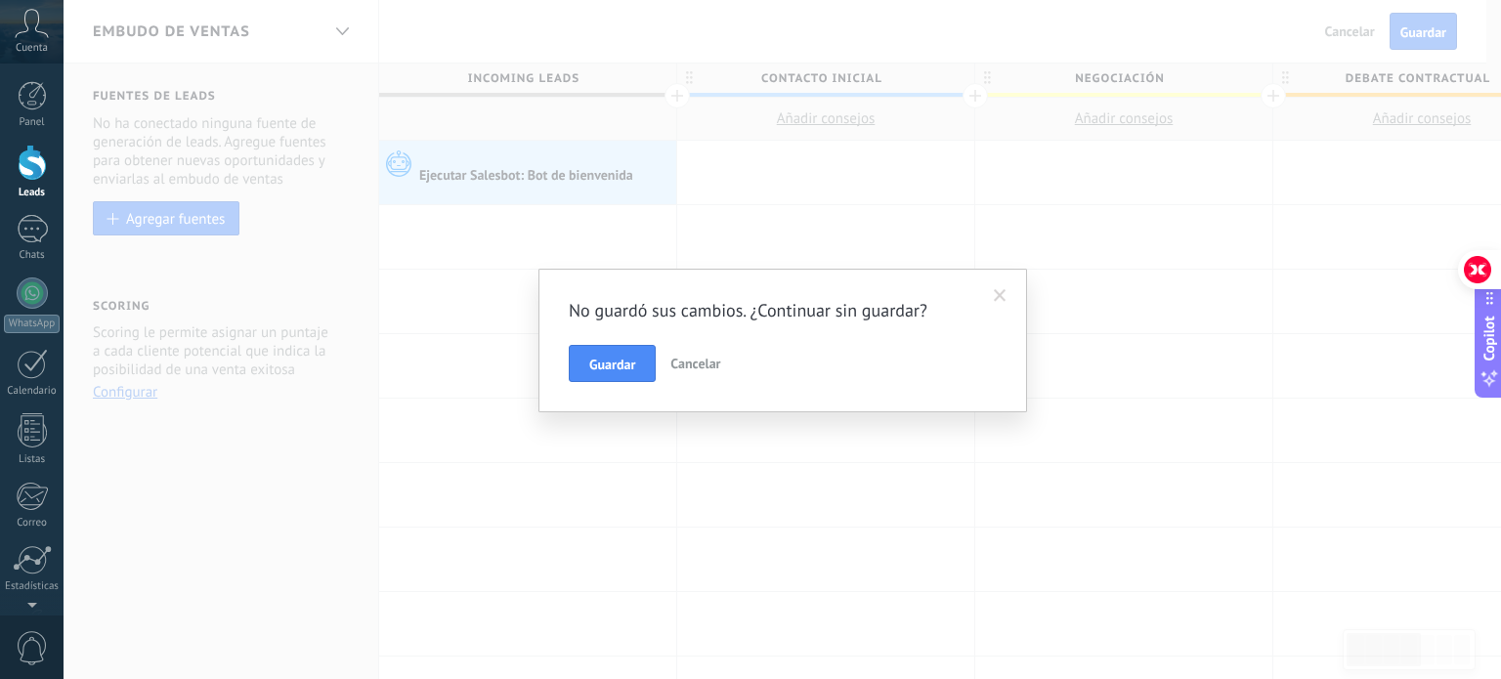
drag, startPoint x: 606, startPoint y: 363, endPoint x: 862, endPoint y: 356, distance: 256.1
click at [860, 359] on div "Guardar Cancelar" at bounding box center [783, 363] width 428 height 37
click at [700, 363] on span "Cancelar" at bounding box center [695, 364] width 50 height 18
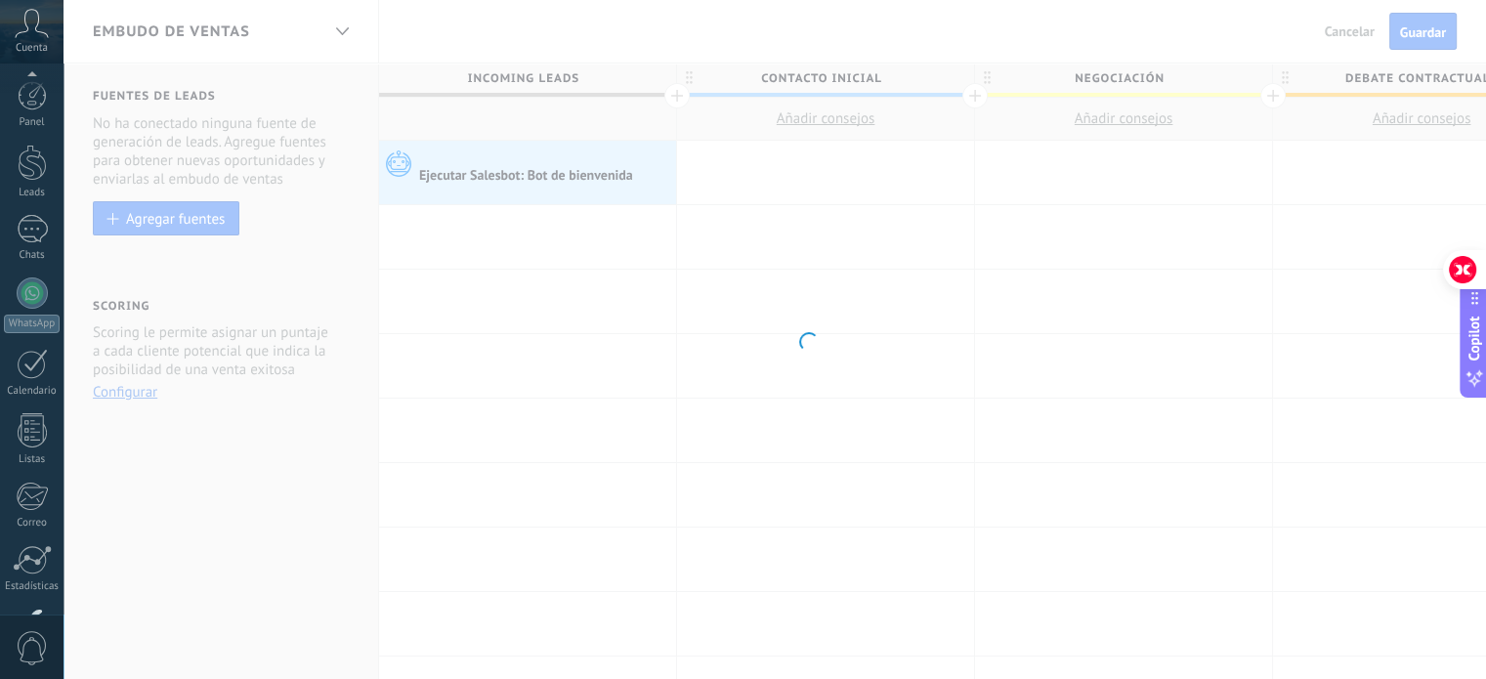
scroll to position [133, 0]
click at [1424, 46] on body ".abccls-1,.abccls-2{fill-rule:evenodd}.abccls-2{fill:#fff} .abfcls-1{fill:none}…" at bounding box center [743, 339] width 1486 height 679
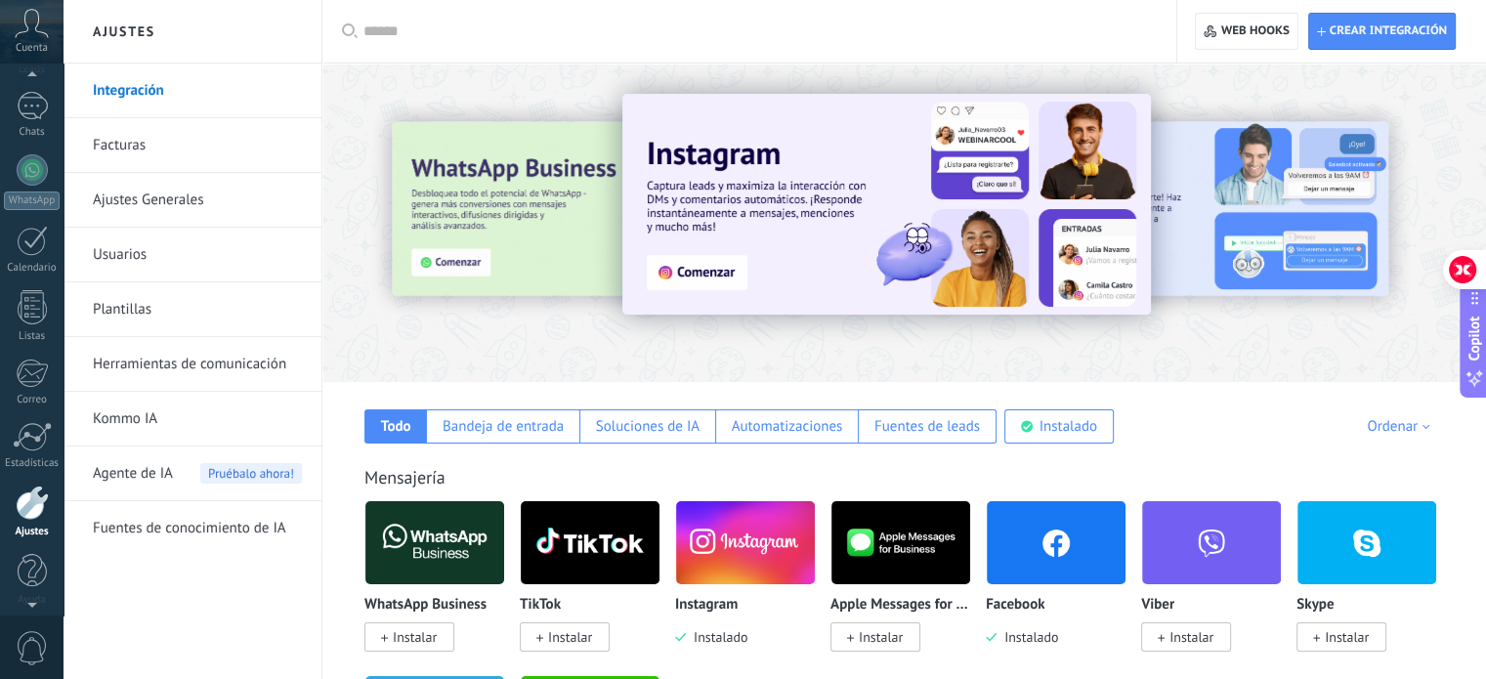
scroll to position [0, 0]
click at [31, 108] on div at bounding box center [32, 95] width 29 height 29
click at [22, 151] on div at bounding box center [32, 163] width 29 height 36
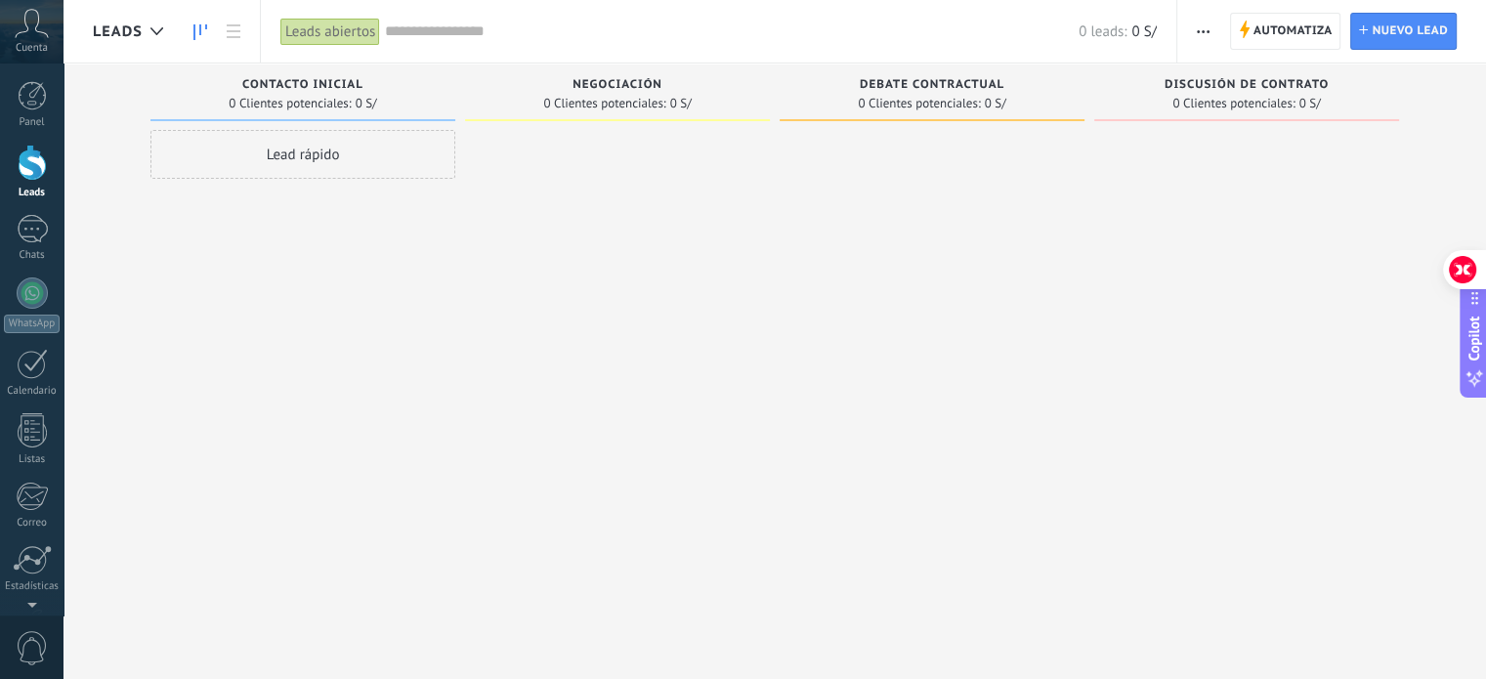
drag, startPoint x: 306, startPoint y: 191, endPoint x: 1196, endPoint y: 21, distance: 906.3
click at [12, 232] on body ".abccls-1,.abccls-2{fill-rule:evenodd}.abccls-2{fill:#fff} .abfcls-1{fill:none}…" at bounding box center [743, 339] width 1486 height 679
click at [1303, 21] on span "Automatiza" at bounding box center [1293, 31] width 79 height 35
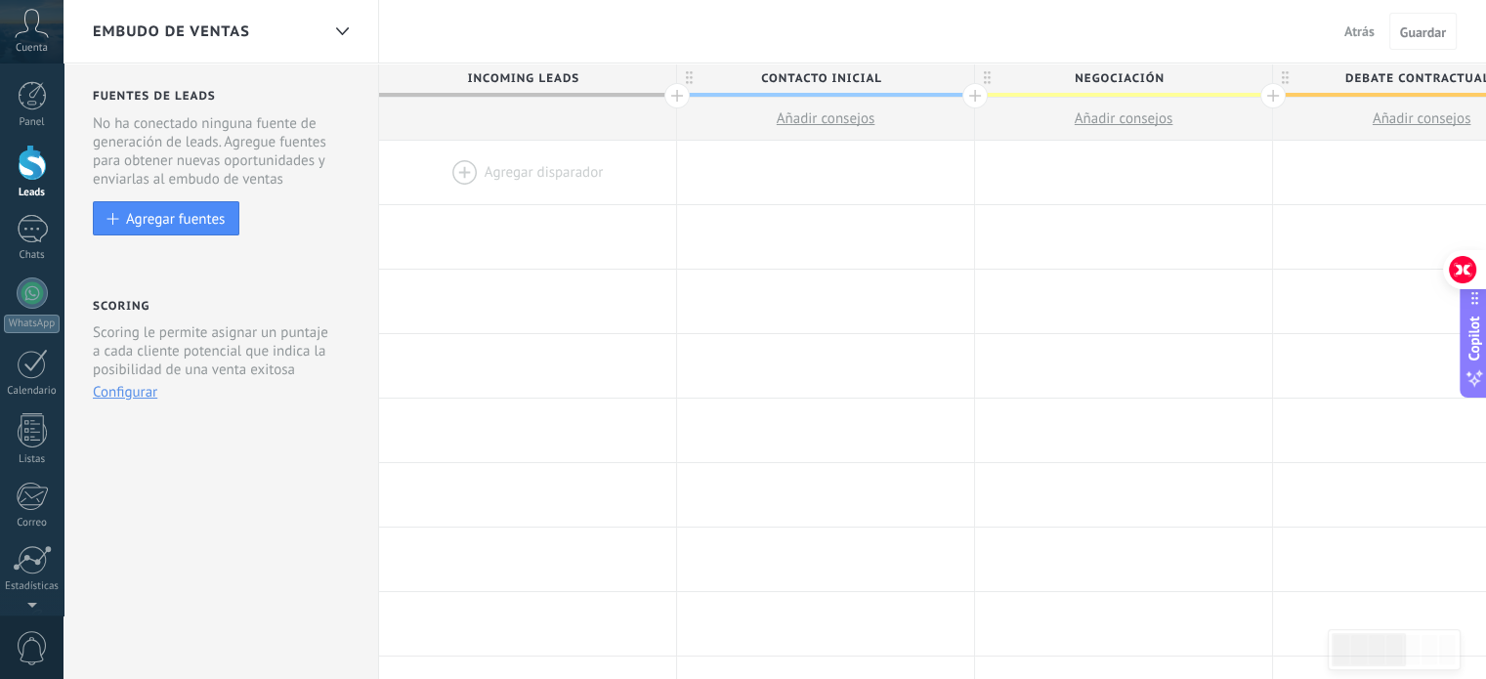
click at [493, 157] on div at bounding box center [527, 173] width 297 height 64
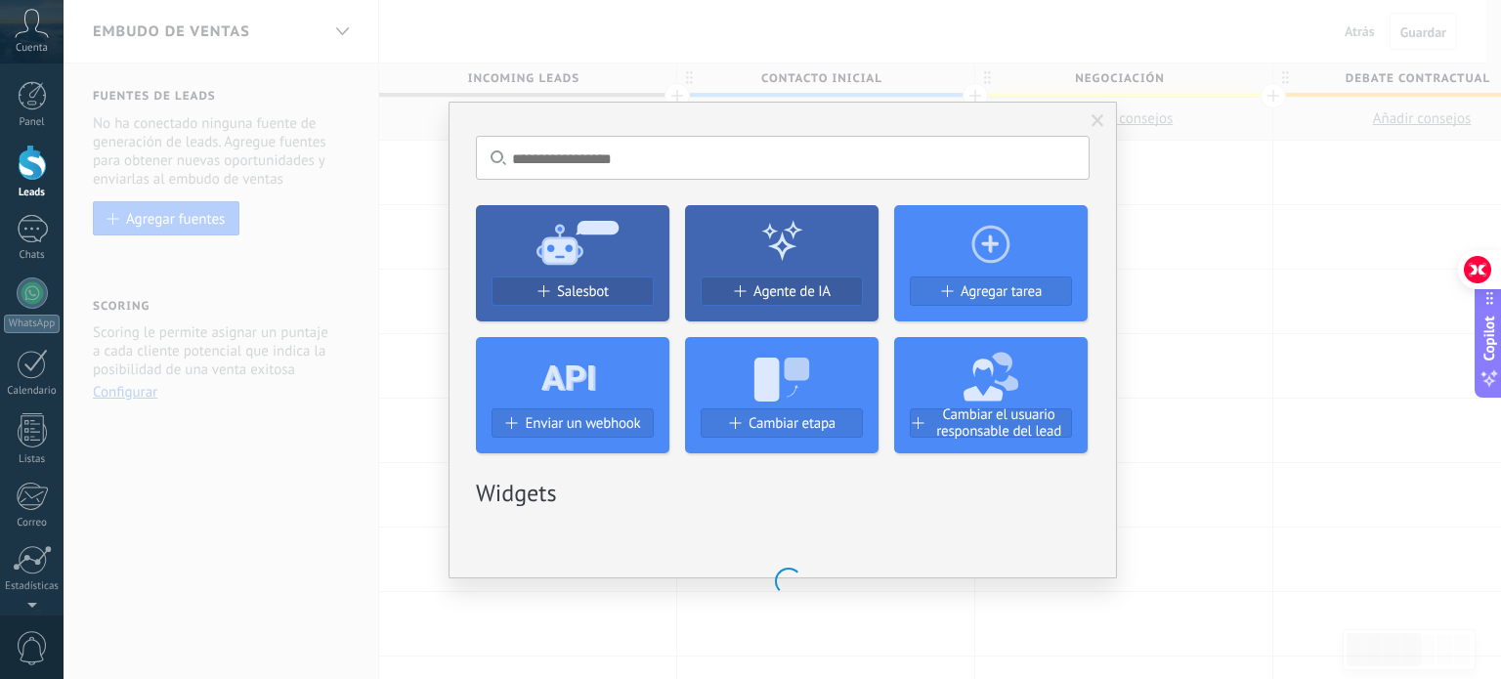
click at [535, 311] on div "Salesbot Agente de IA Agregar tarea Enviar un webhook Cambiar etapa Cambiar el …" at bounding box center [783, 322] width 614 height 264
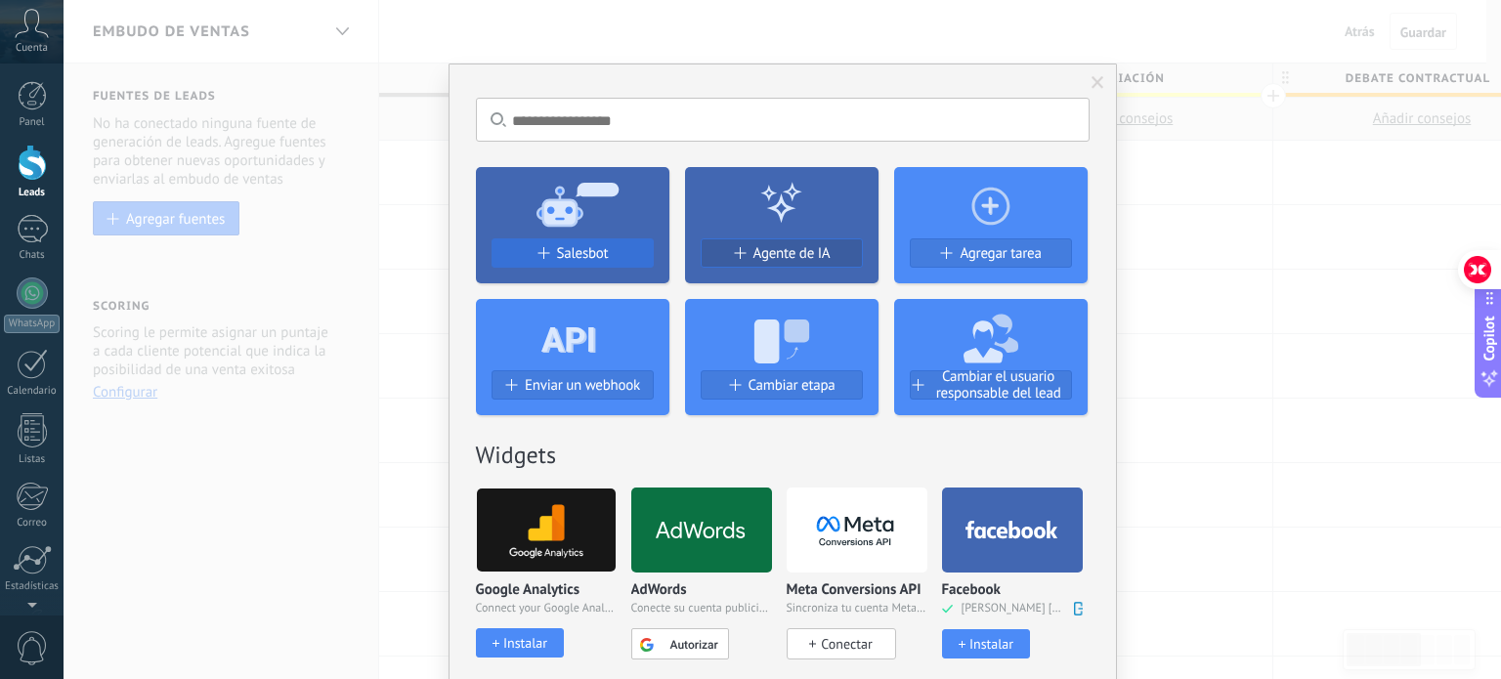
click at [598, 253] on span "Salesbot" at bounding box center [583, 253] width 52 height 17
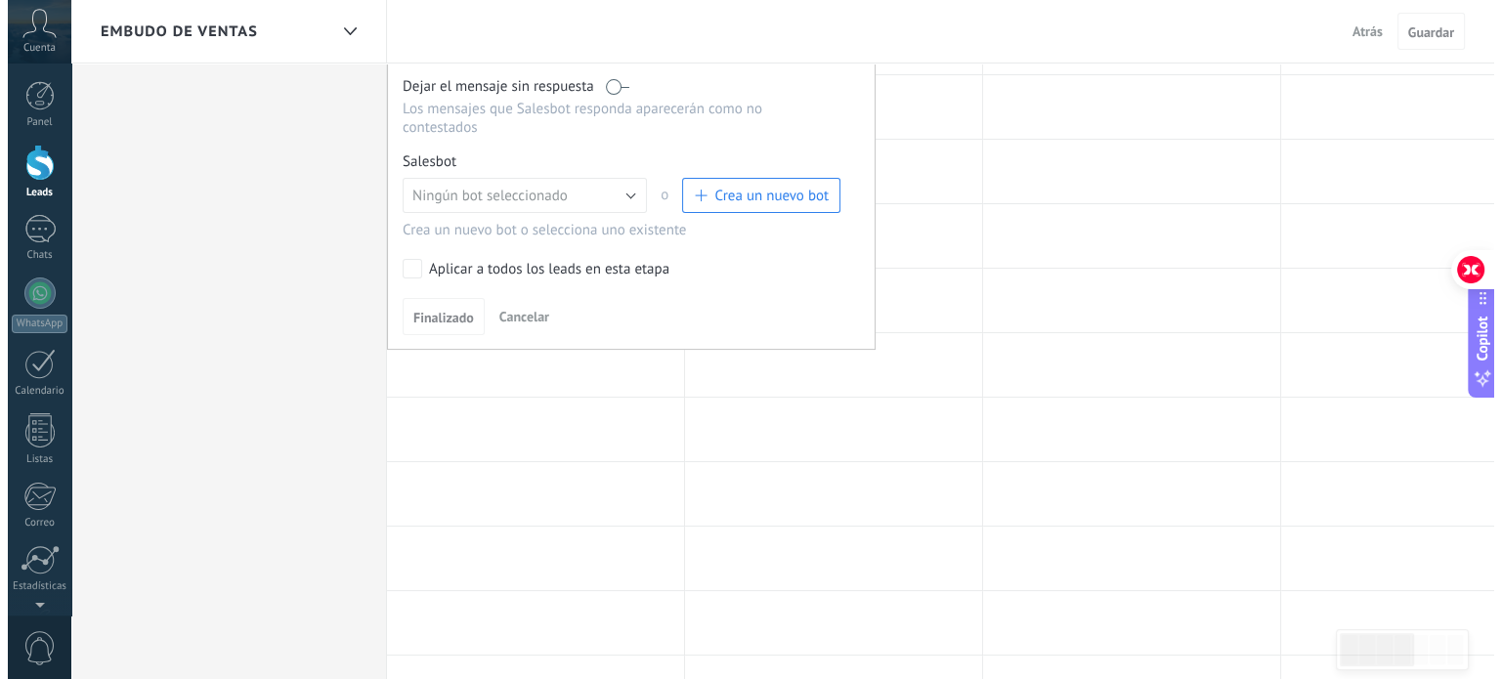
scroll to position [391, 0]
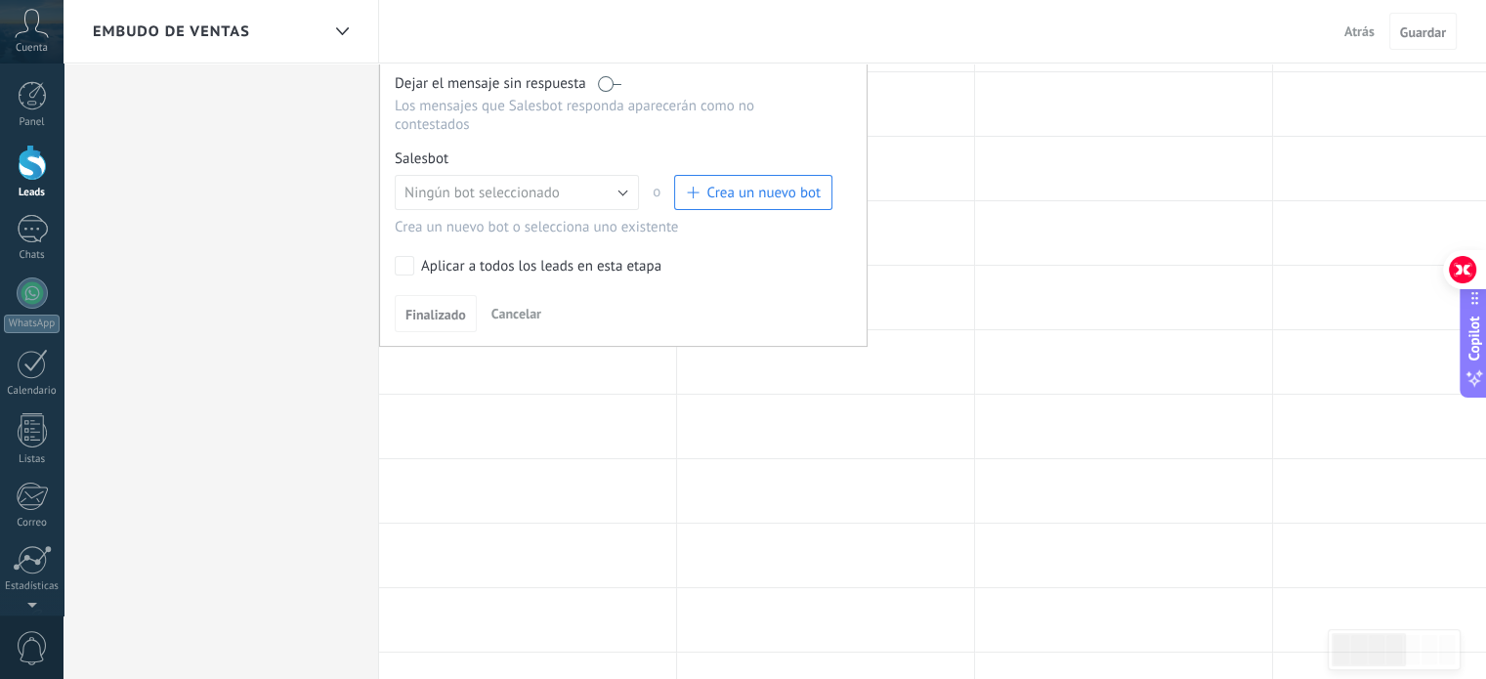
click at [795, 184] on span "Crea un nuevo bot" at bounding box center [764, 193] width 114 height 19
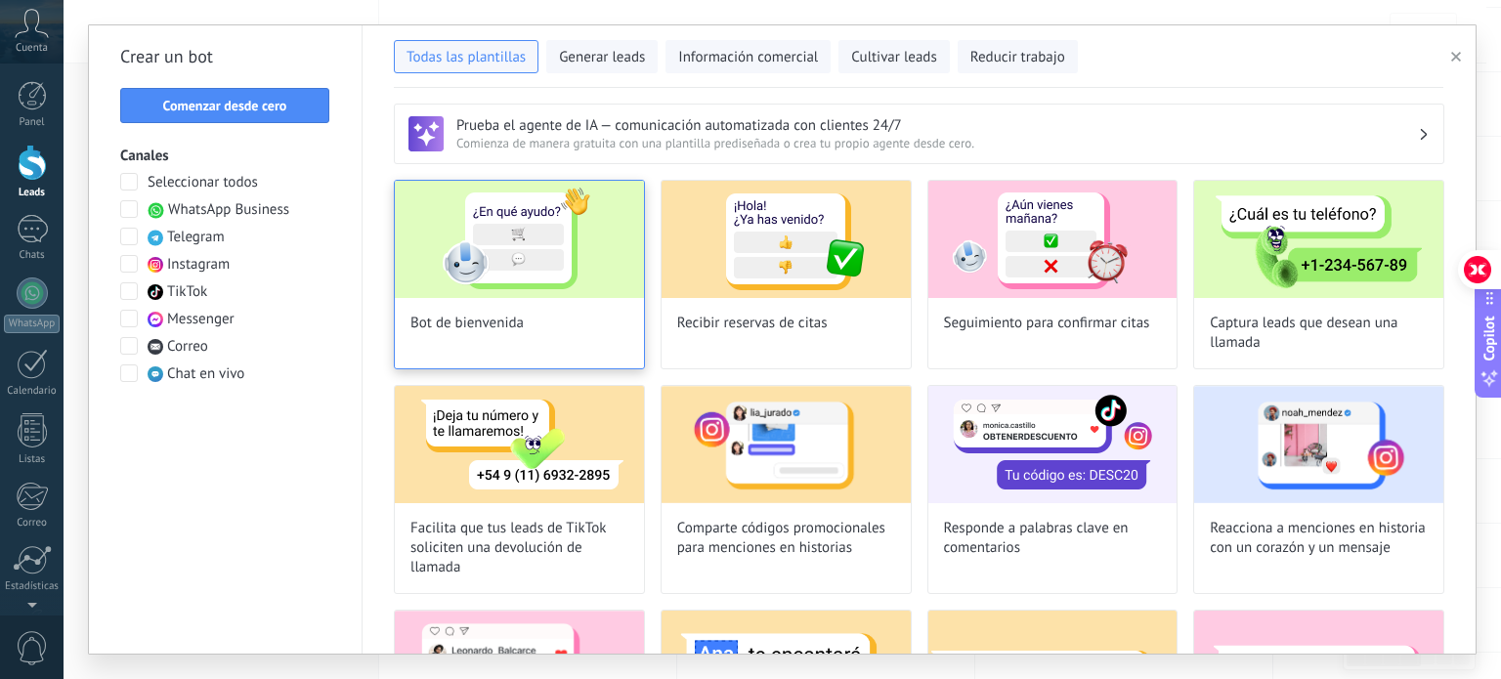
click at [582, 263] on img at bounding box center [519, 239] width 249 height 117
type input "**********"
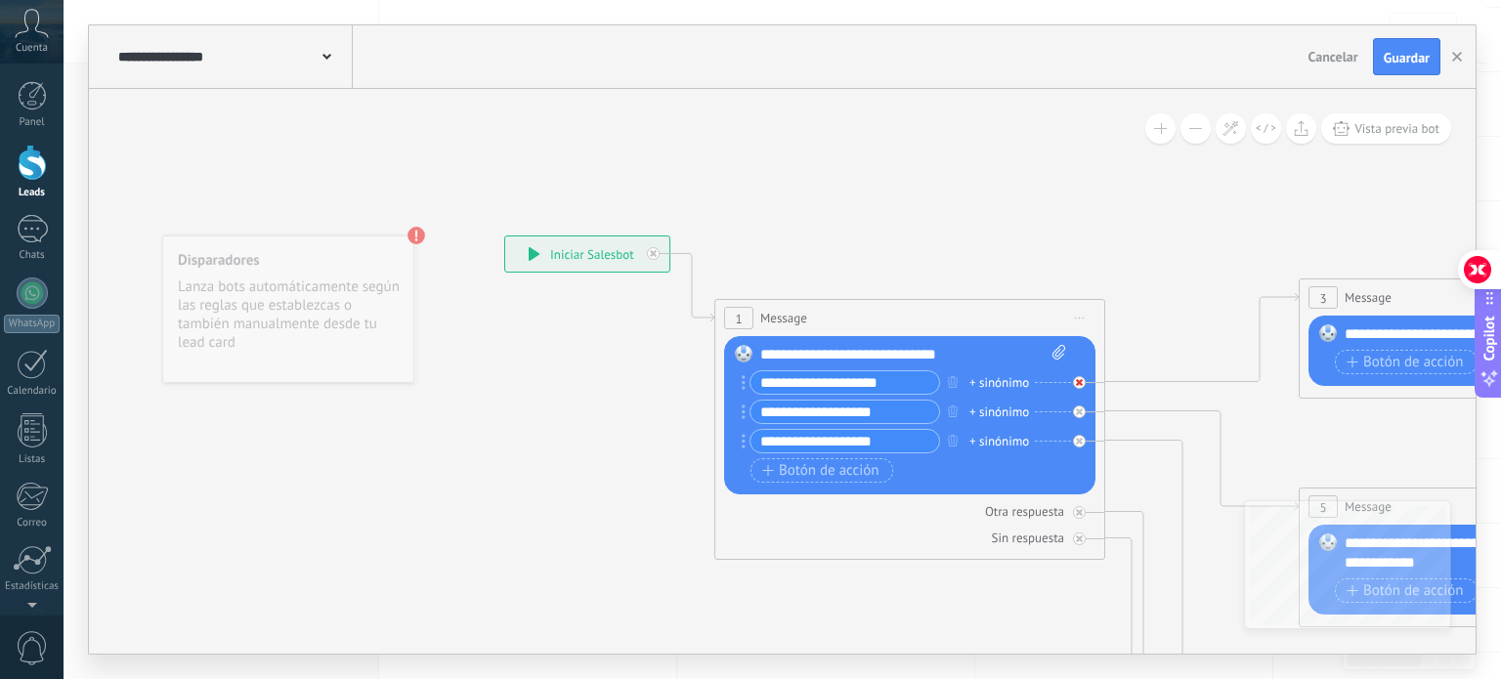
click at [1084, 384] on div at bounding box center [1079, 382] width 13 height 13
click at [950, 382] on icon "button" at bounding box center [953, 382] width 10 height 12
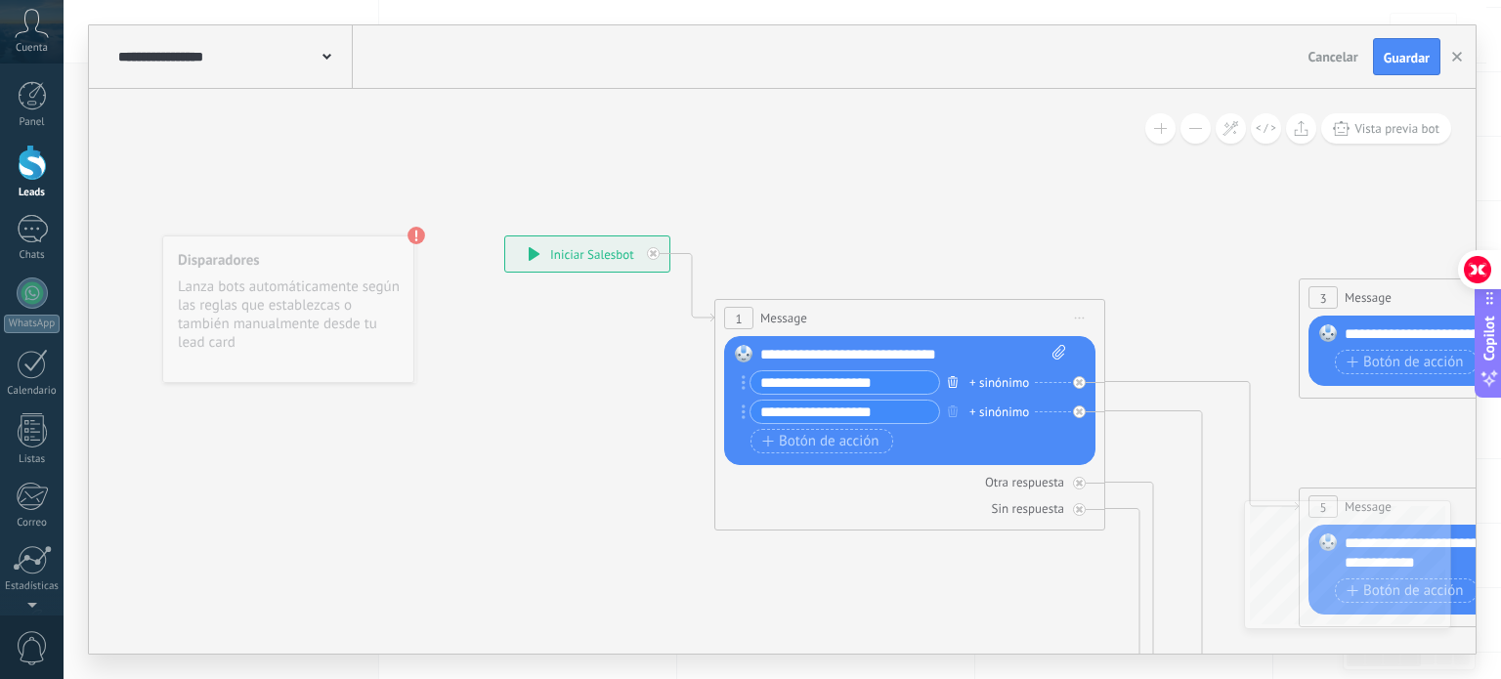
click at [952, 383] on icon "button" at bounding box center [953, 382] width 10 height 12
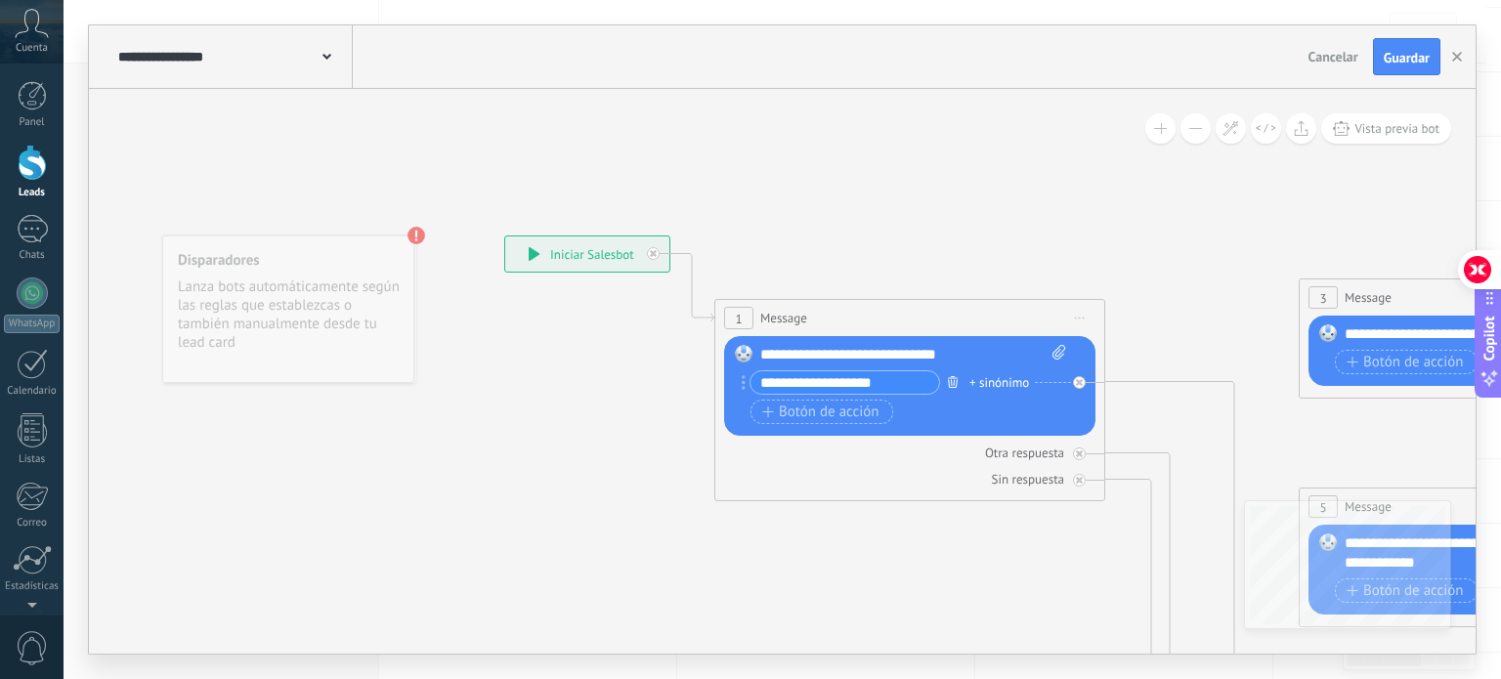
click at [952, 383] on icon "button" at bounding box center [953, 382] width 10 height 12
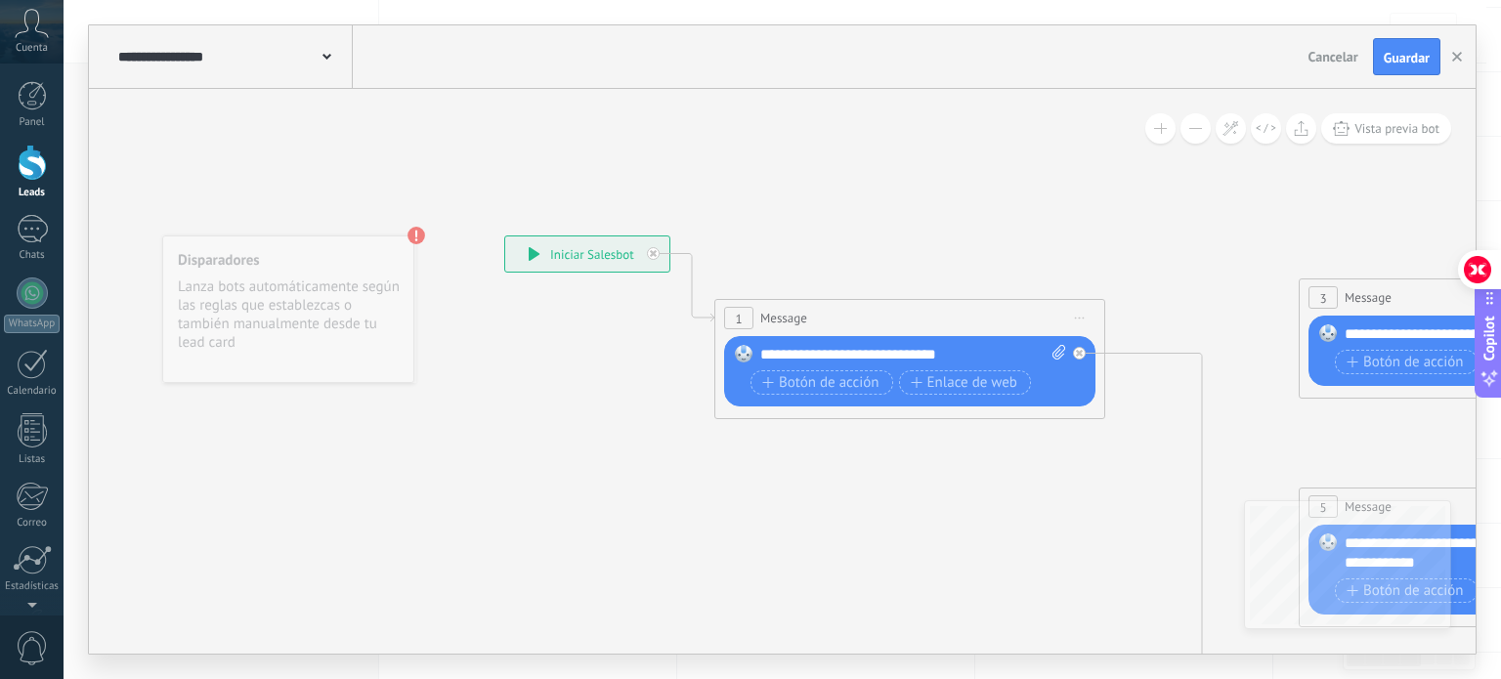
click at [989, 364] on div "**********" at bounding box center [913, 355] width 307 height 20
drag, startPoint x: 995, startPoint y: 358, endPoint x: 704, endPoint y: 358, distance: 291.2
click at [504, 236] on div "**********" at bounding box center [504, 236] width 0 height 0
paste div
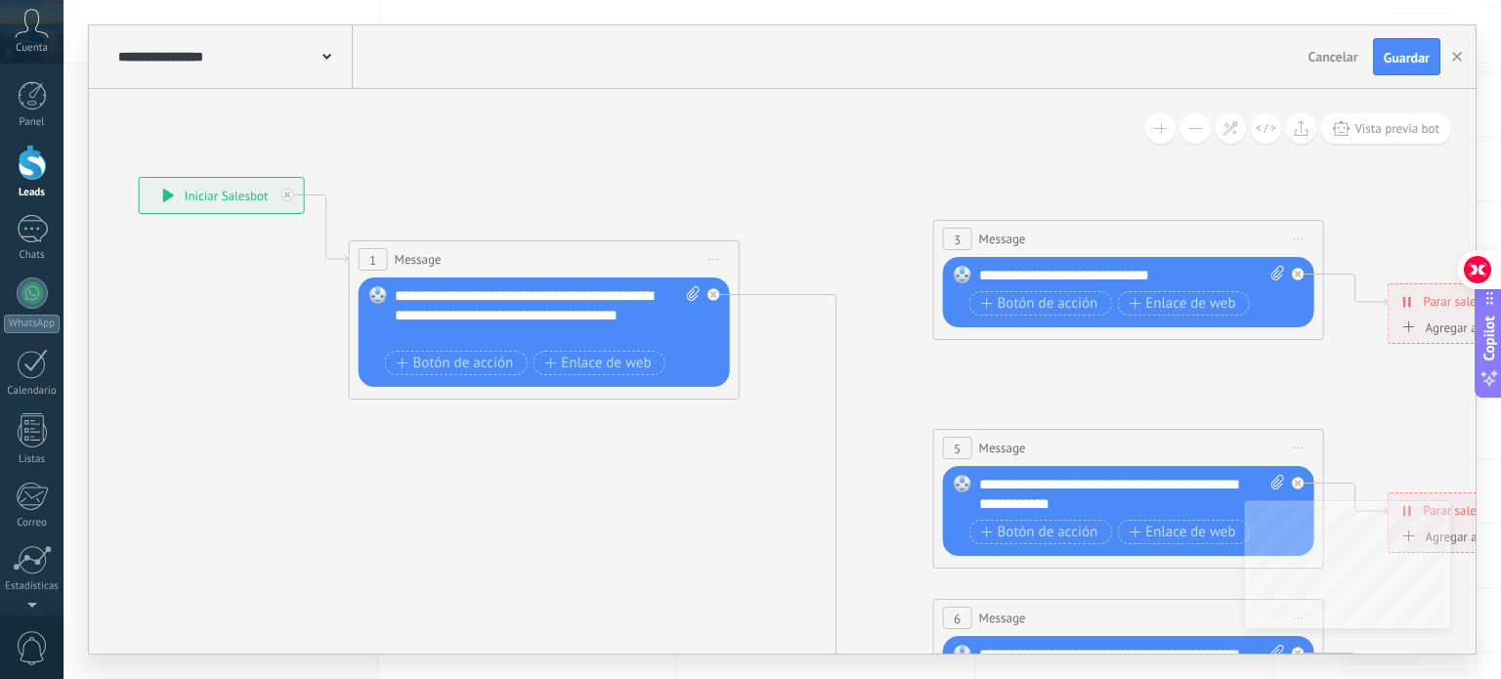
drag, startPoint x: 1067, startPoint y: 494, endPoint x: 790, endPoint y: 403, distance: 292.3
click at [706, 432] on icon at bounding box center [1173, 664] width 3046 height 1952
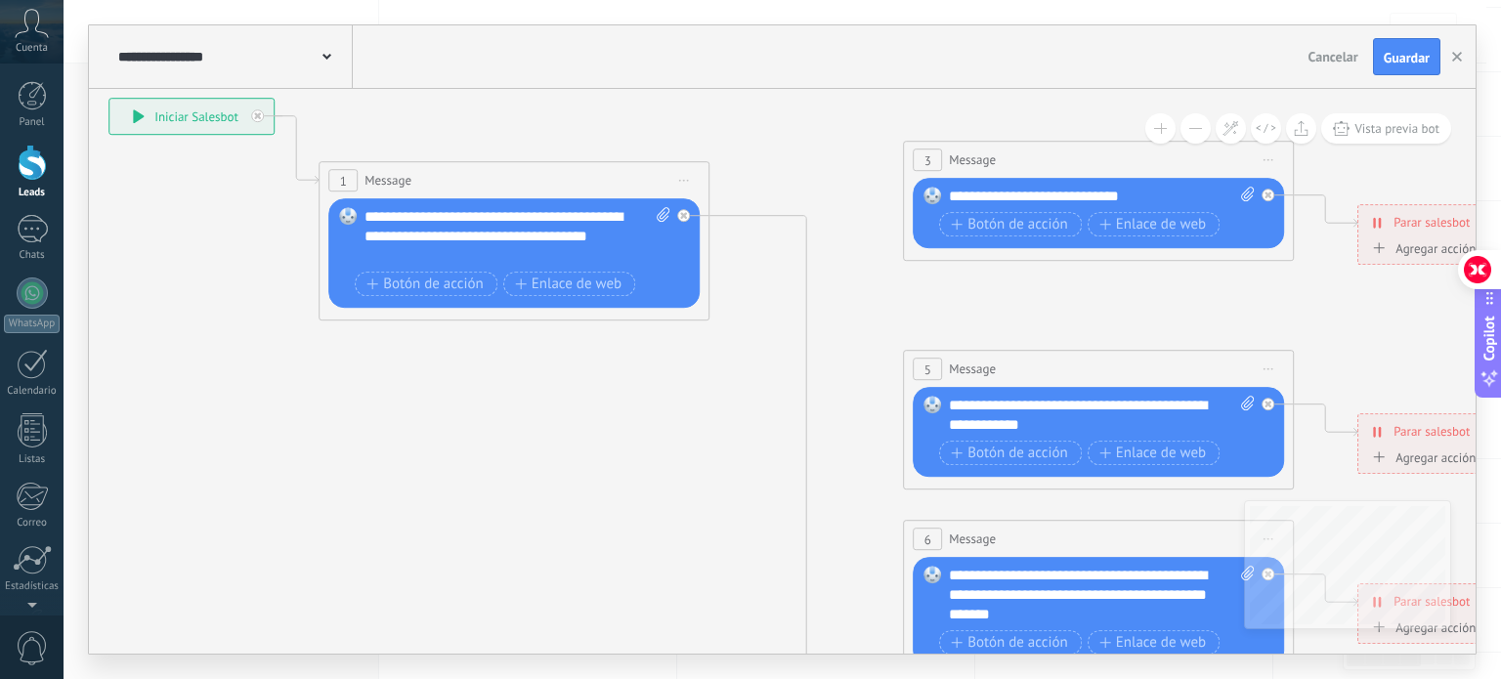
drag, startPoint x: 884, startPoint y: 430, endPoint x: 854, endPoint y: 339, distance: 95.8
click at [854, 339] on icon at bounding box center [1143, 585] width 3046 height 1952
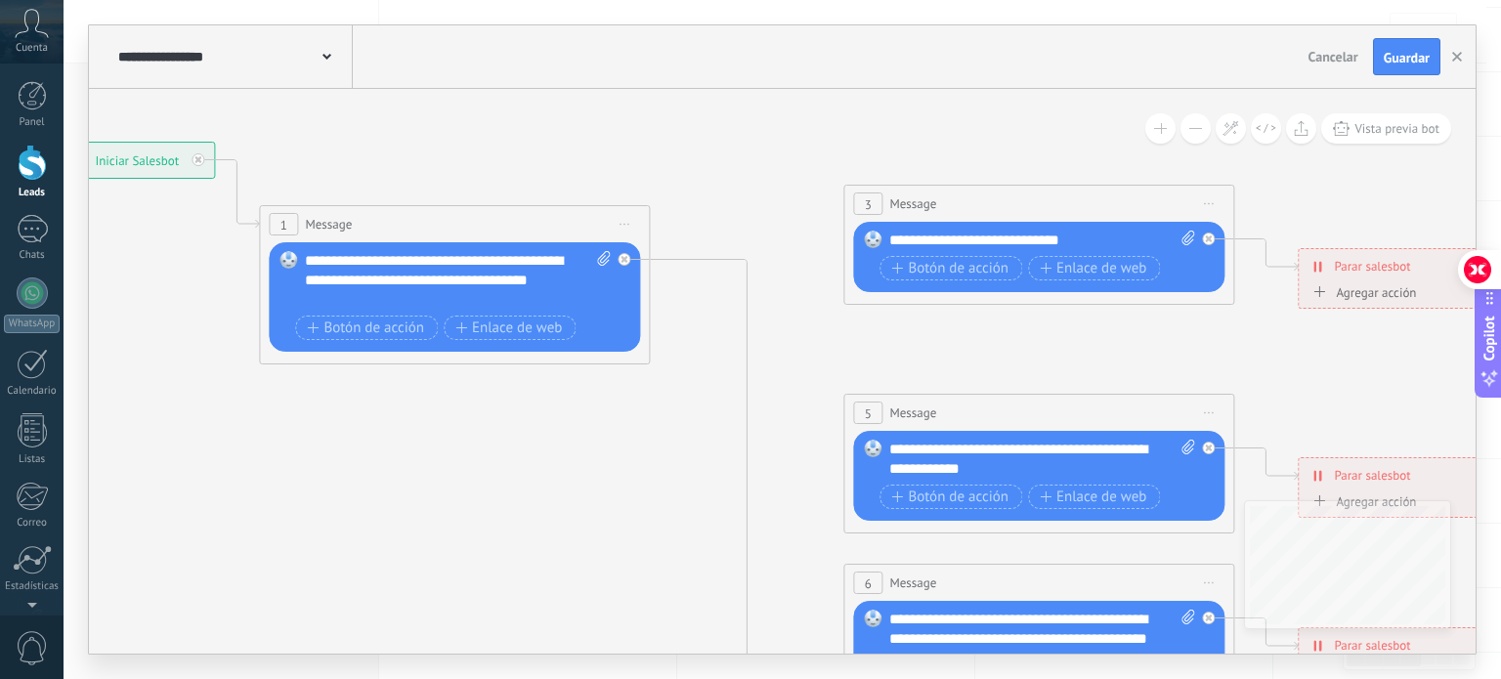
drag, startPoint x: 879, startPoint y: 446, endPoint x: 826, endPoint y: 542, distance: 110.7
click at [826, 542] on icon at bounding box center [1083, 629] width 3046 height 1952
click at [1211, 198] on span "Iniciar vista previa aquí Cambiar nombre Duplicar [GEOGRAPHIC_DATA]" at bounding box center [1208, 204] width 31 height 28
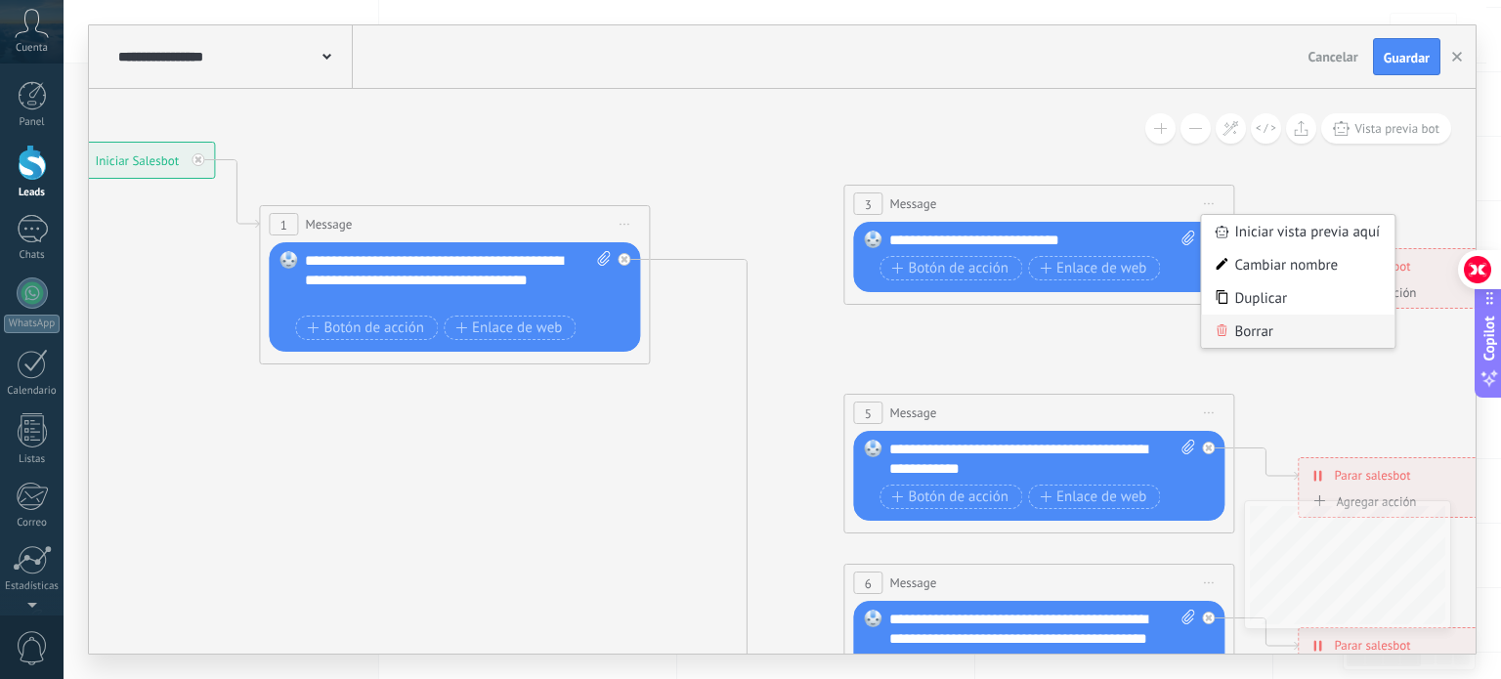
click at [1243, 327] on div "Borrar" at bounding box center [1297, 331] width 193 height 33
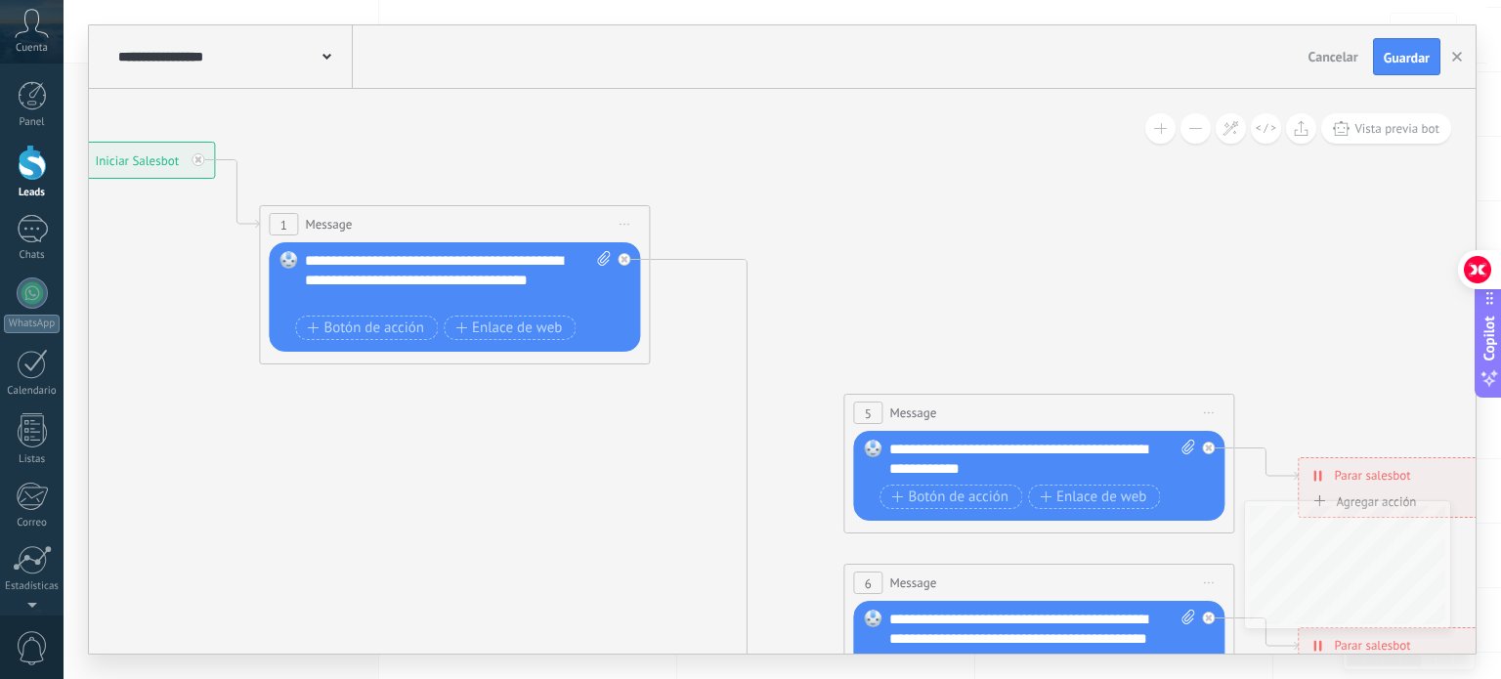
click at [1215, 411] on span "Iniciar vista previa aquí Cambiar nombre Duplicar [GEOGRAPHIC_DATA]" at bounding box center [1208, 413] width 31 height 28
click at [1225, 541] on icon at bounding box center [1222, 540] width 10 height 12
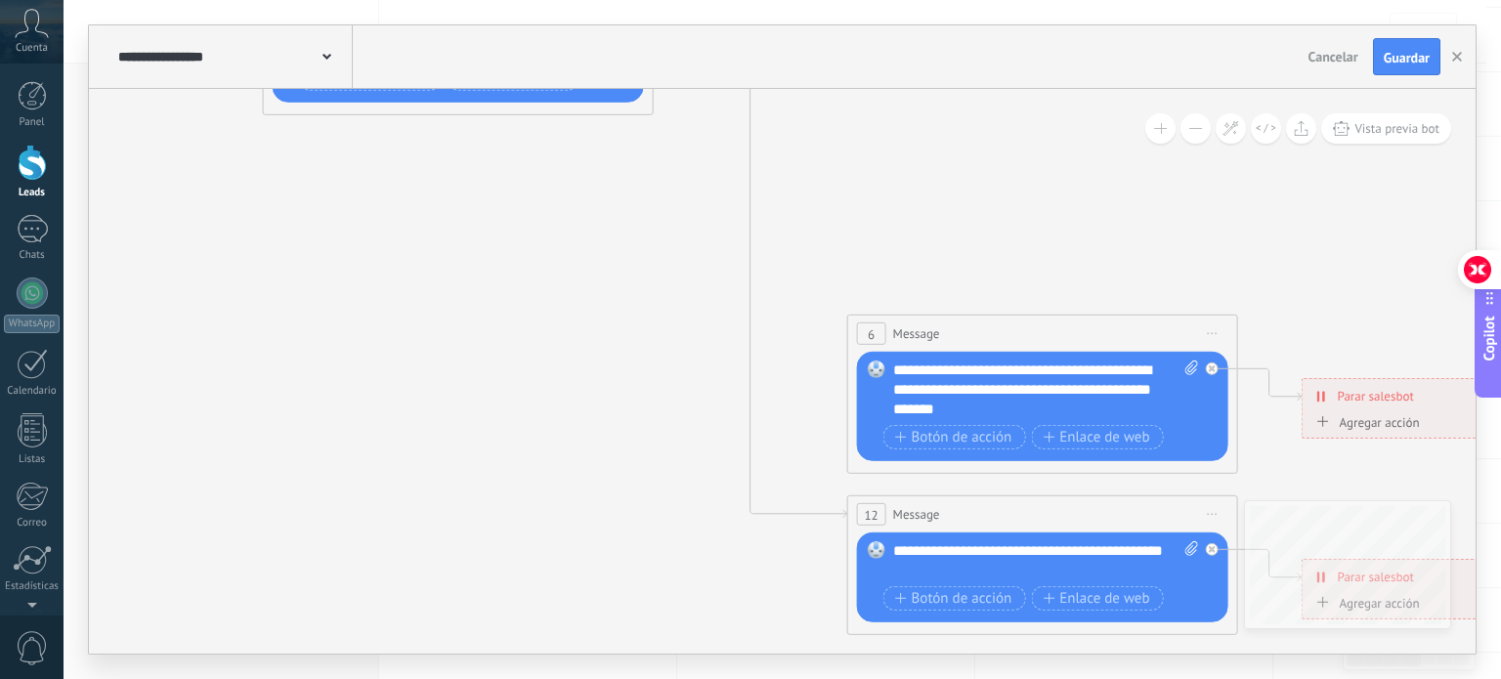
drag, startPoint x: 1189, startPoint y: 461, endPoint x: 1202, endPoint y: 281, distance: 180.3
click at [1201, 282] on icon at bounding box center [1087, 380] width 3046 height 1952
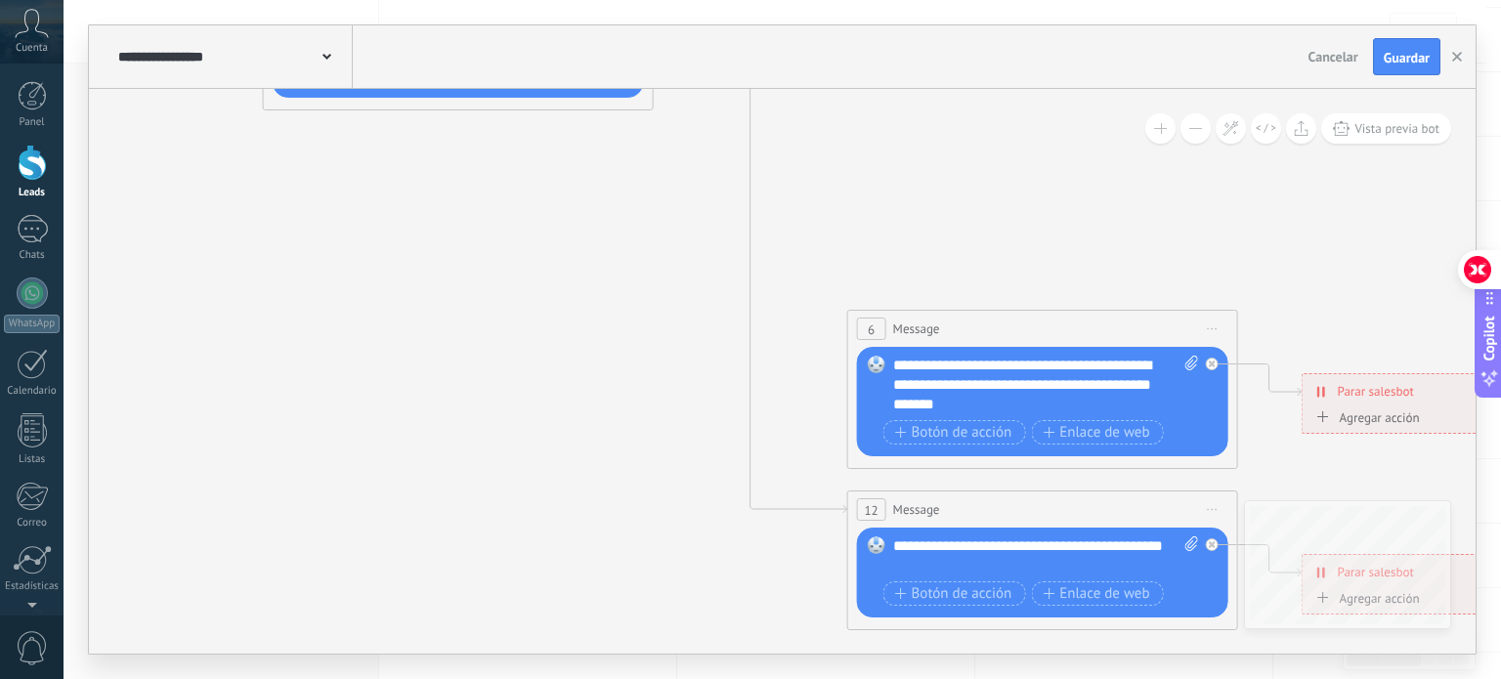
click at [1219, 332] on span "Iniciar vista previa aquí Cambiar nombre Duplicar [GEOGRAPHIC_DATA]" at bounding box center [1212, 329] width 31 height 28
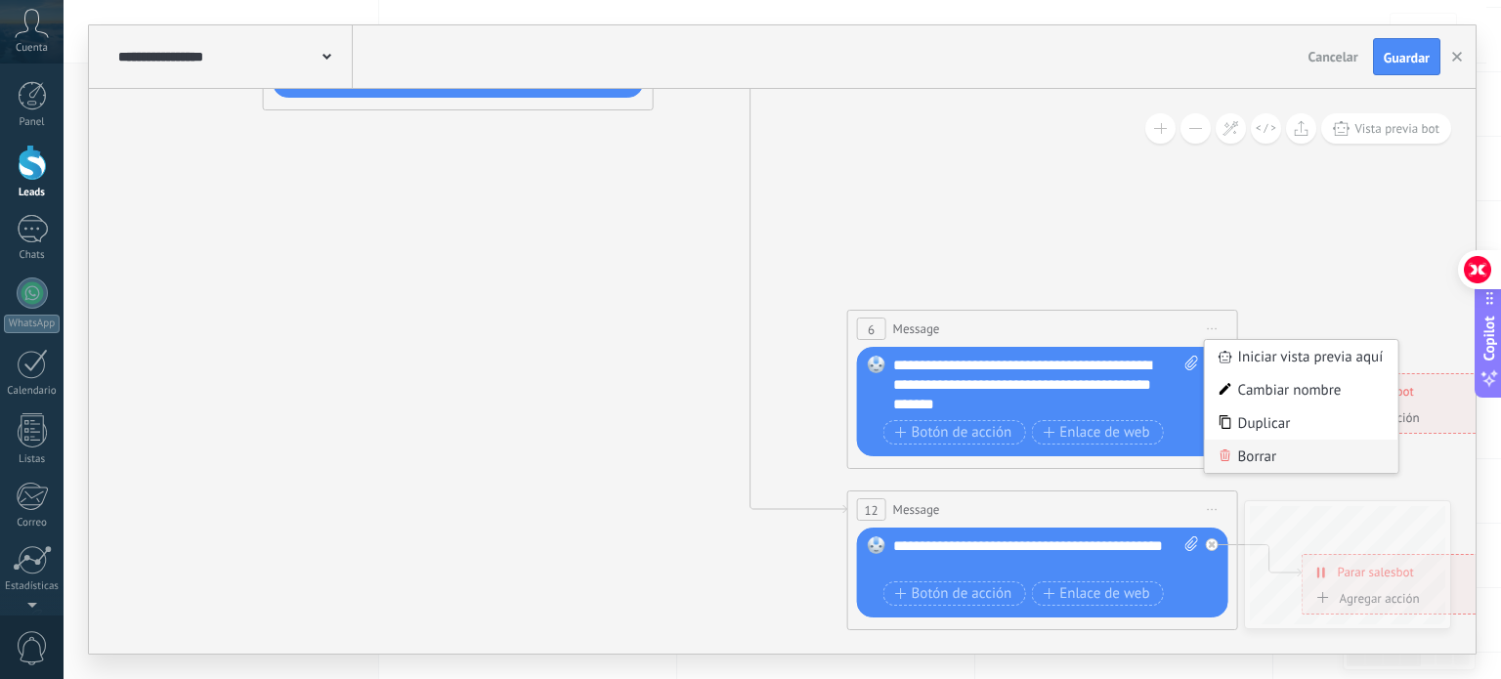
click at [1251, 458] on div "Borrar" at bounding box center [1301, 456] width 193 height 33
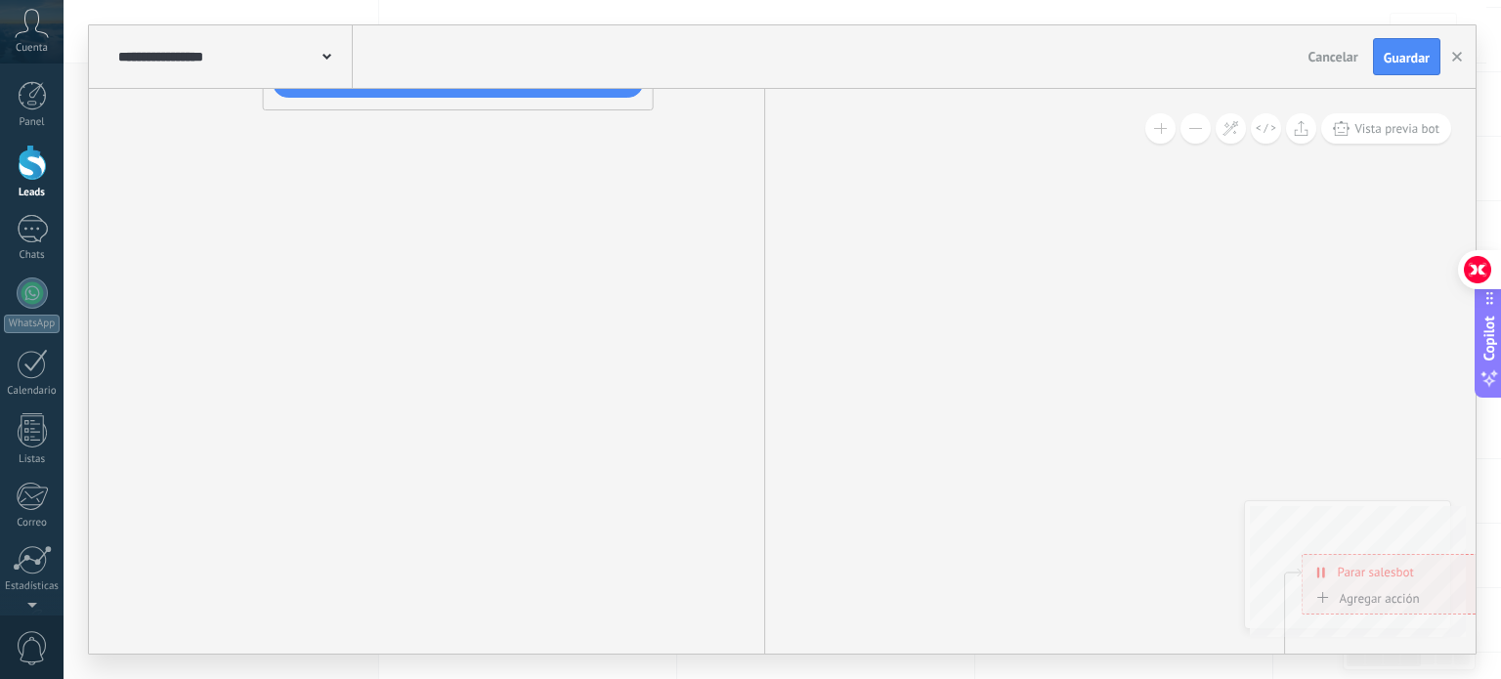
drag, startPoint x: 1222, startPoint y: 499, endPoint x: 1235, endPoint y: 655, distance: 155.9
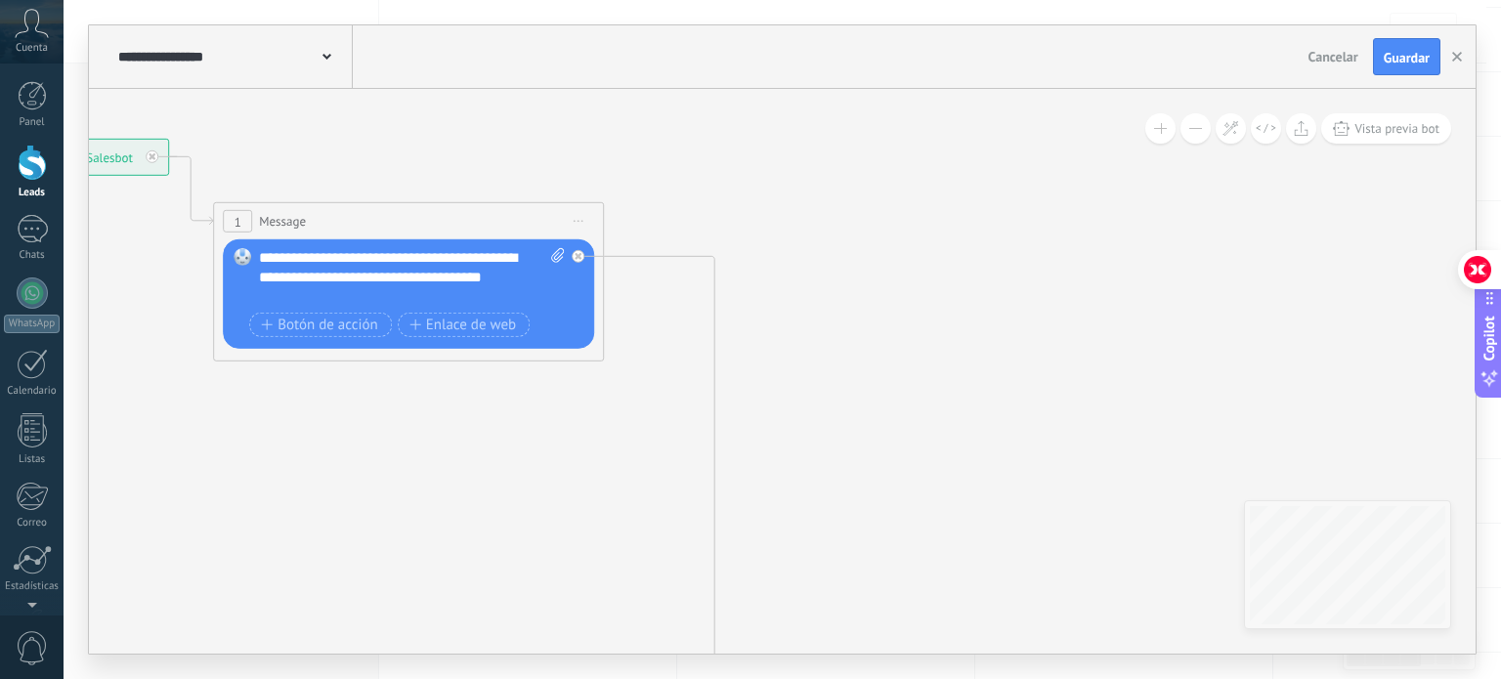
drag, startPoint x: 1113, startPoint y: 238, endPoint x: 968, endPoint y: -42, distance: 315.5
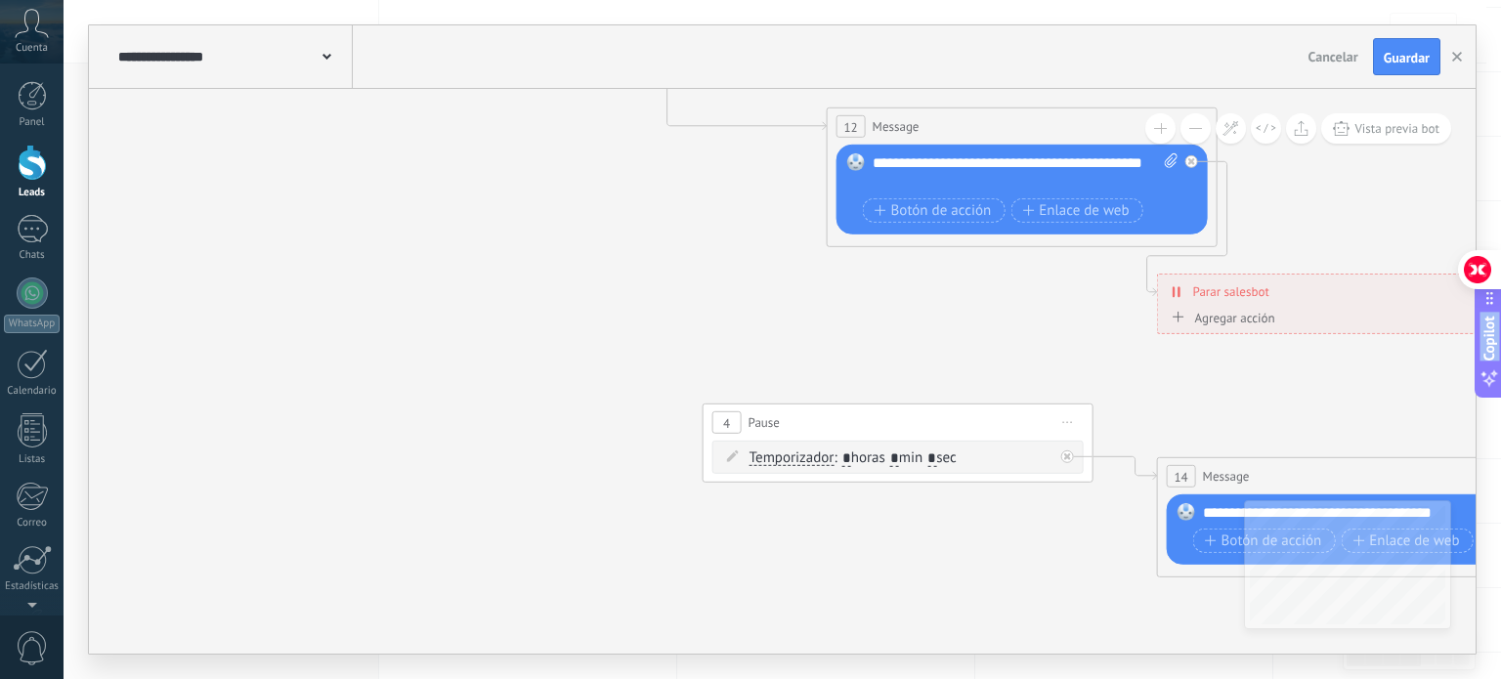
drag, startPoint x: 839, startPoint y: 419, endPoint x: 826, endPoint y: 379, distance: 42.3
click at [930, 120] on div "12 Message ******* (a): Todos los contactos - canales seleccionados Todos los c…" at bounding box center [1022, 126] width 389 height 36
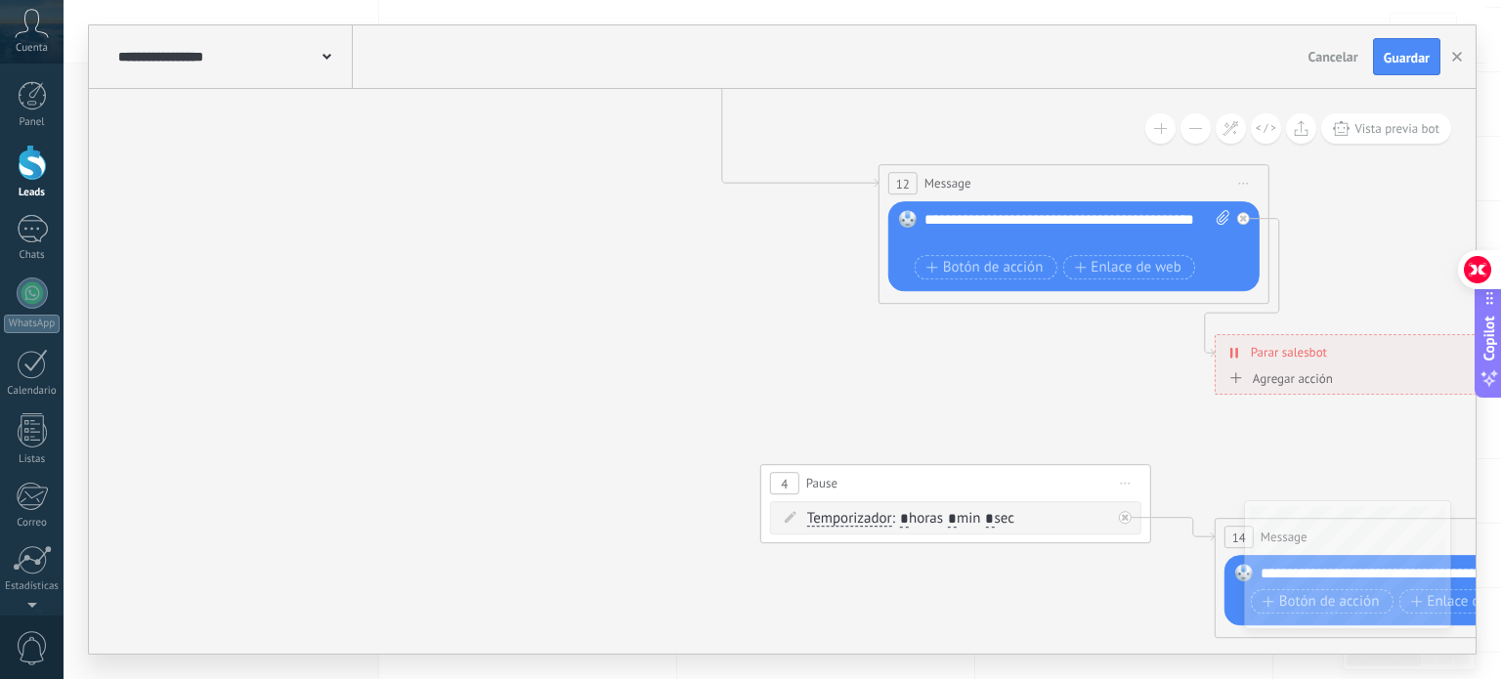
drag, startPoint x: 852, startPoint y: 323, endPoint x: 902, endPoint y: 374, distance: 71.2
click at [902, 374] on icon at bounding box center [1000, 154] width 3046 height 1951
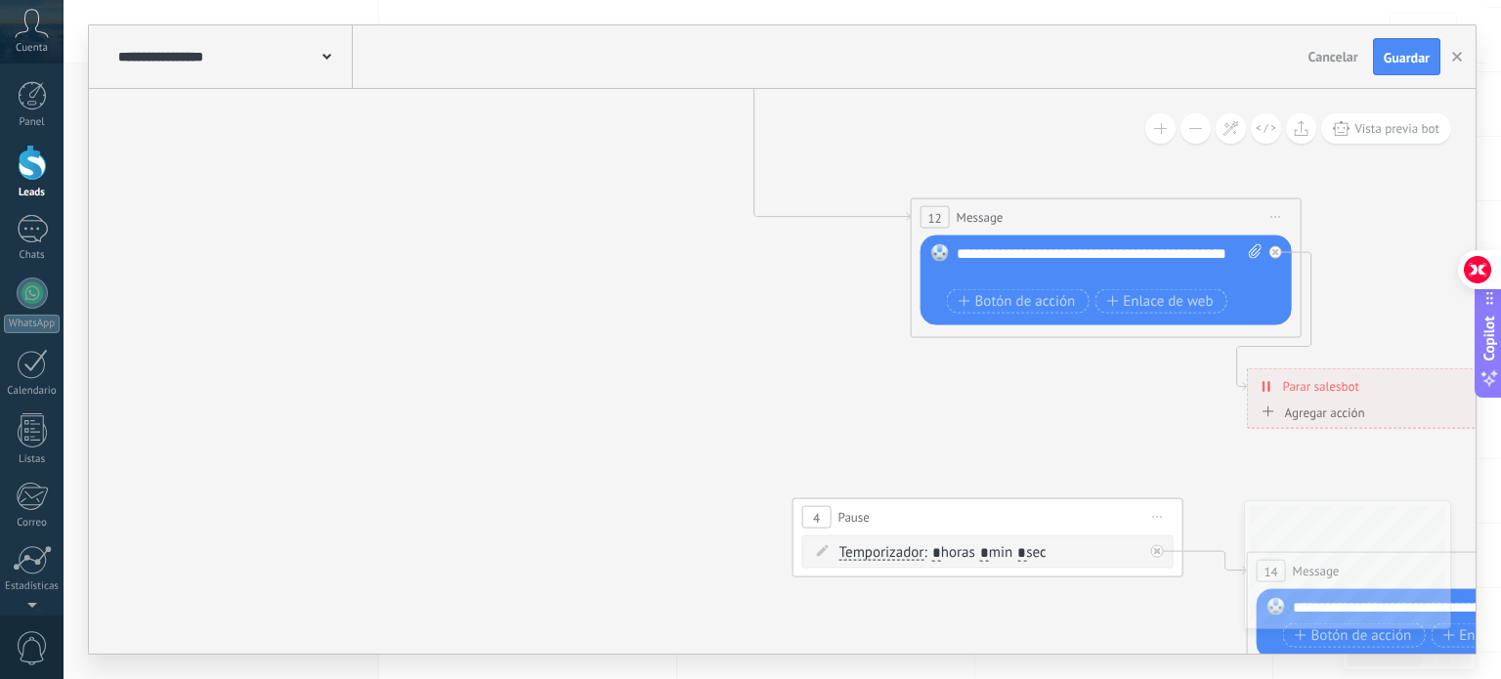
click at [1157, 522] on span "Iniciar vista previa aquí Cambiar nombre Duplicar [GEOGRAPHIC_DATA]" at bounding box center [1157, 517] width 31 height 28
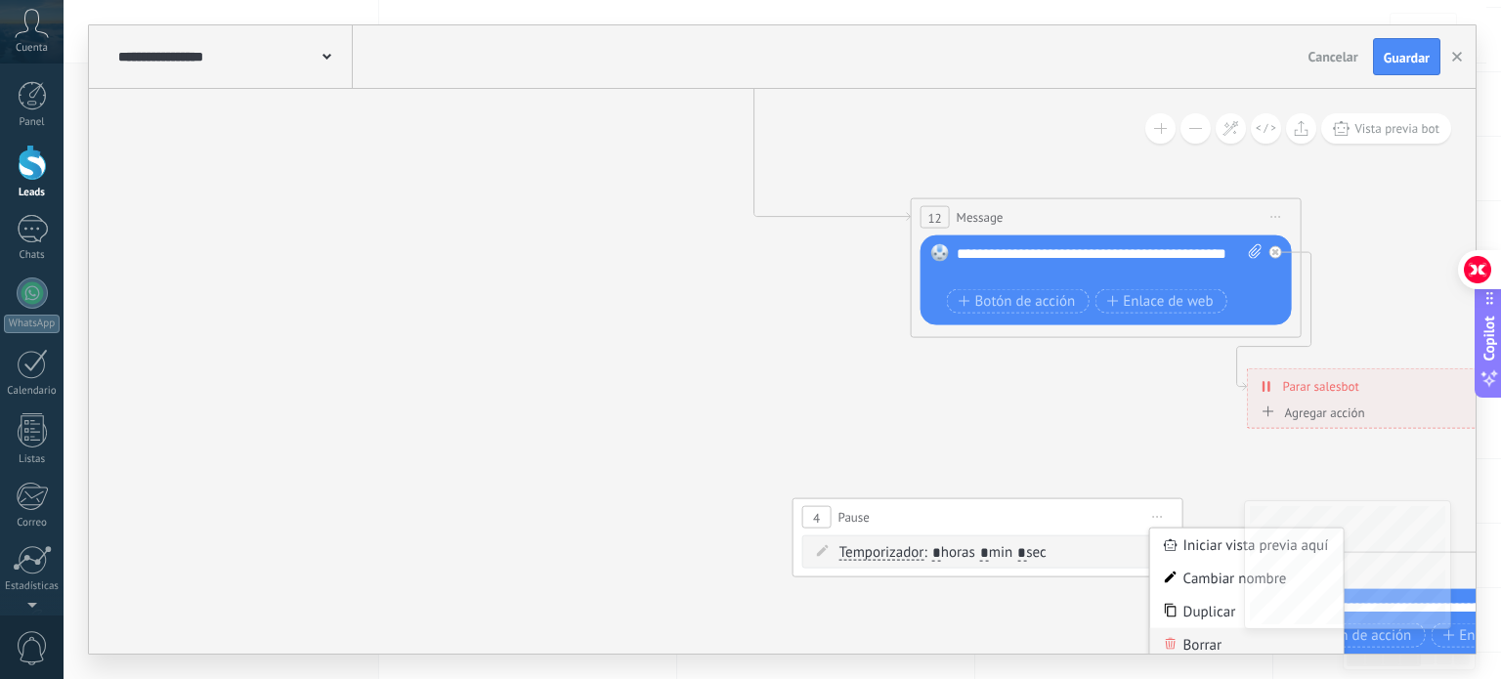
click at [1193, 644] on div "Borrar" at bounding box center [1246, 644] width 193 height 33
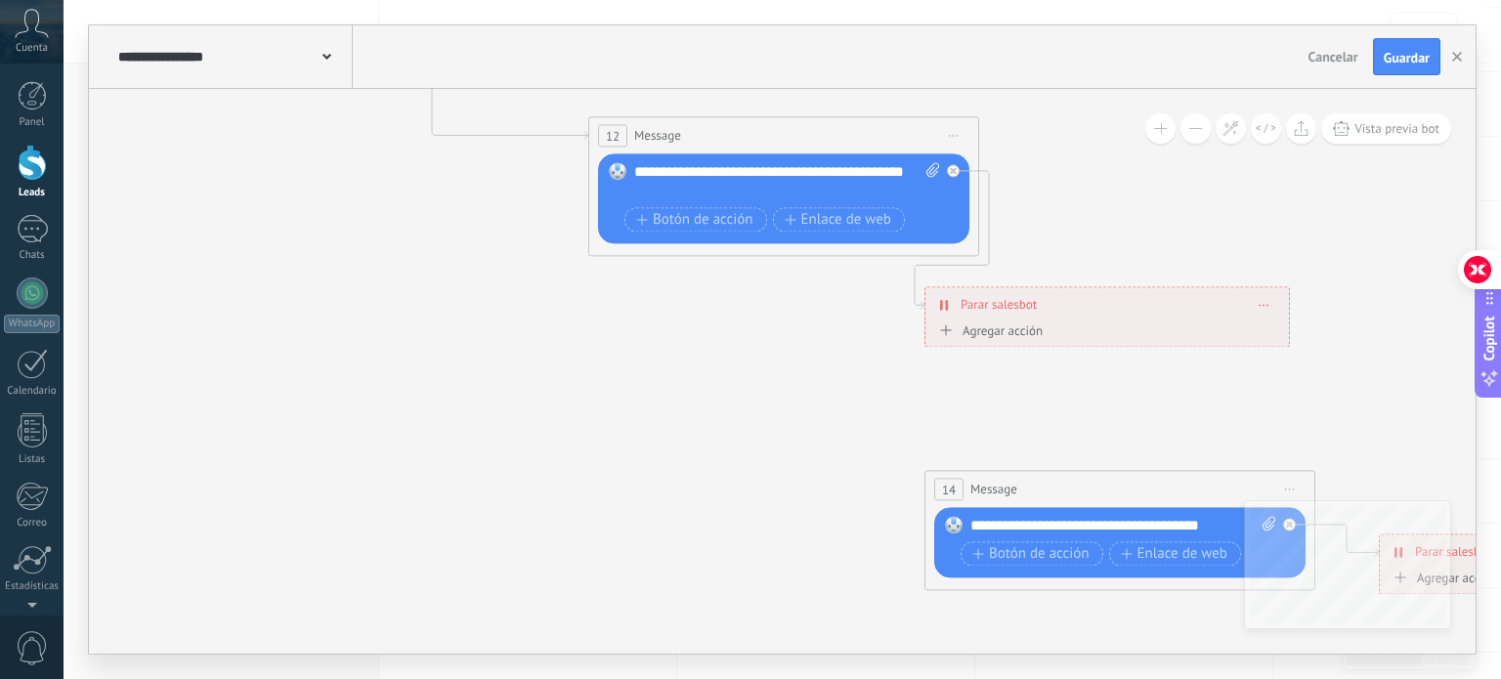
drag, startPoint x: 1099, startPoint y: 427, endPoint x: 774, endPoint y: 343, distance: 336.1
click at [774, 344] on icon at bounding box center [710, 107] width 3046 height 1951
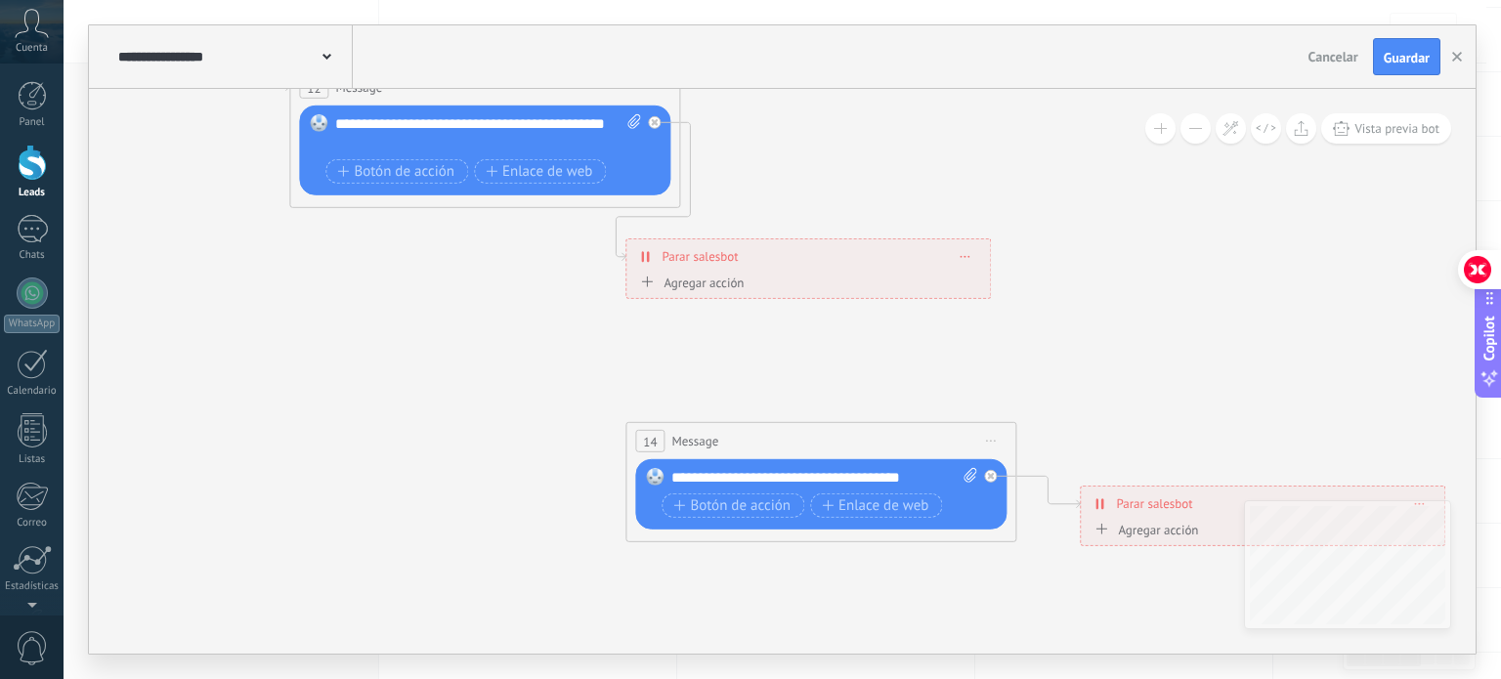
drag, startPoint x: 1056, startPoint y: 425, endPoint x: 762, endPoint y: 378, distance: 297.9
click at [762, 378] on icon at bounding box center [411, 58] width 3046 height 1951
drag, startPoint x: 996, startPoint y: 450, endPoint x: 1005, endPoint y: 480, distance: 31.5
click at [994, 449] on span "Iniciar vista previa aquí Cambiar nombre Duplicar [GEOGRAPHIC_DATA]" at bounding box center [990, 441] width 31 height 28
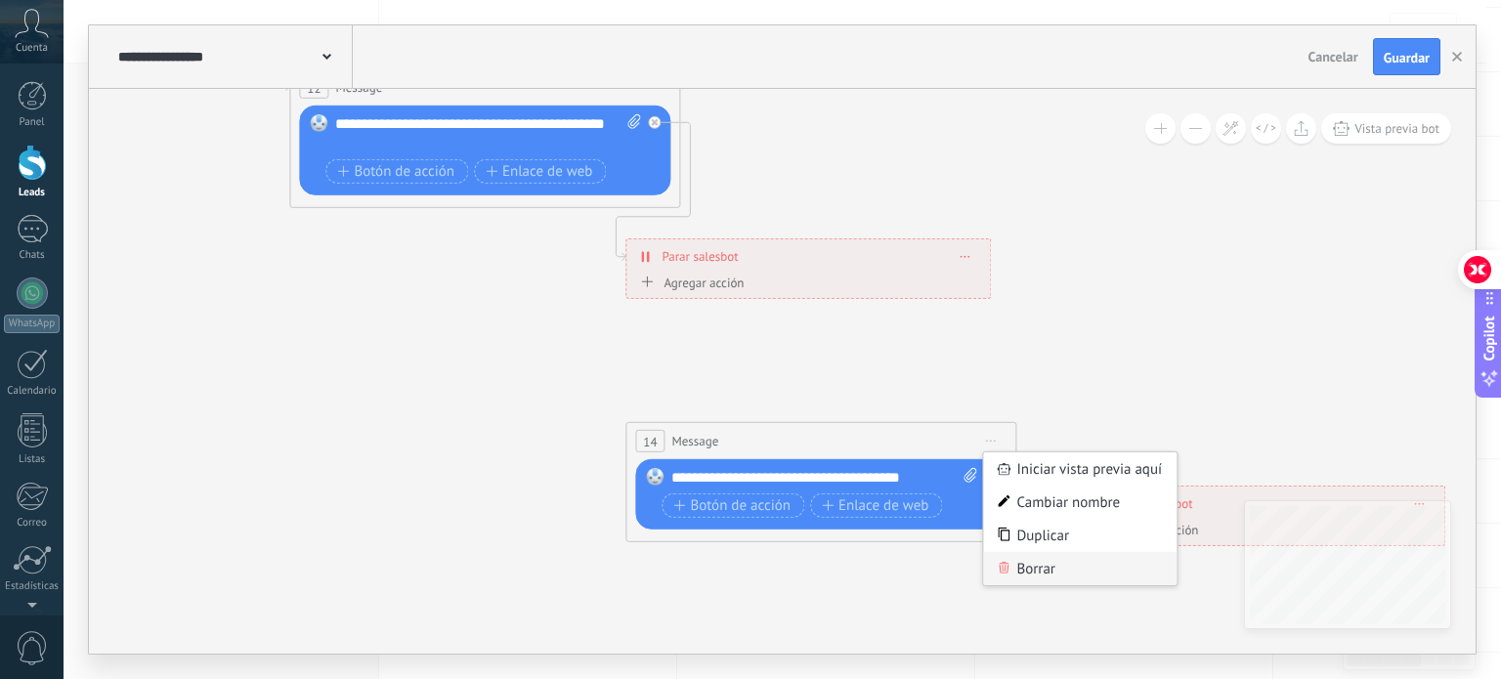
click at [1028, 562] on div "Borrar" at bounding box center [1079, 568] width 193 height 33
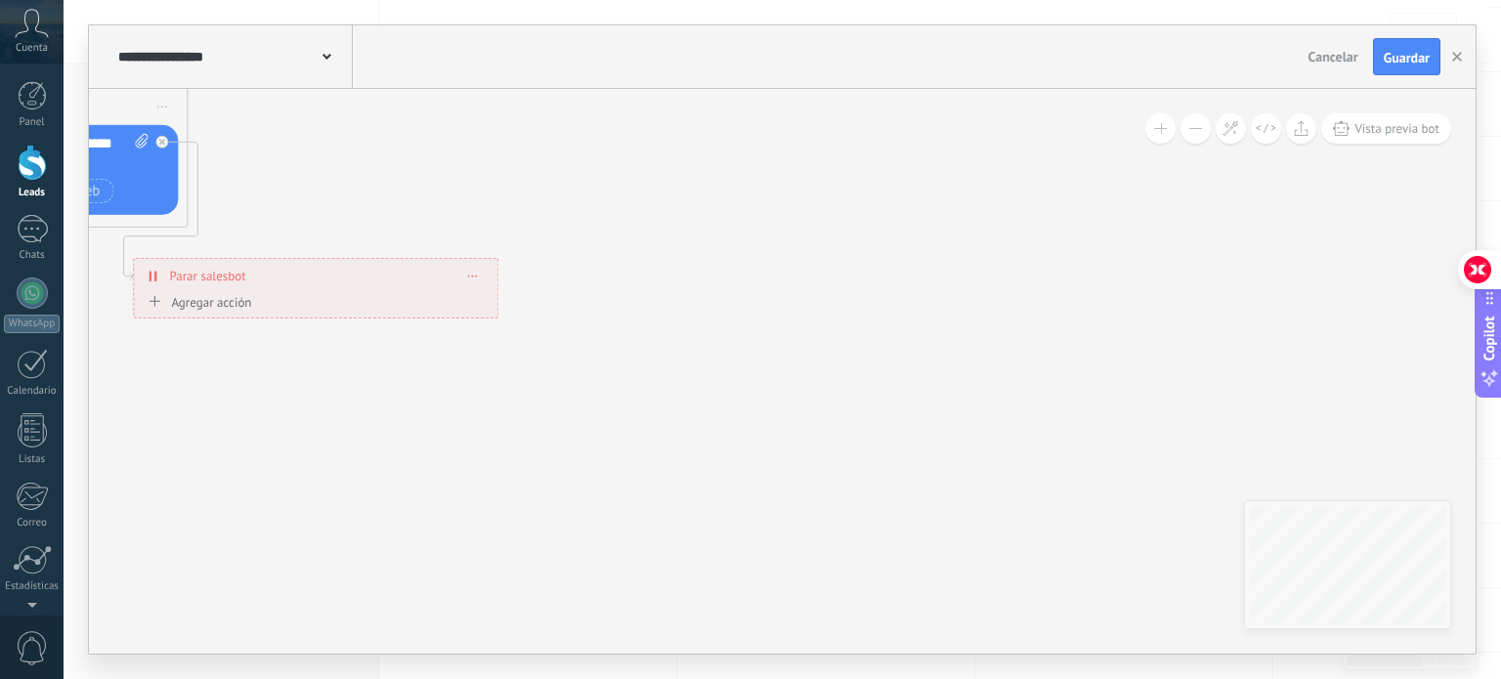
drag, startPoint x: 1130, startPoint y: 297, endPoint x: 1154, endPoint y: 631, distance: 335.1
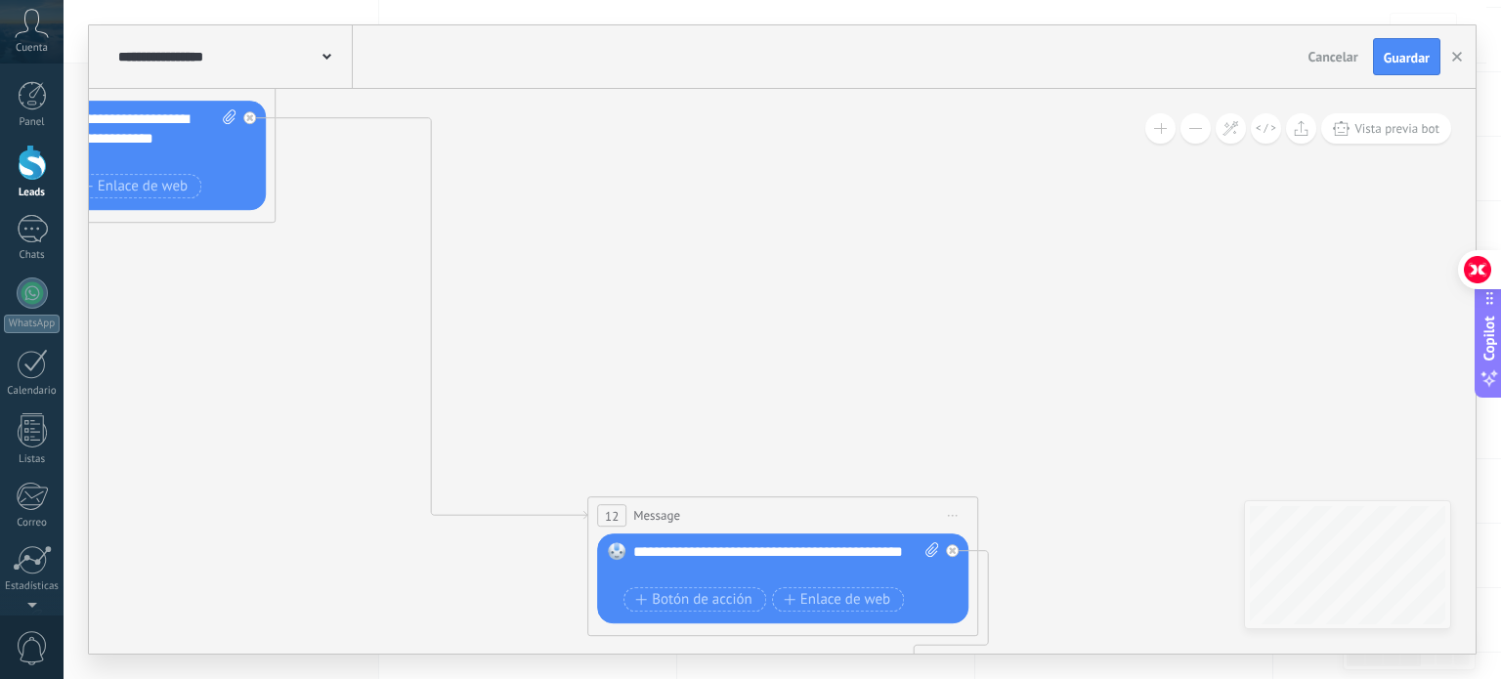
drag, startPoint x: 950, startPoint y: 414, endPoint x: 1003, endPoint y: 433, distance: 55.9
click at [1005, 425] on icon at bounding box center [709, 486] width 3046 height 1951
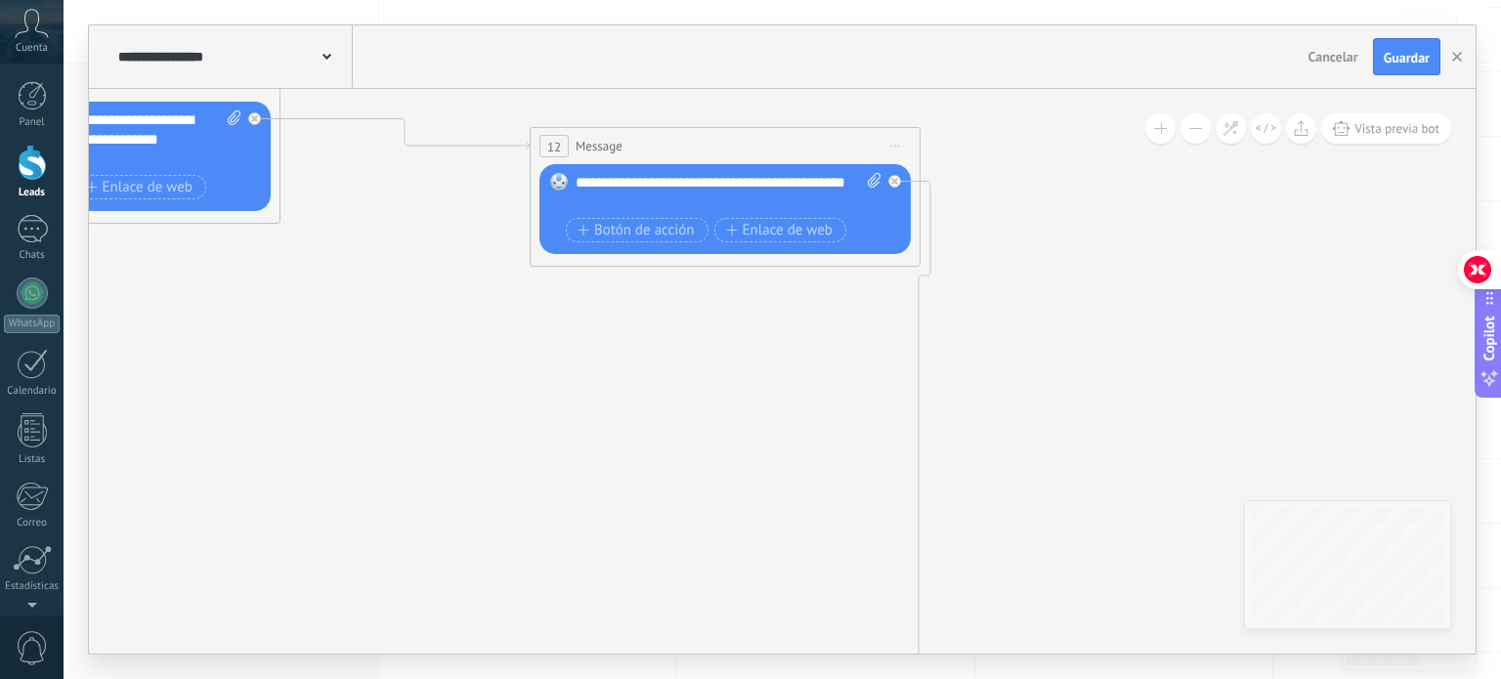
drag, startPoint x: 645, startPoint y: 516, endPoint x: 582, endPoint y: 147, distance: 374.6
click at [582, 147] on span "Message" at bounding box center [599, 146] width 47 height 19
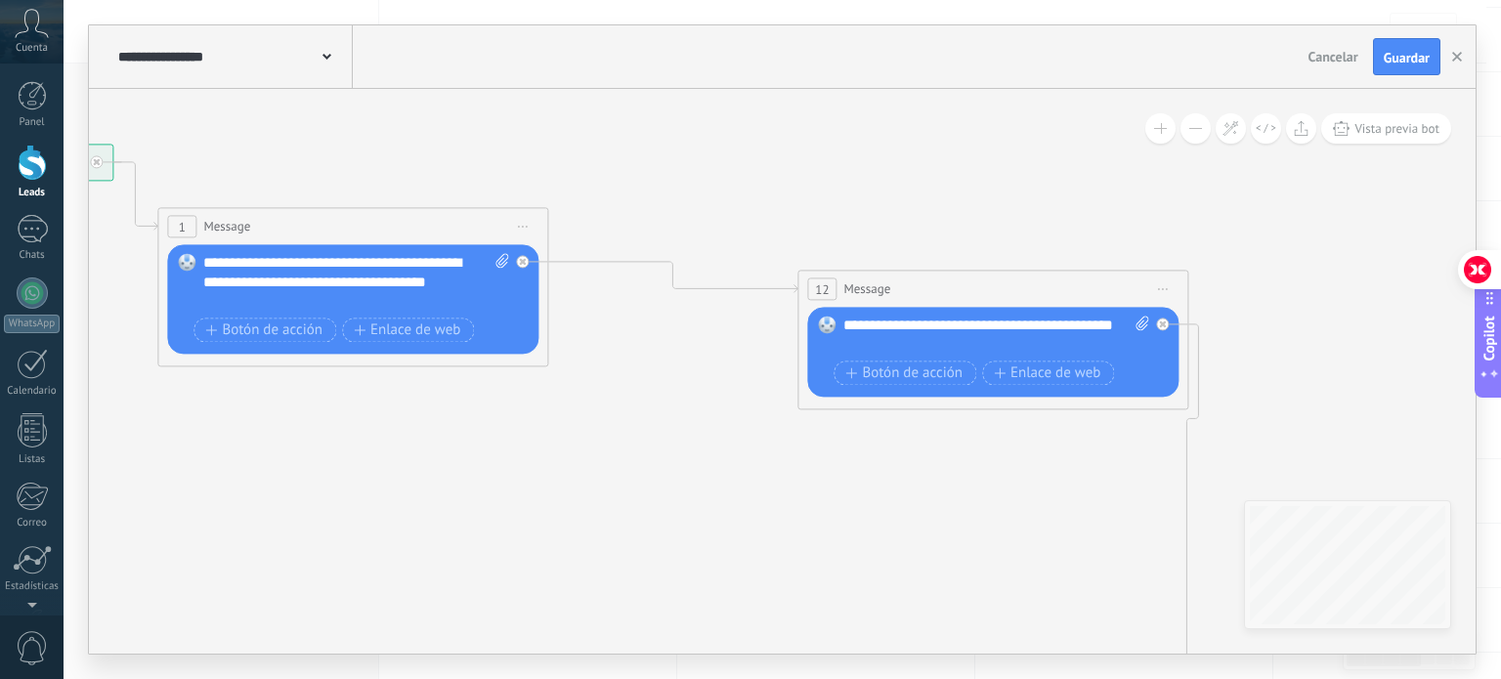
drag, startPoint x: 606, startPoint y: 132, endPoint x: 945, endPoint y: 306, distance: 381.1
click at [941, 303] on icon at bounding box center [755, 508] width 2592 height 1704
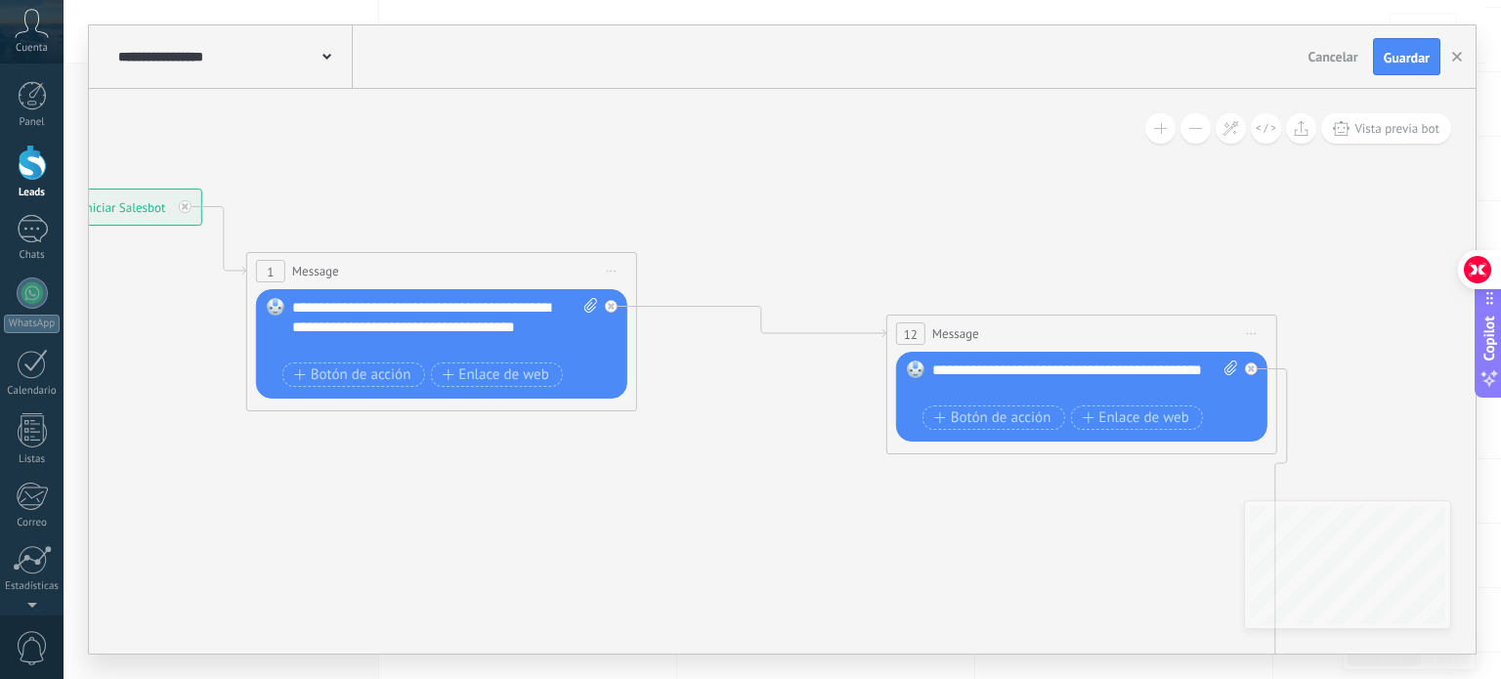
click at [1253, 331] on span "Iniciar vista previa aquí Cambiar nombre Duplicar [GEOGRAPHIC_DATA]" at bounding box center [1251, 334] width 31 height 28
click at [1323, 454] on div "Borrar" at bounding box center [1340, 461] width 193 height 33
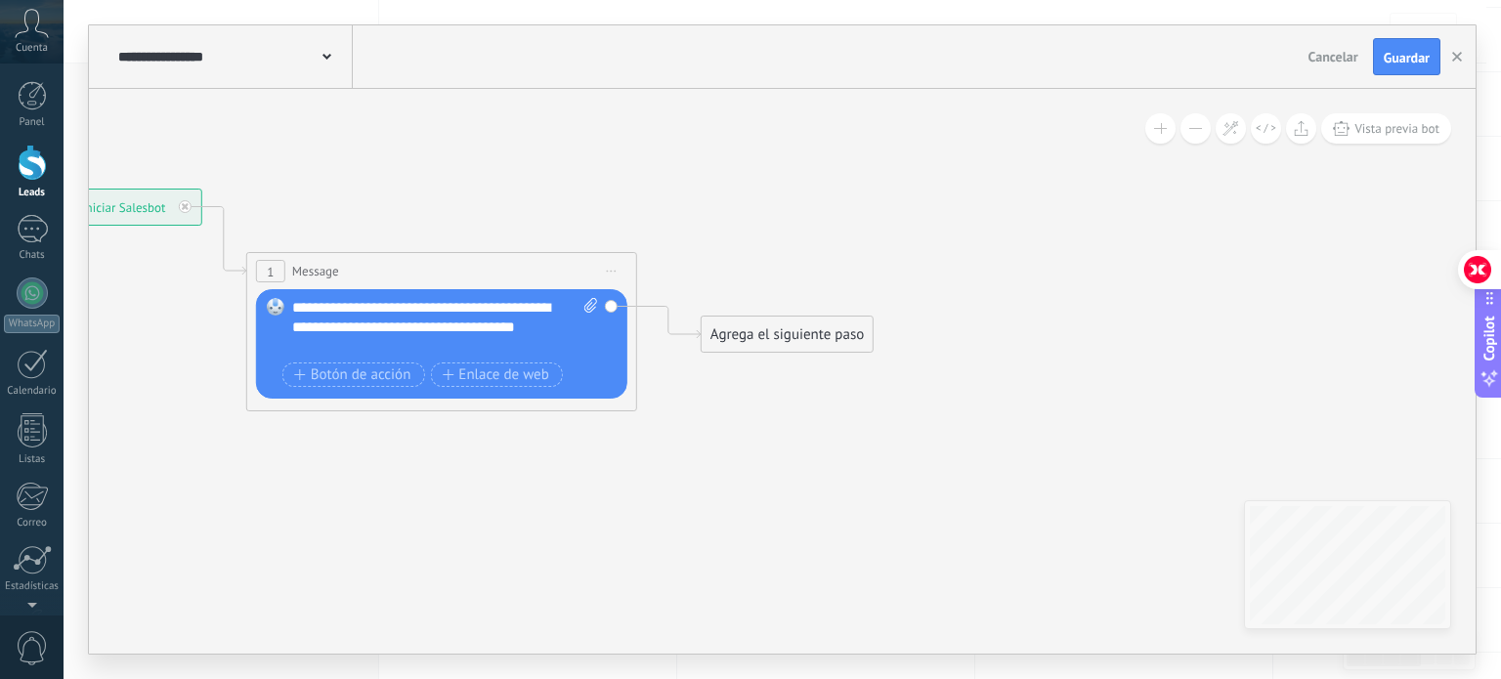
click at [822, 343] on div "Agrega el siguiente paso" at bounding box center [787, 335] width 171 height 32
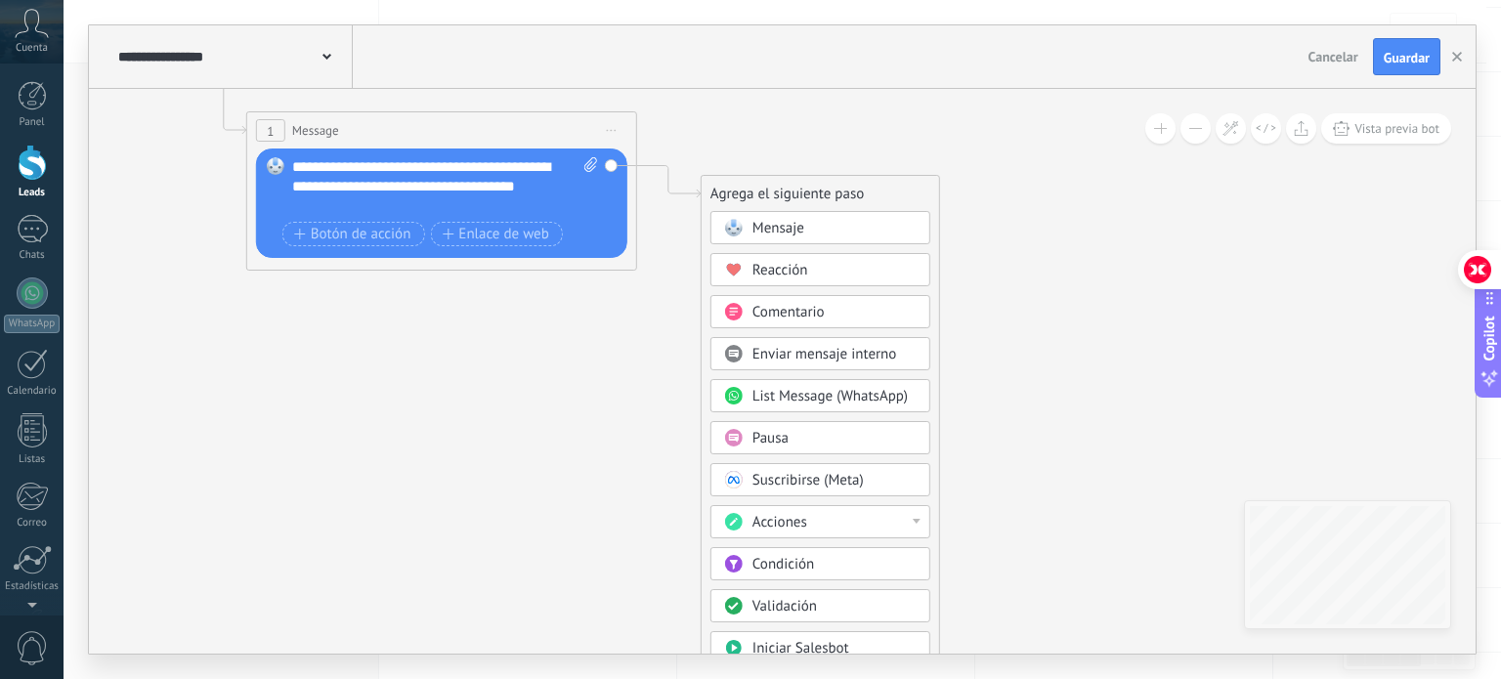
click at [809, 421] on div "Pausa" at bounding box center [820, 437] width 220 height 33
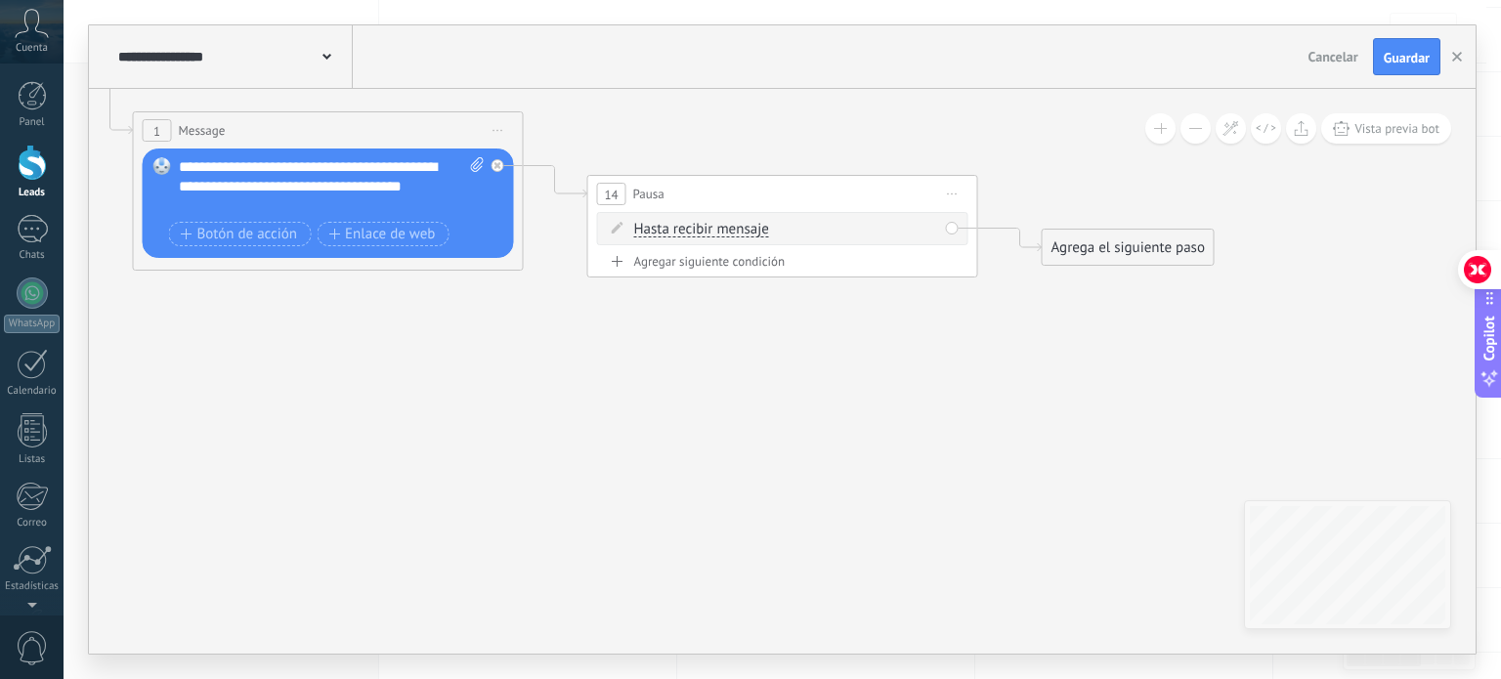
click at [738, 239] on div "Hasta recibir mensaje Hasta recibir mensaje Temporizador Excepto horas laborale…" at bounding box center [782, 228] width 371 height 33
click at [674, 260] on div "Agregar siguiente condición" at bounding box center [782, 261] width 371 height 17
click at [930, 229] on icon at bounding box center [931, 229] width 10 height 2
click at [955, 256] on div "Borrar" at bounding box center [962, 255] width 87 height 33
click at [821, 228] on input "*" at bounding box center [816, 231] width 9 height 16
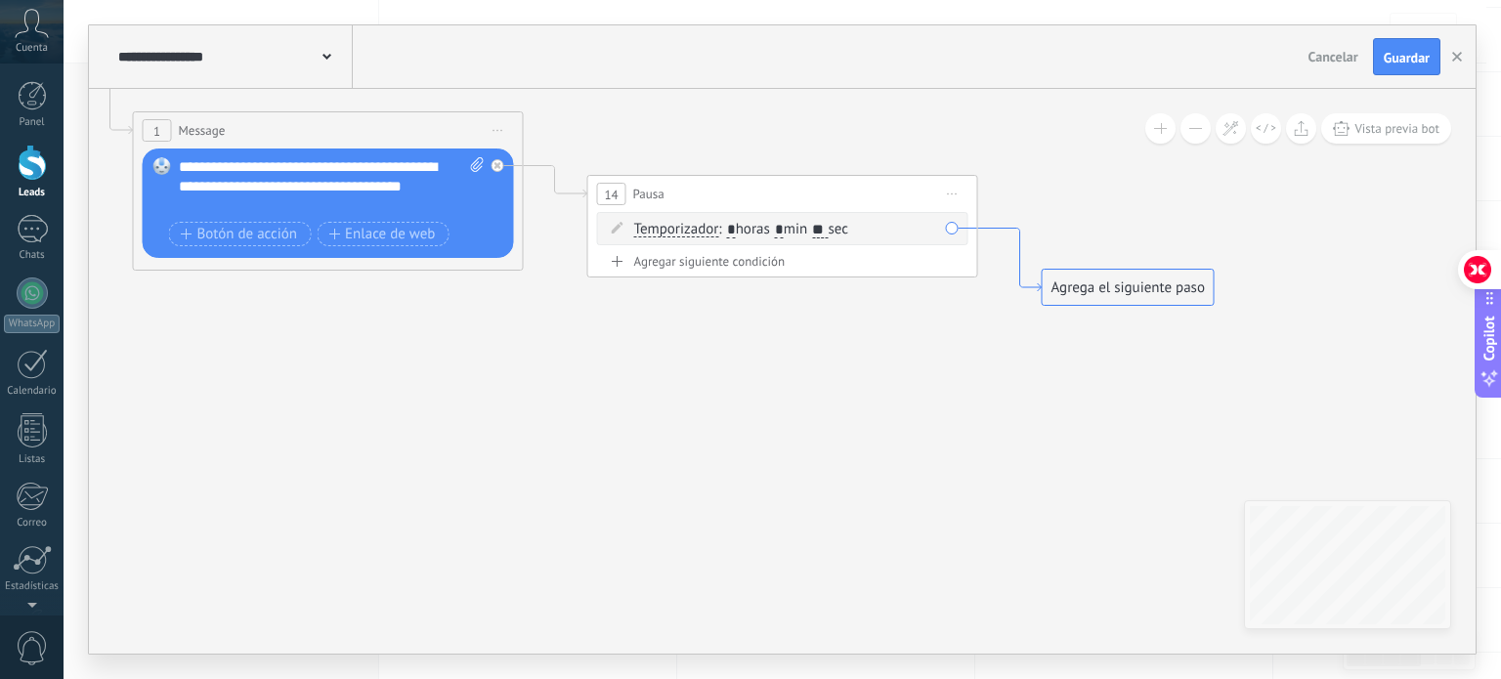
type input "**"
click at [1067, 284] on div "Agrega el siguiente paso" at bounding box center [1128, 288] width 171 height 32
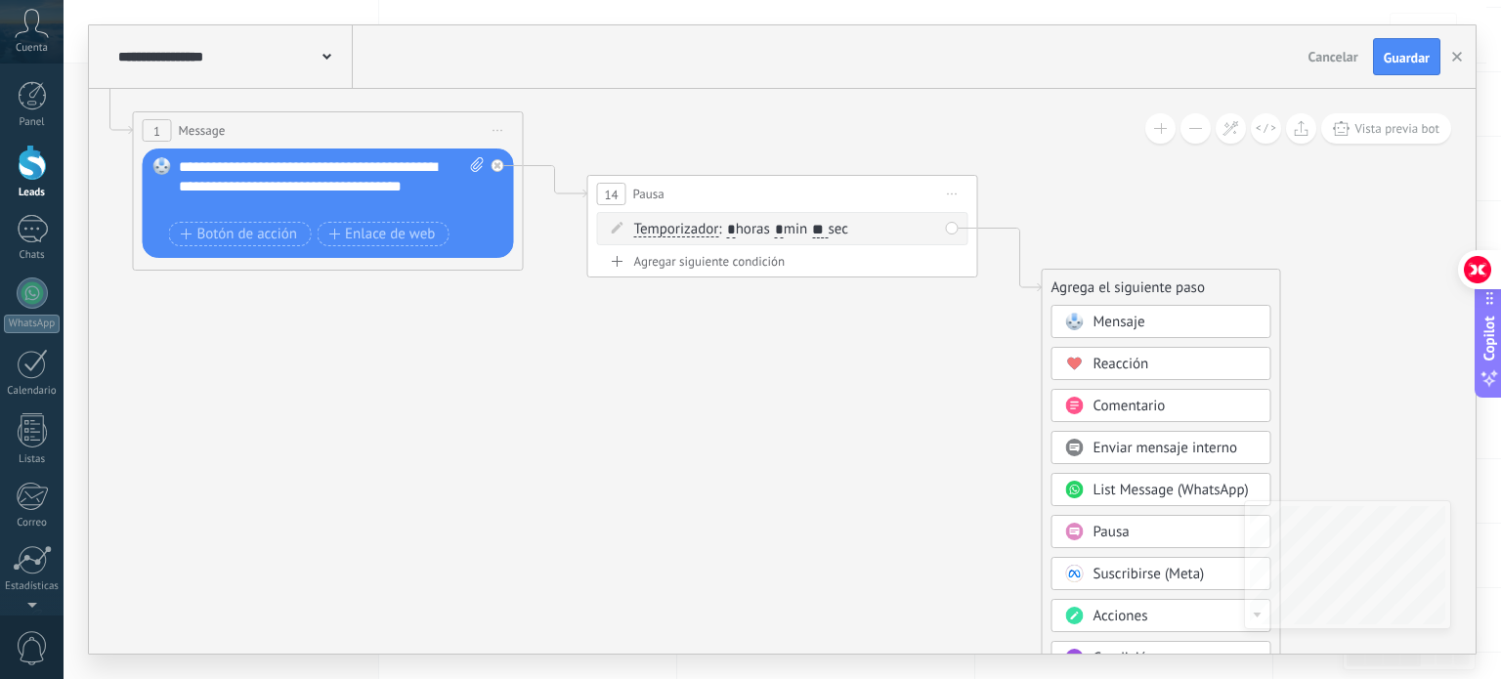
click at [1095, 319] on span "Mensaje" at bounding box center [1119, 322] width 52 height 19
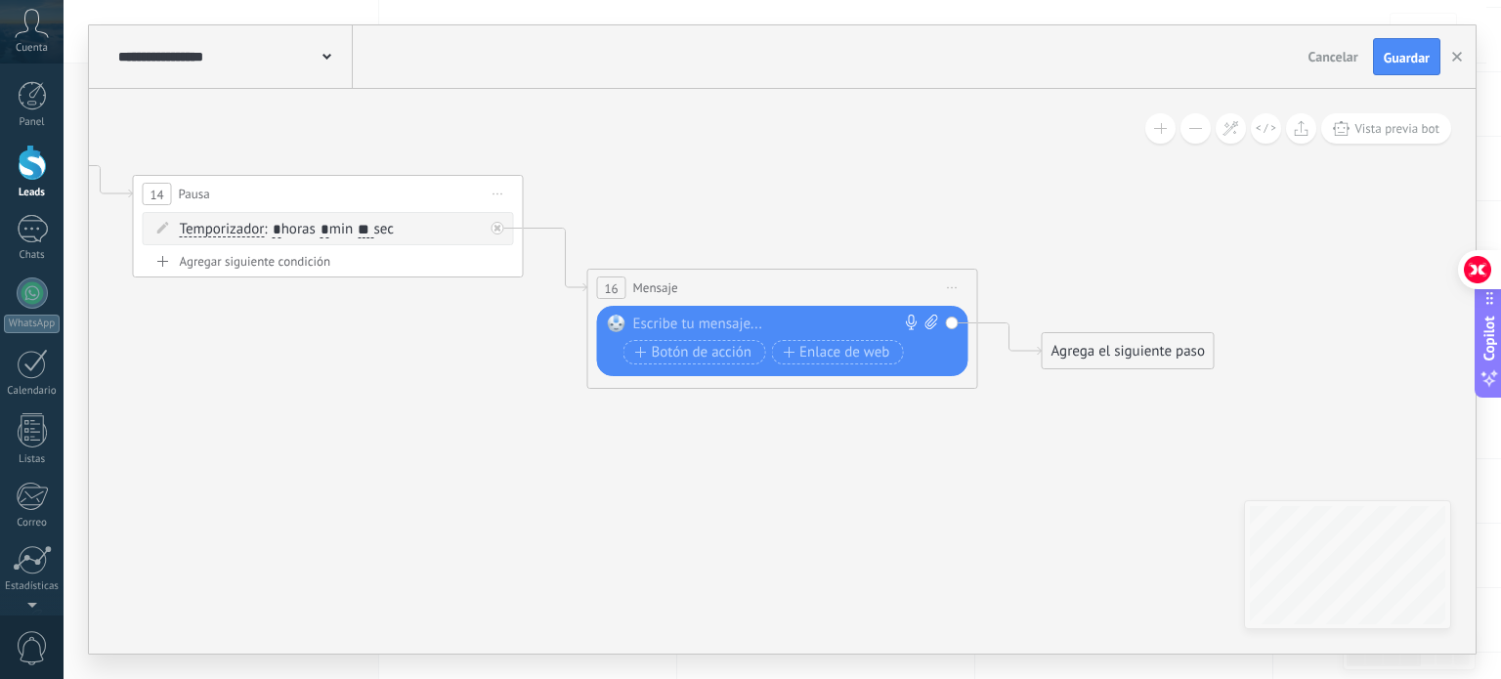
click at [733, 323] on div at bounding box center [778, 325] width 290 height 20
paste div
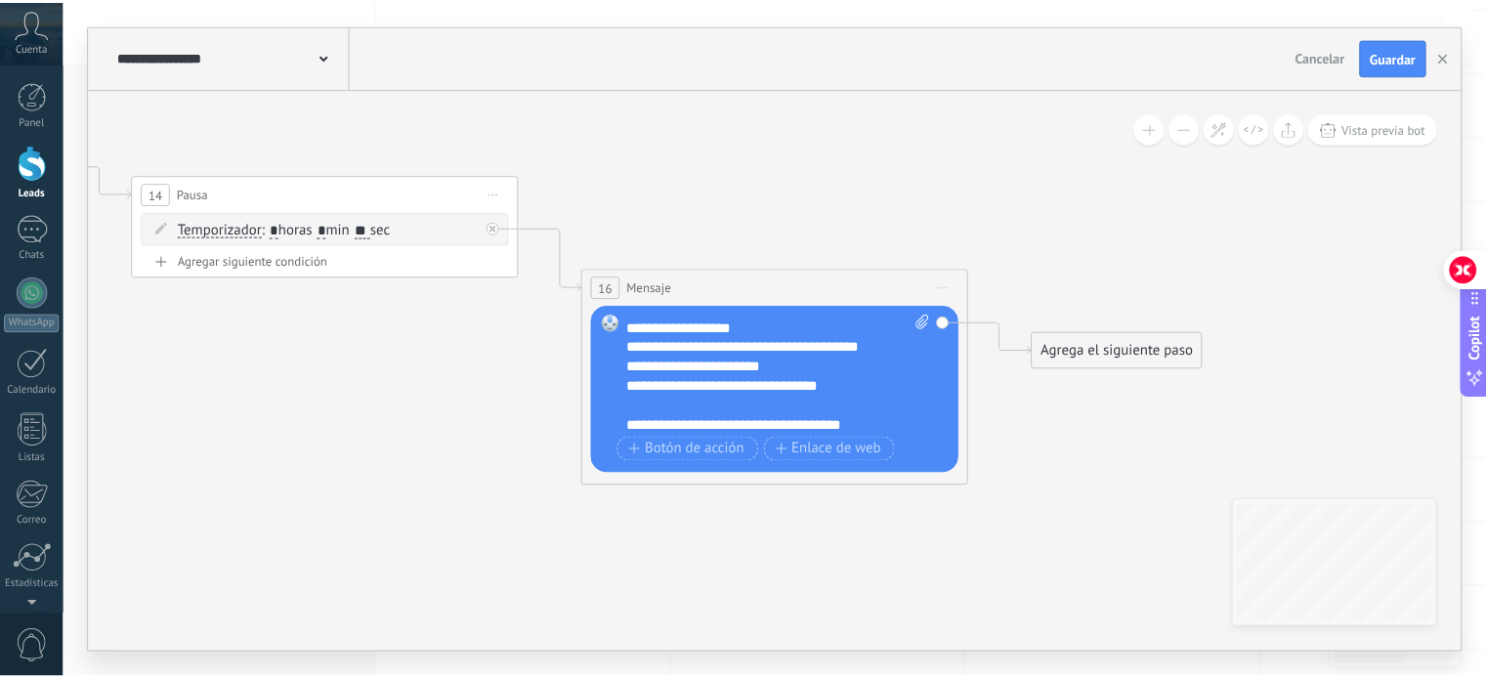
scroll to position [117, 0]
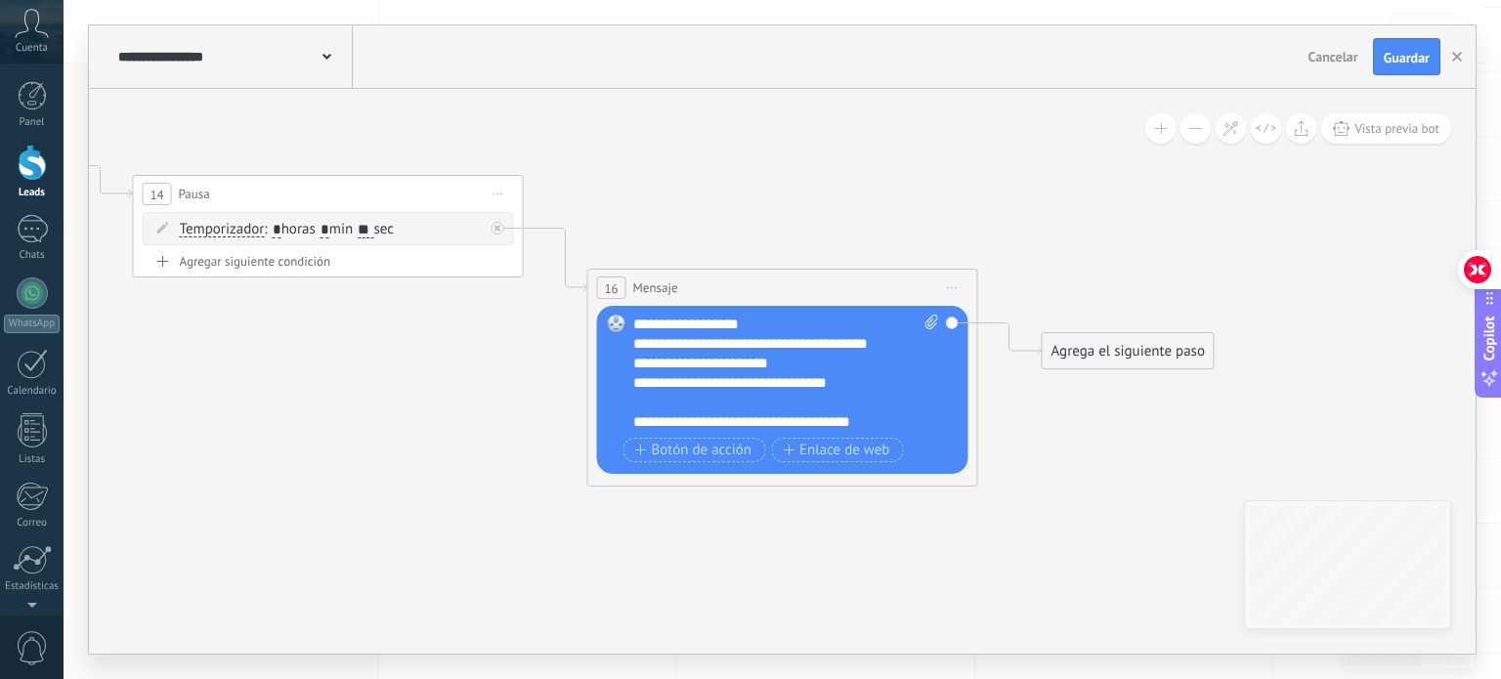
click at [1141, 394] on icon at bounding box center [308, 217] width 2657 height 1317
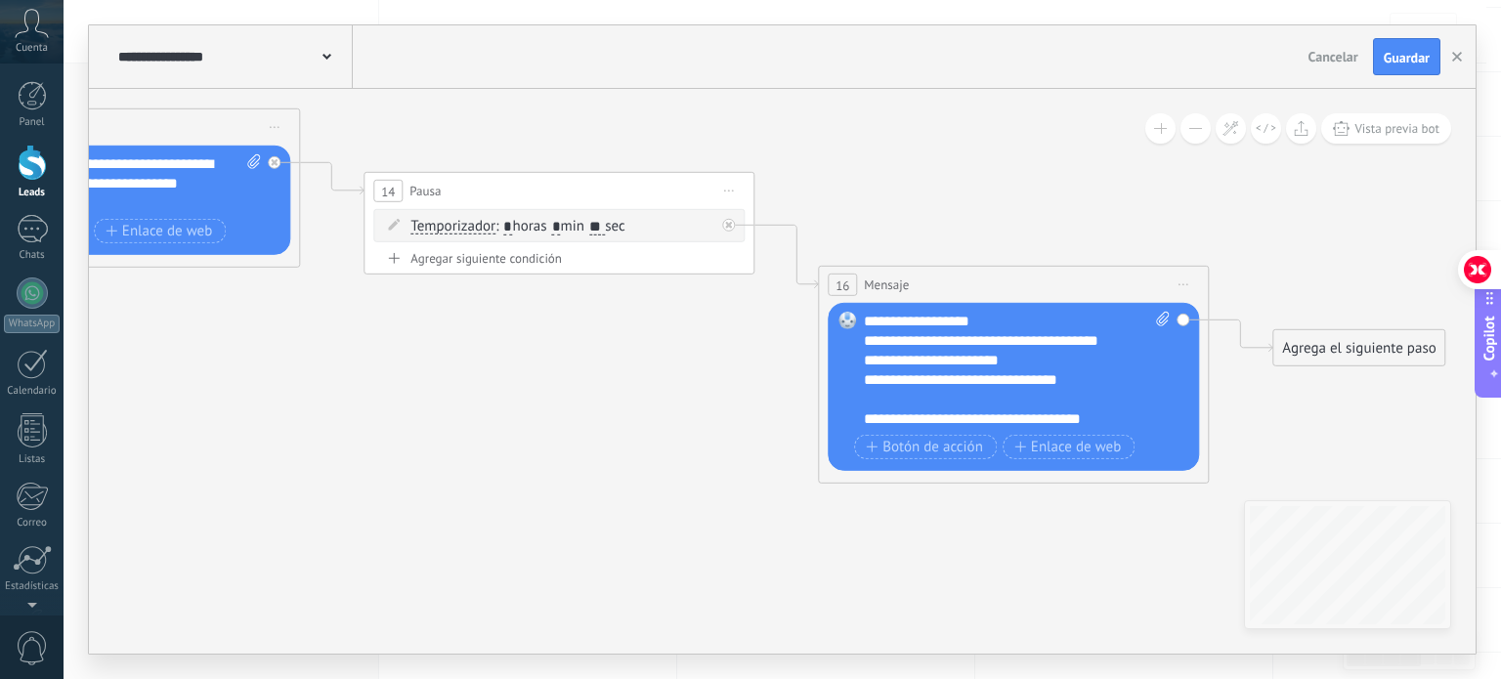
drag, startPoint x: 511, startPoint y: 394, endPoint x: 1090, endPoint y: 472, distance: 583.8
click at [1090, 472] on icon at bounding box center [538, 214] width 2657 height 1317
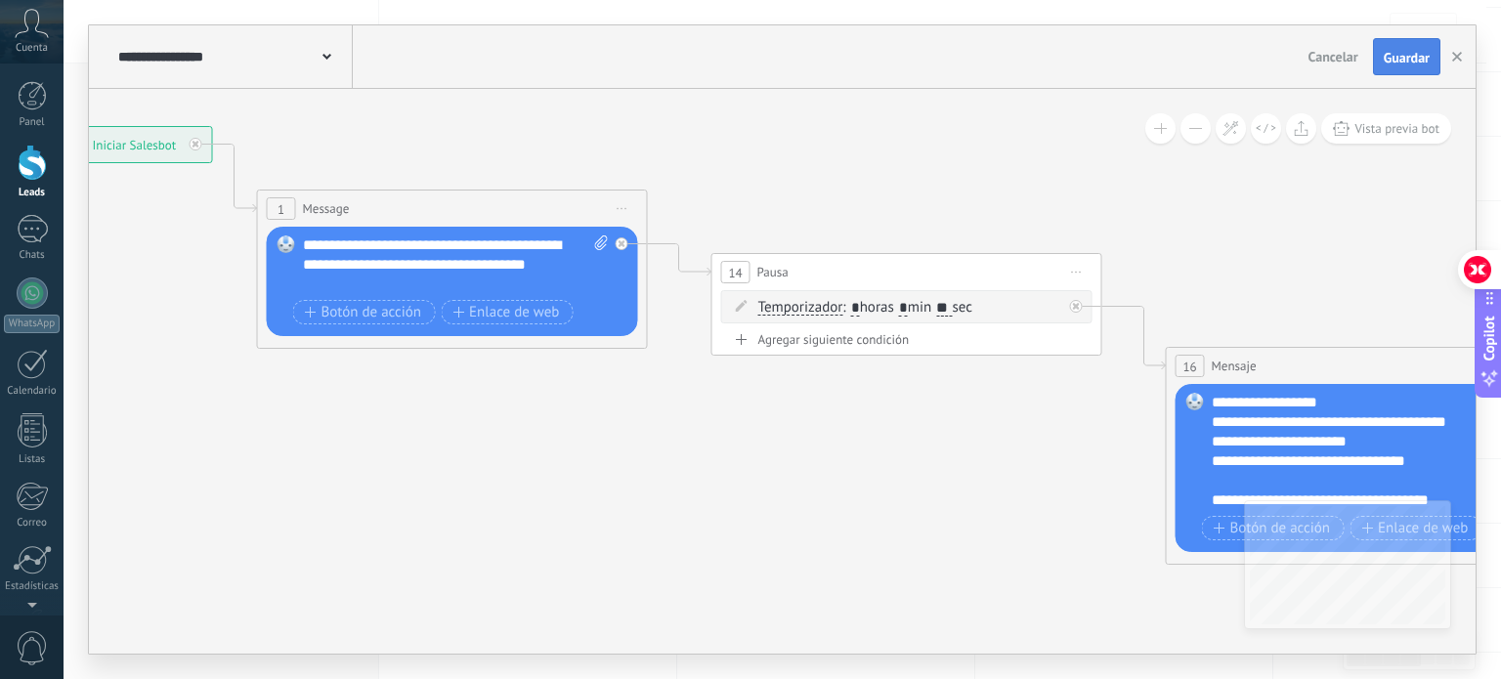
click at [1403, 62] on span "Guardar" at bounding box center [1407, 58] width 46 height 14
click at [1457, 56] on icon "button" at bounding box center [1457, 57] width 10 height 10
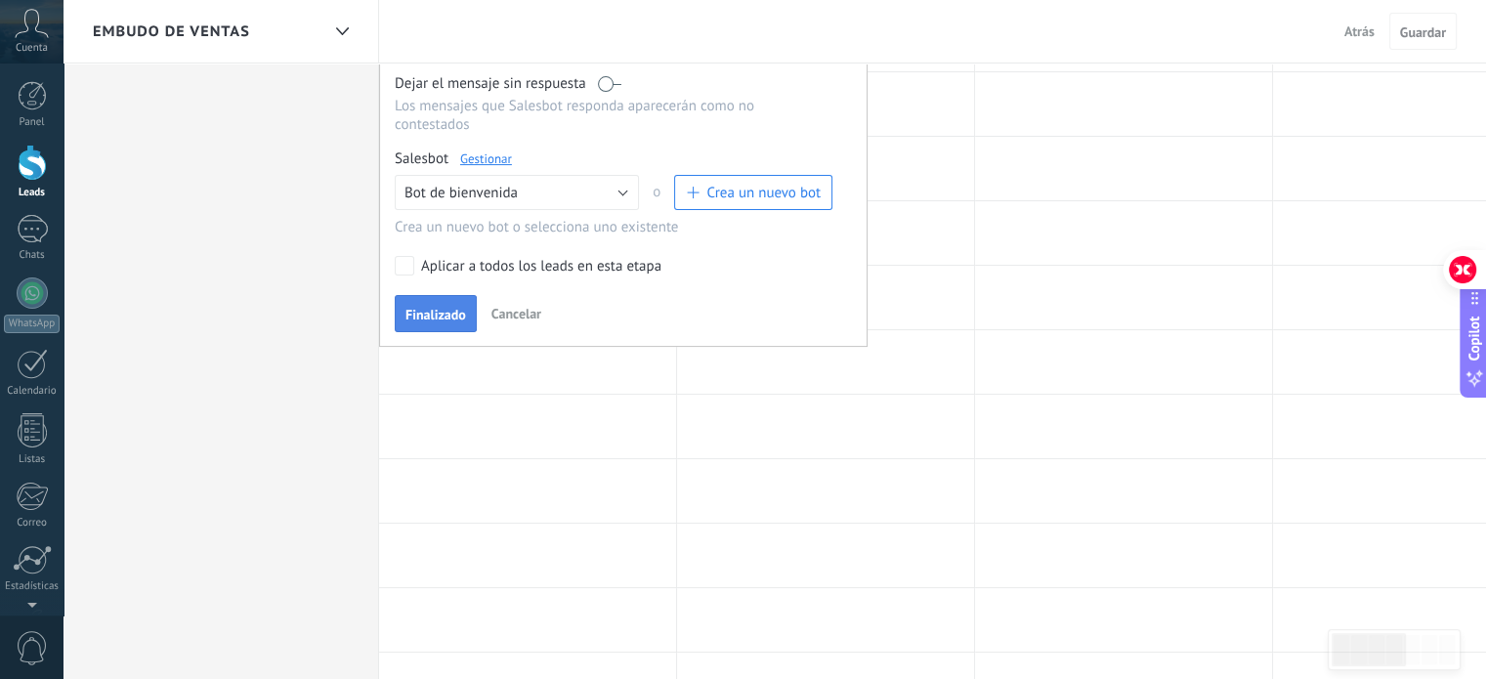
click at [426, 308] on span "Finalizado" at bounding box center [436, 315] width 61 height 14
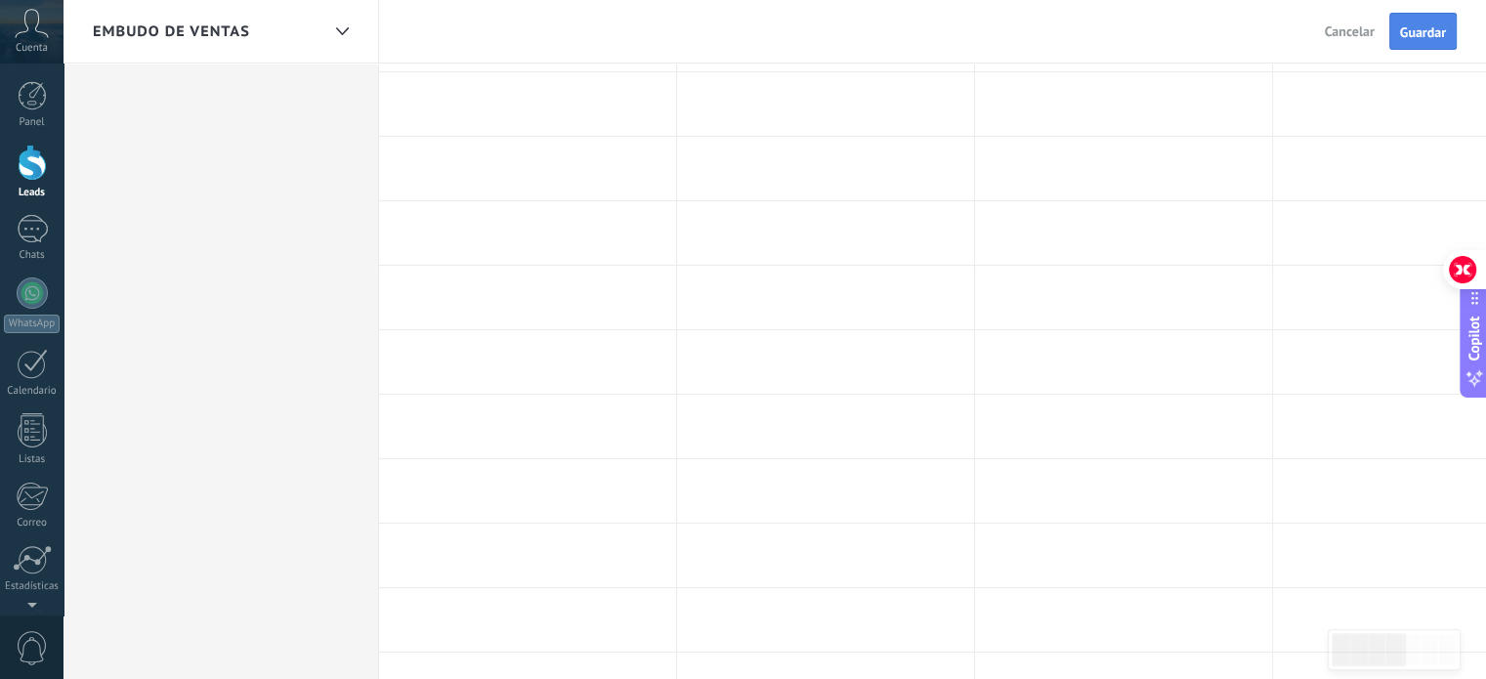
click at [1414, 45] on button "Guardar" at bounding box center [1423, 31] width 67 height 37
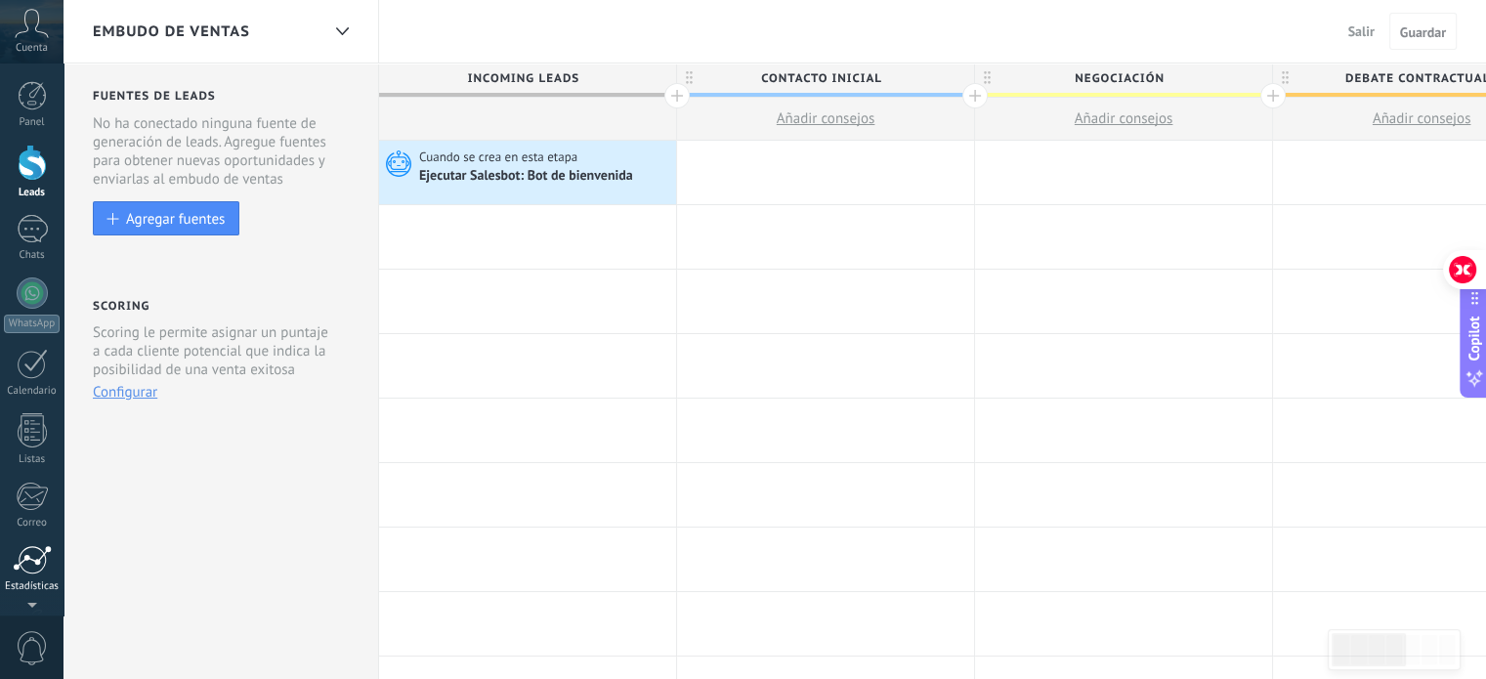
click at [7, 559] on link "Estadísticas" at bounding box center [32, 569] width 64 height 48
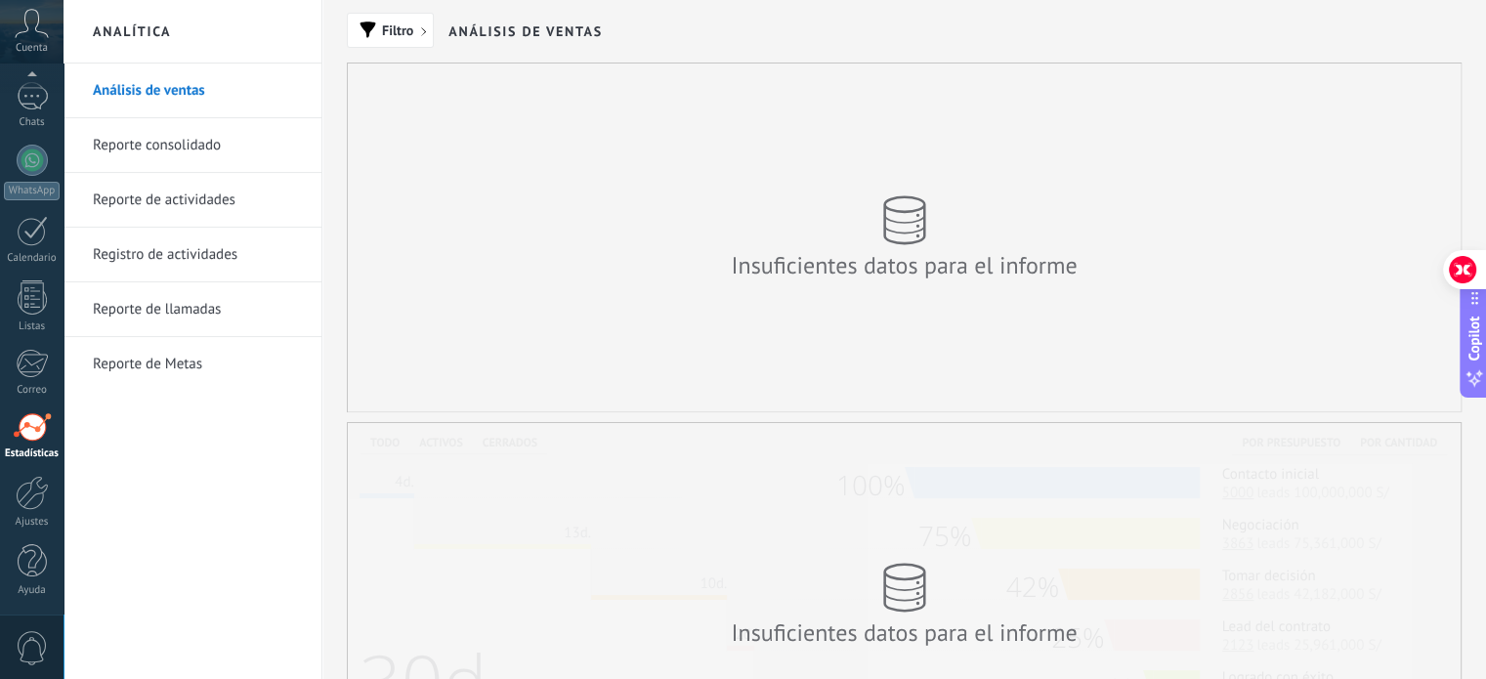
scroll to position [195, 0]
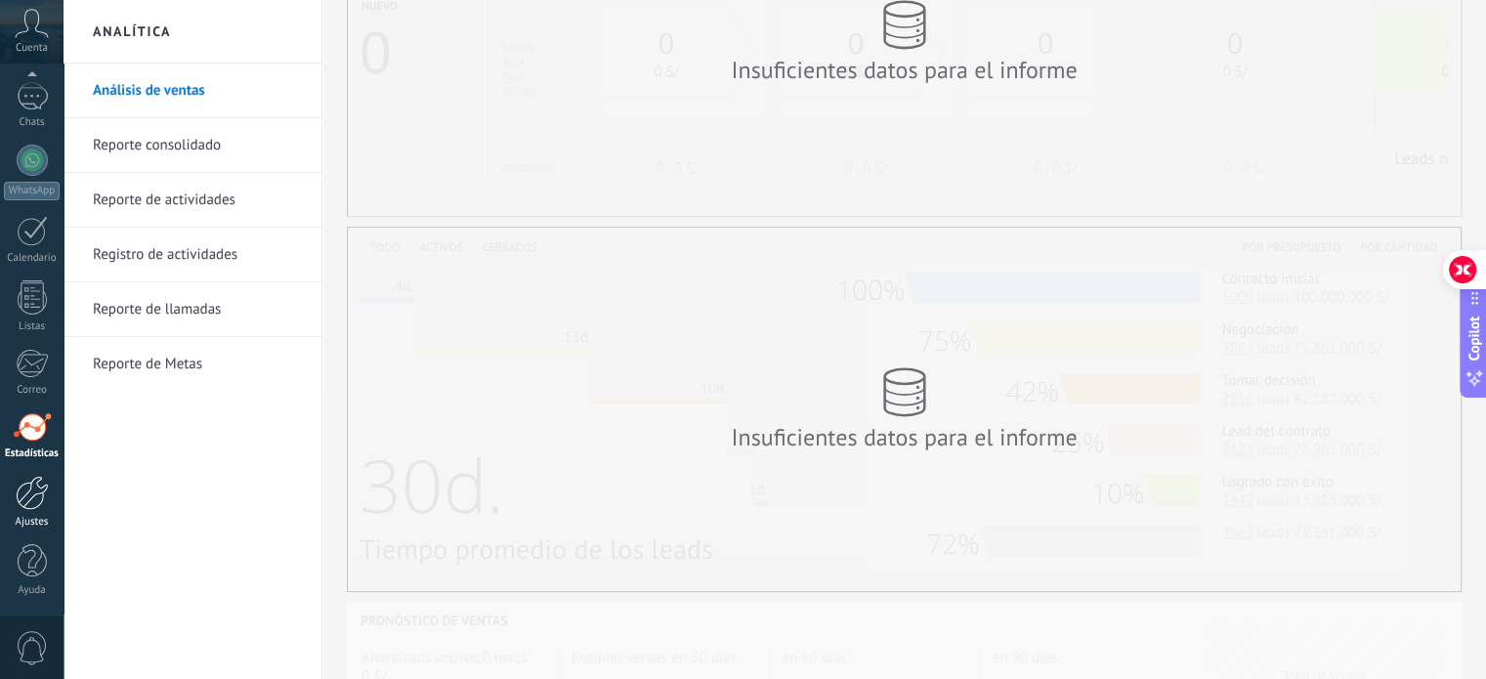
click at [33, 511] on link "Ajustes" at bounding box center [32, 502] width 64 height 53
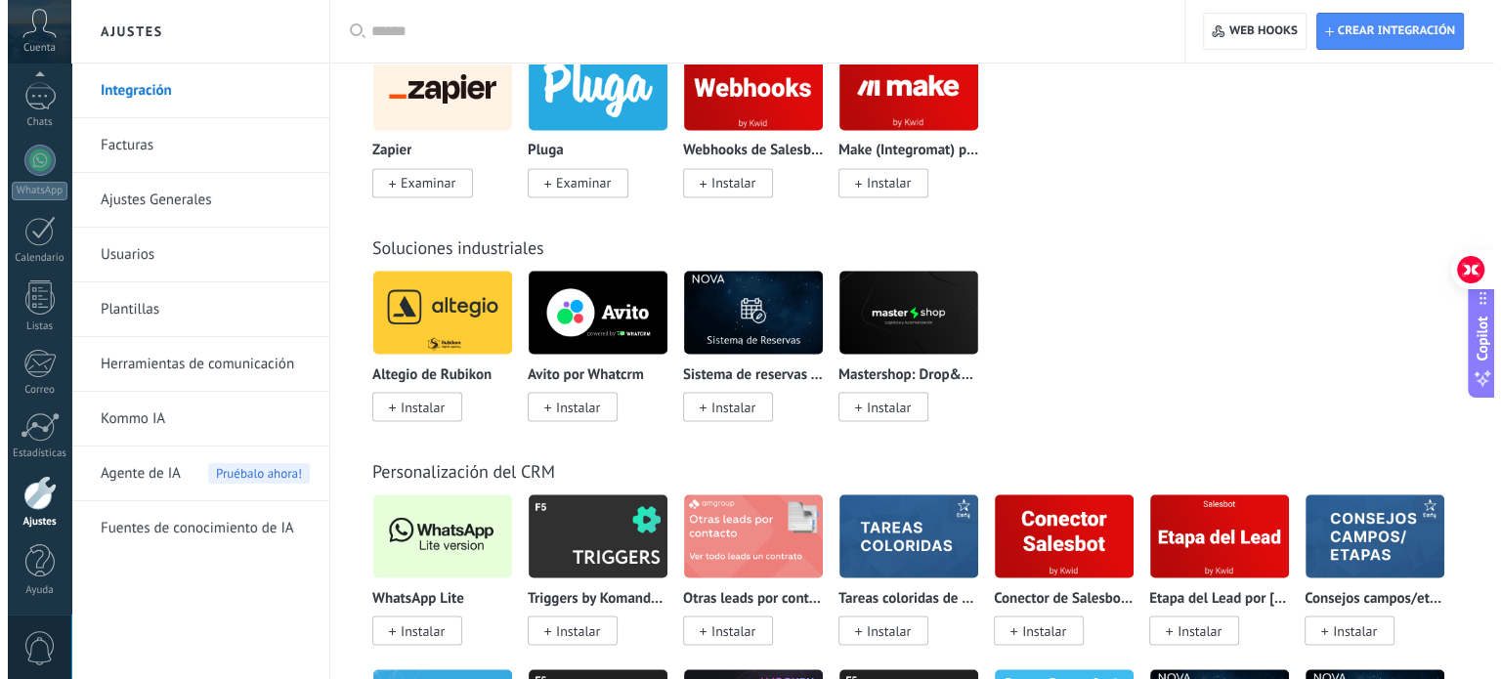
scroll to position [3811, 0]
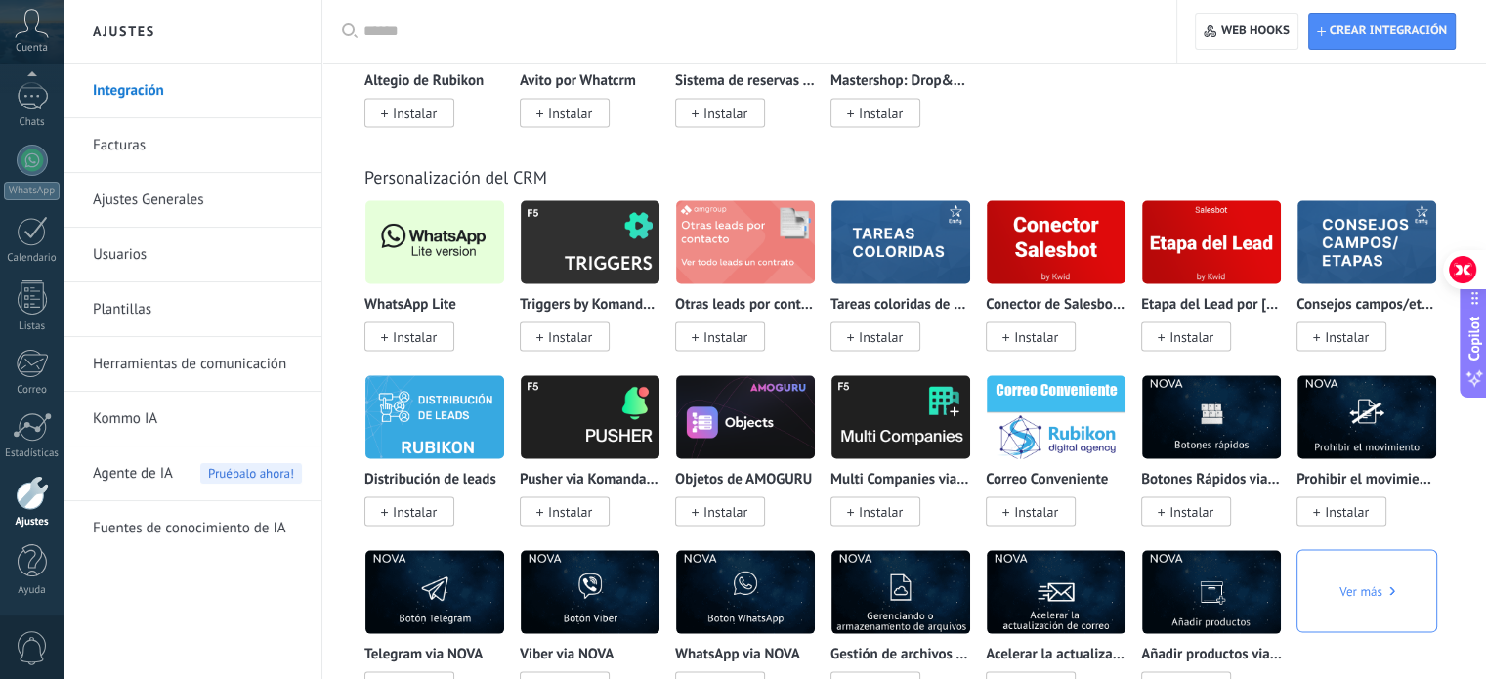
click at [413, 346] on span "Instalar" at bounding box center [415, 337] width 44 height 18
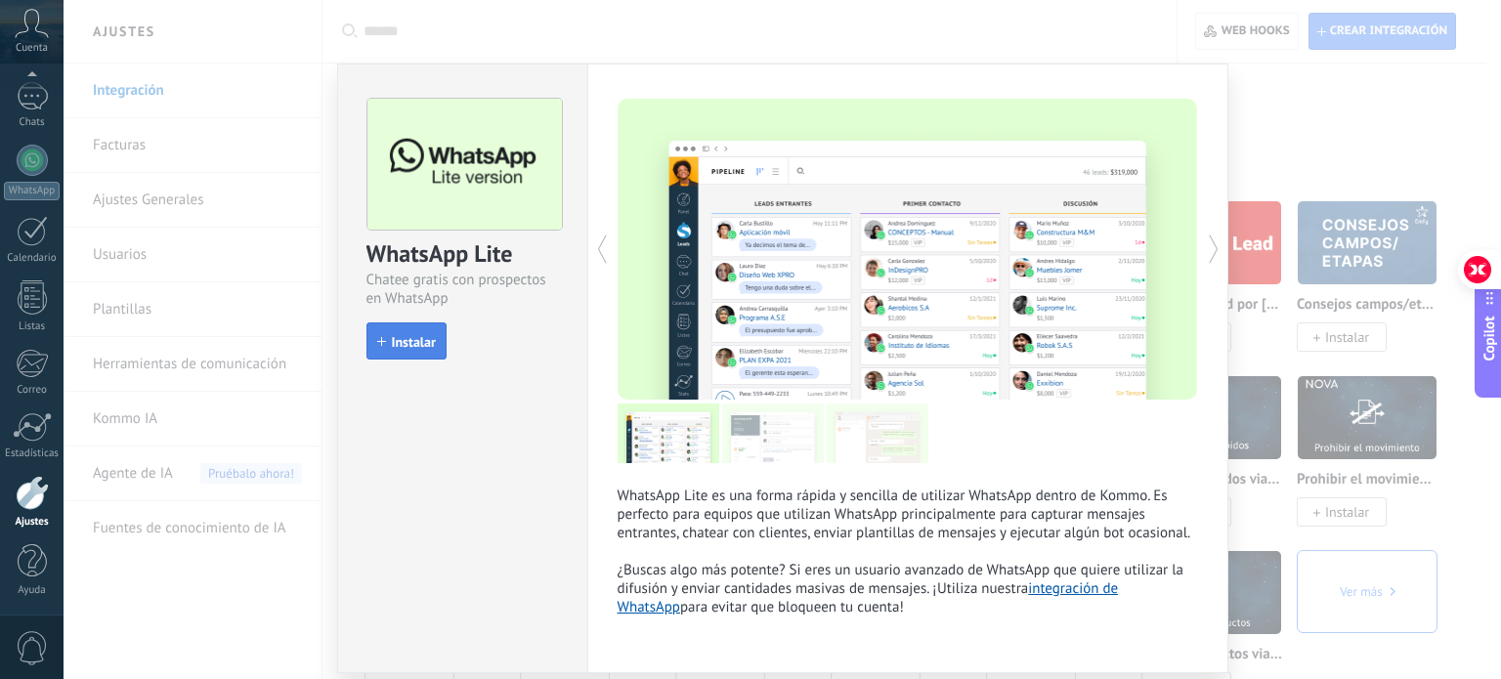
click at [427, 346] on span "Instalar" at bounding box center [414, 342] width 44 height 14
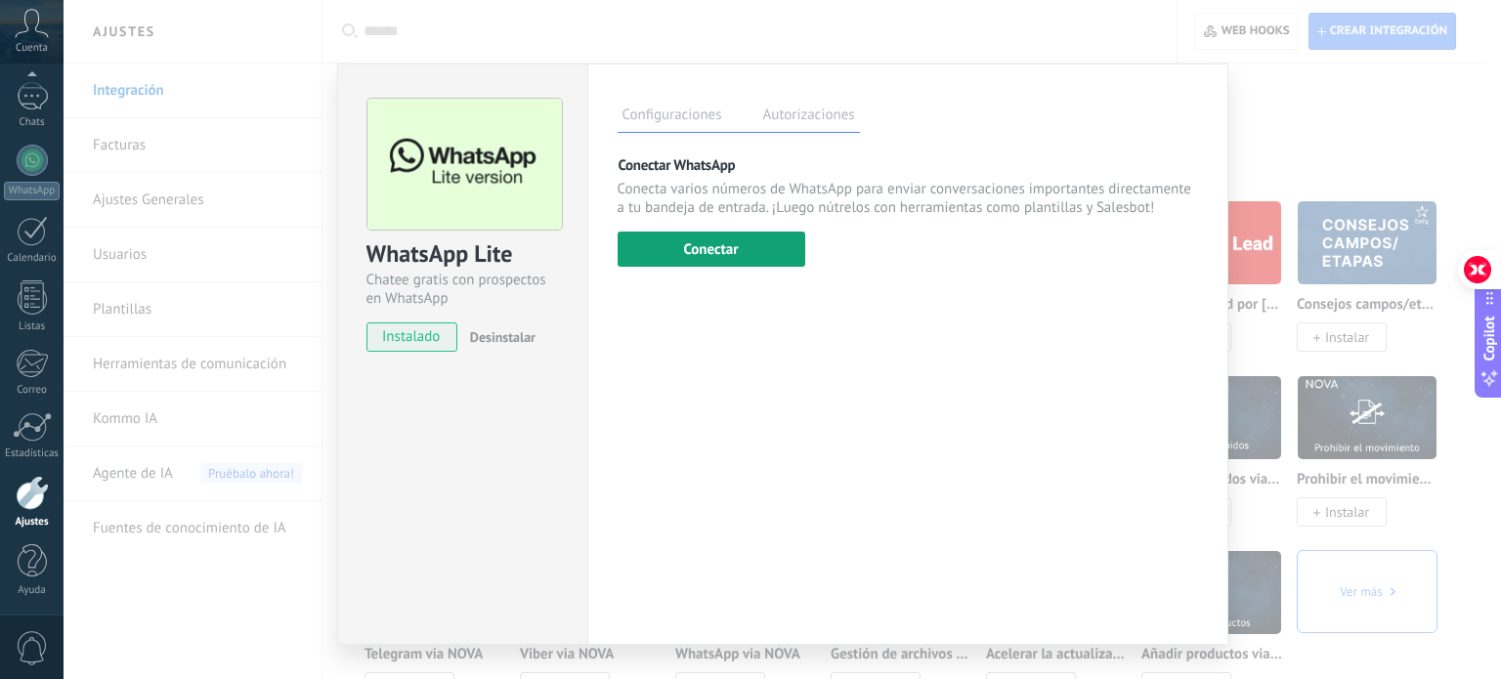
click at [742, 258] on button "Conectar" at bounding box center [712, 249] width 188 height 35
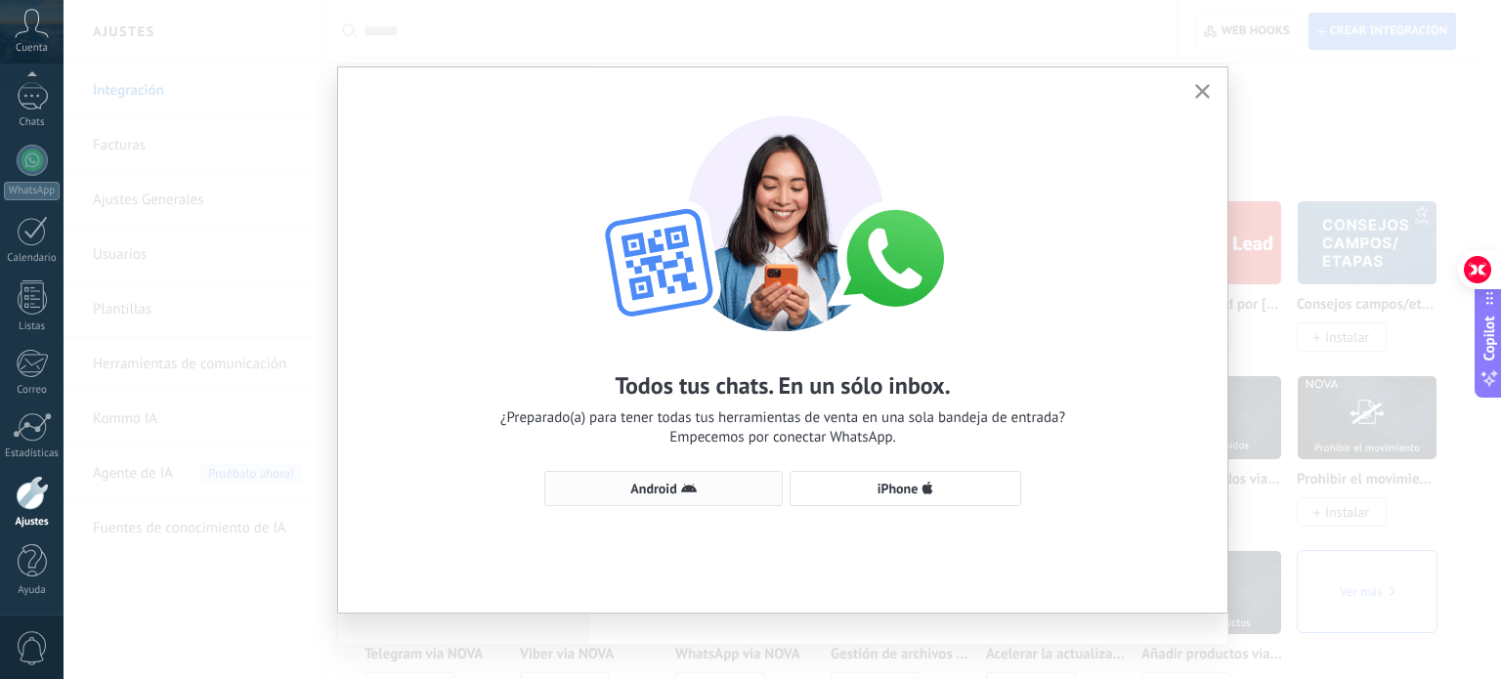
click at [771, 509] on div "Todos tus chats. En un sólo inbox. ¿Preparado(a) para tener todas tus herramien…" at bounding box center [782, 301] width 889 height 468
click at [711, 491] on span "Android" at bounding box center [663, 489] width 217 height 16
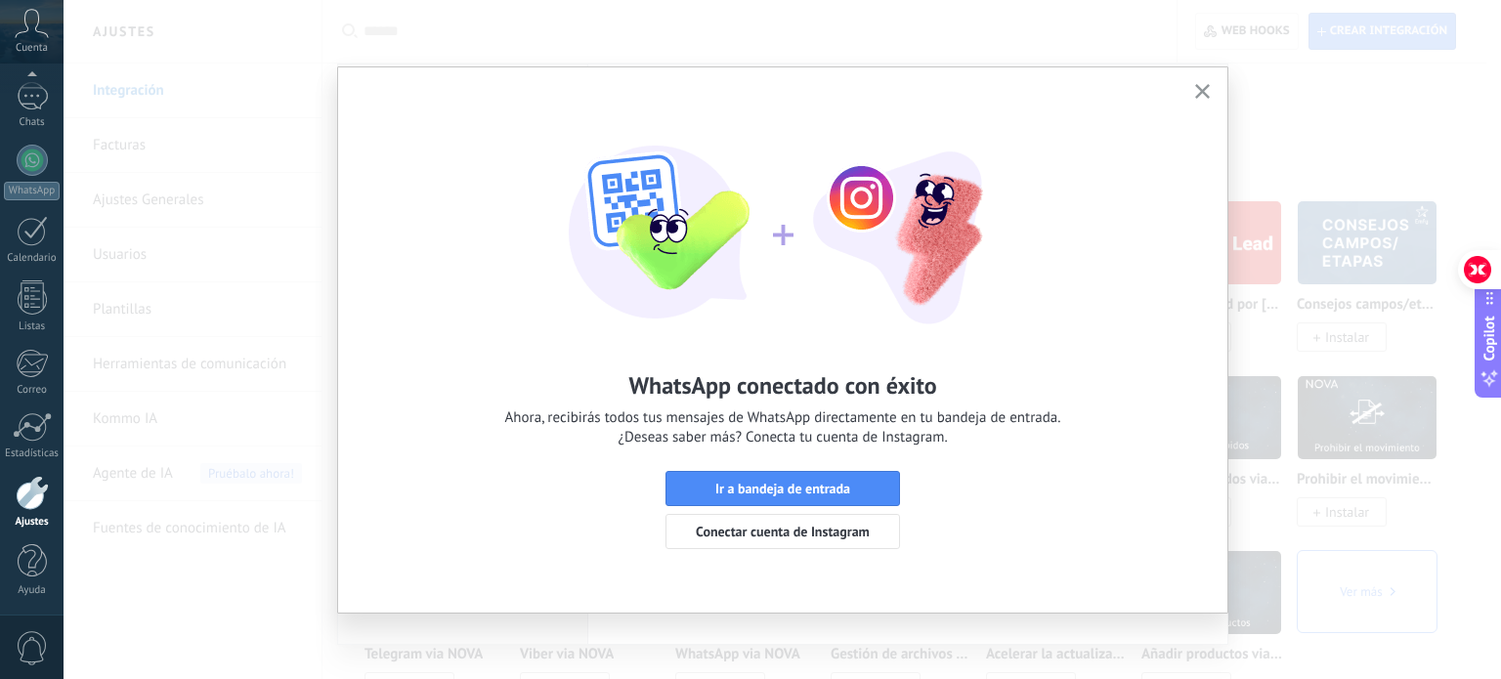
click at [1200, 91] on use "button" at bounding box center [1202, 91] width 15 height 15
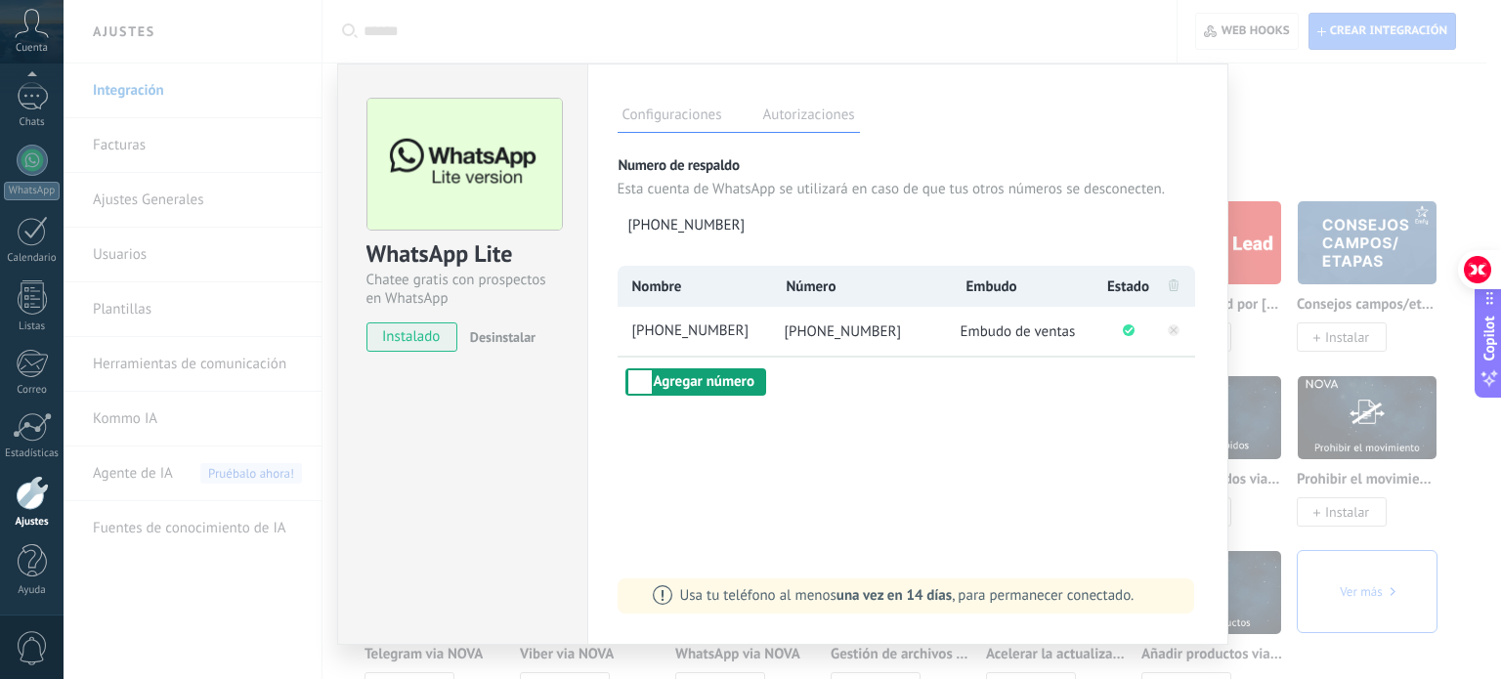
click at [711, 385] on button "Agregar número" at bounding box center [695, 381] width 141 height 27
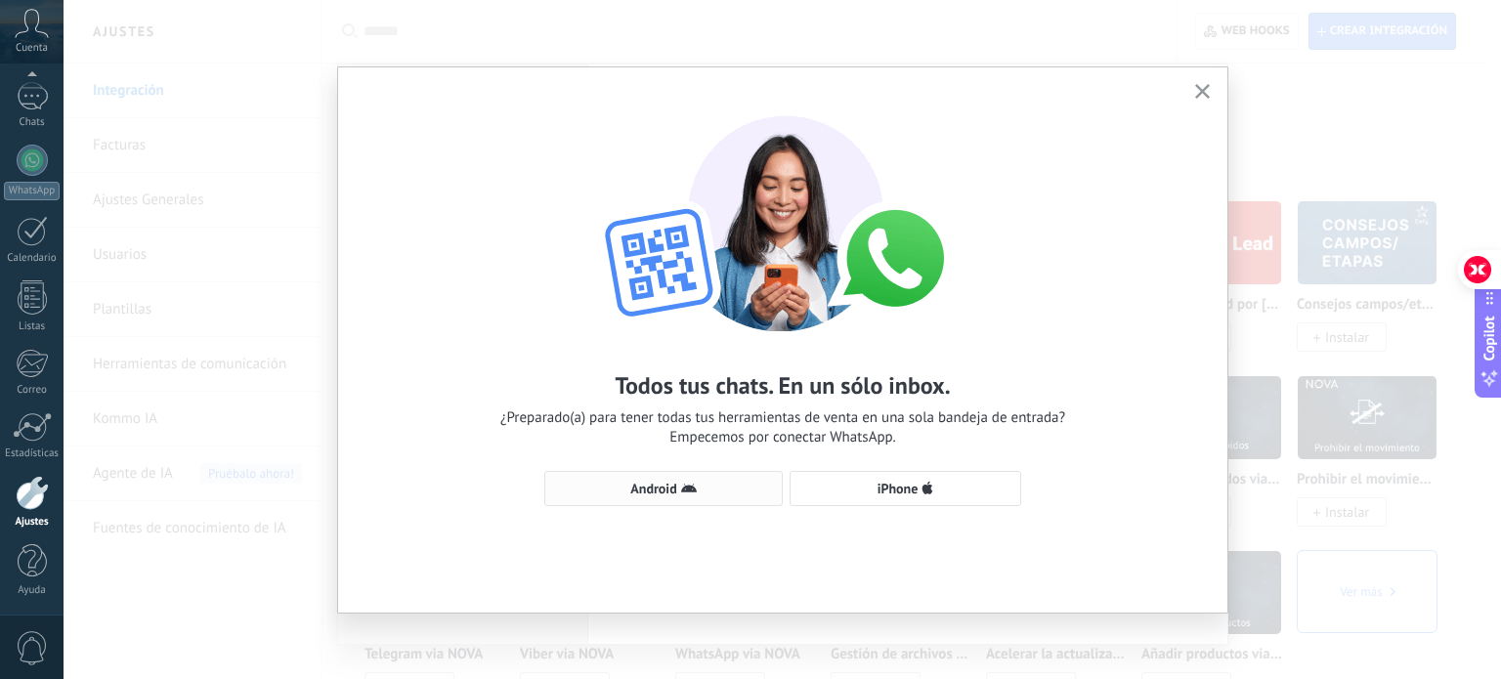
click at [621, 476] on button "Android" at bounding box center [663, 488] width 238 height 35
